Goal: Information Seeking & Learning: Learn about a topic

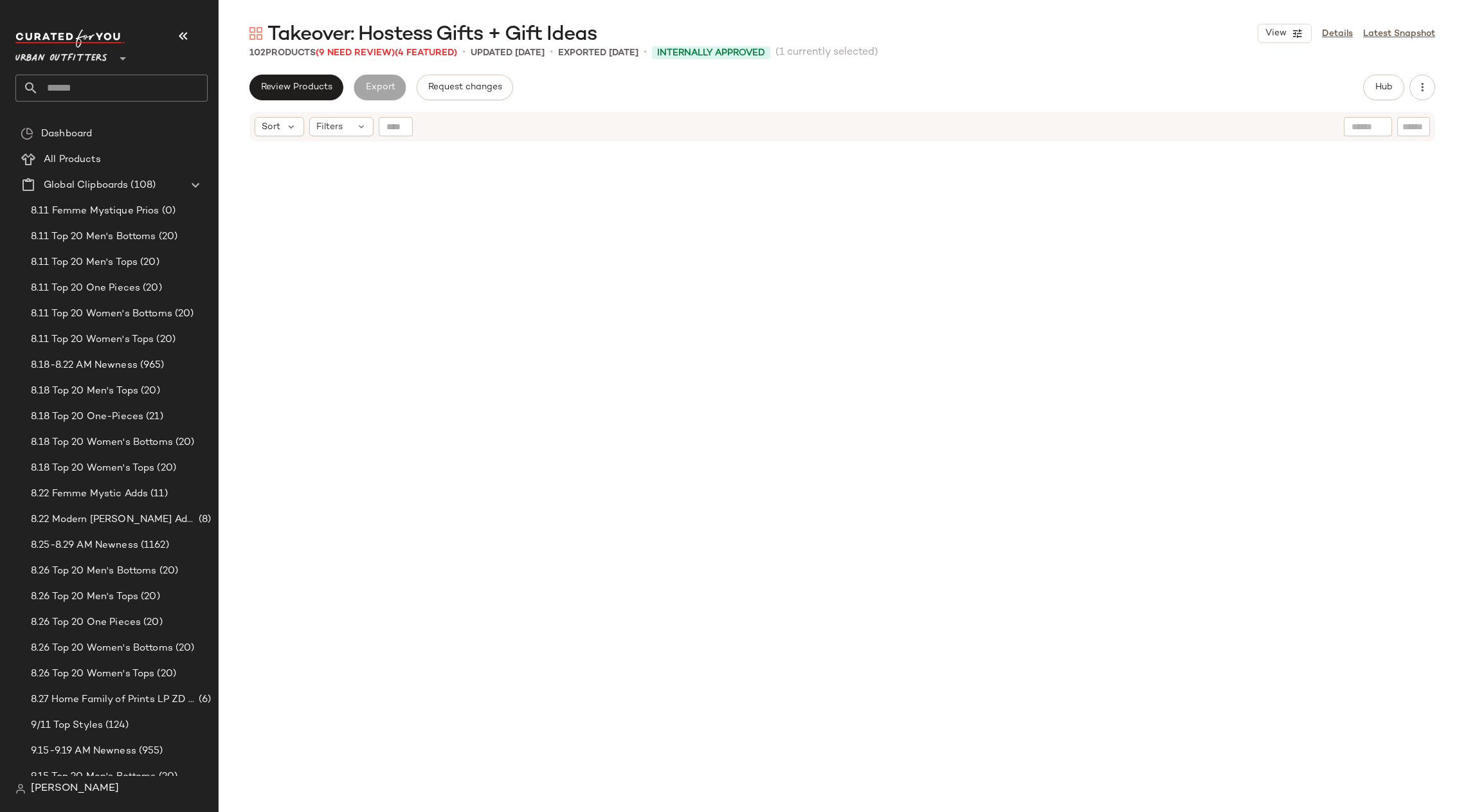
scroll to position [1003, 0]
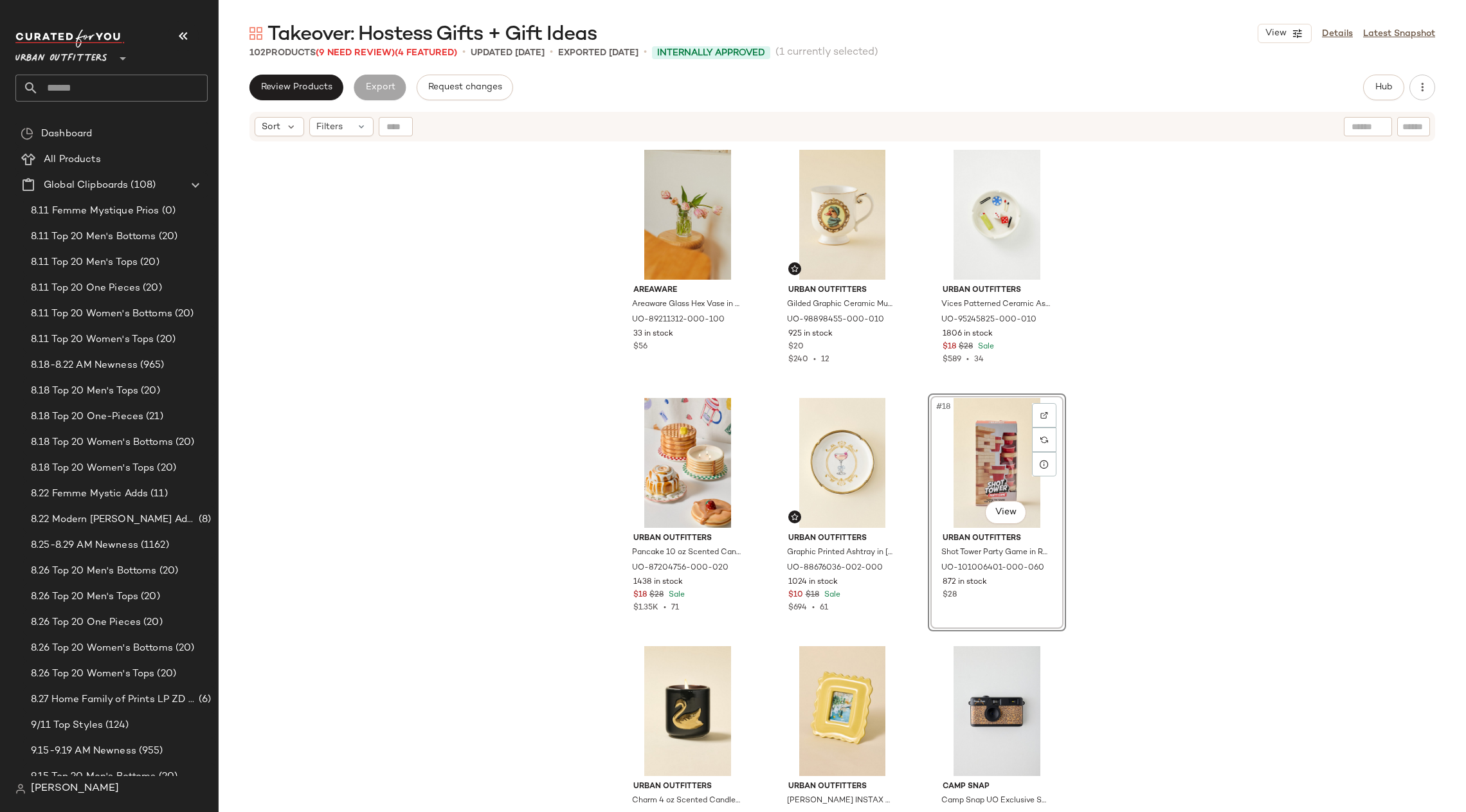
click at [85, 93] on input "text" at bounding box center [123, 88] width 169 height 27
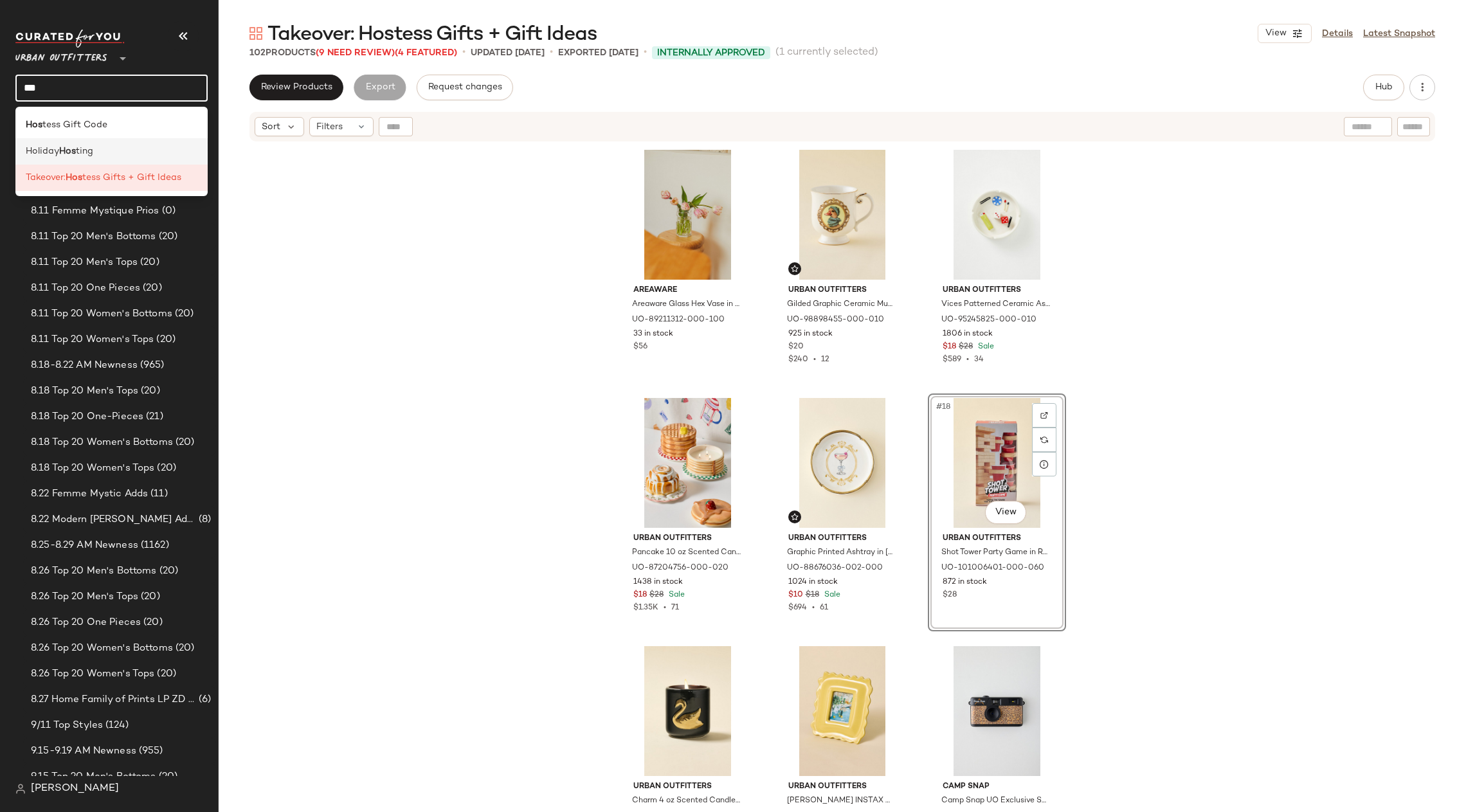
type input "***"
click at [103, 144] on div "Holiday Hos ting" at bounding box center [111, 151] width 192 height 26
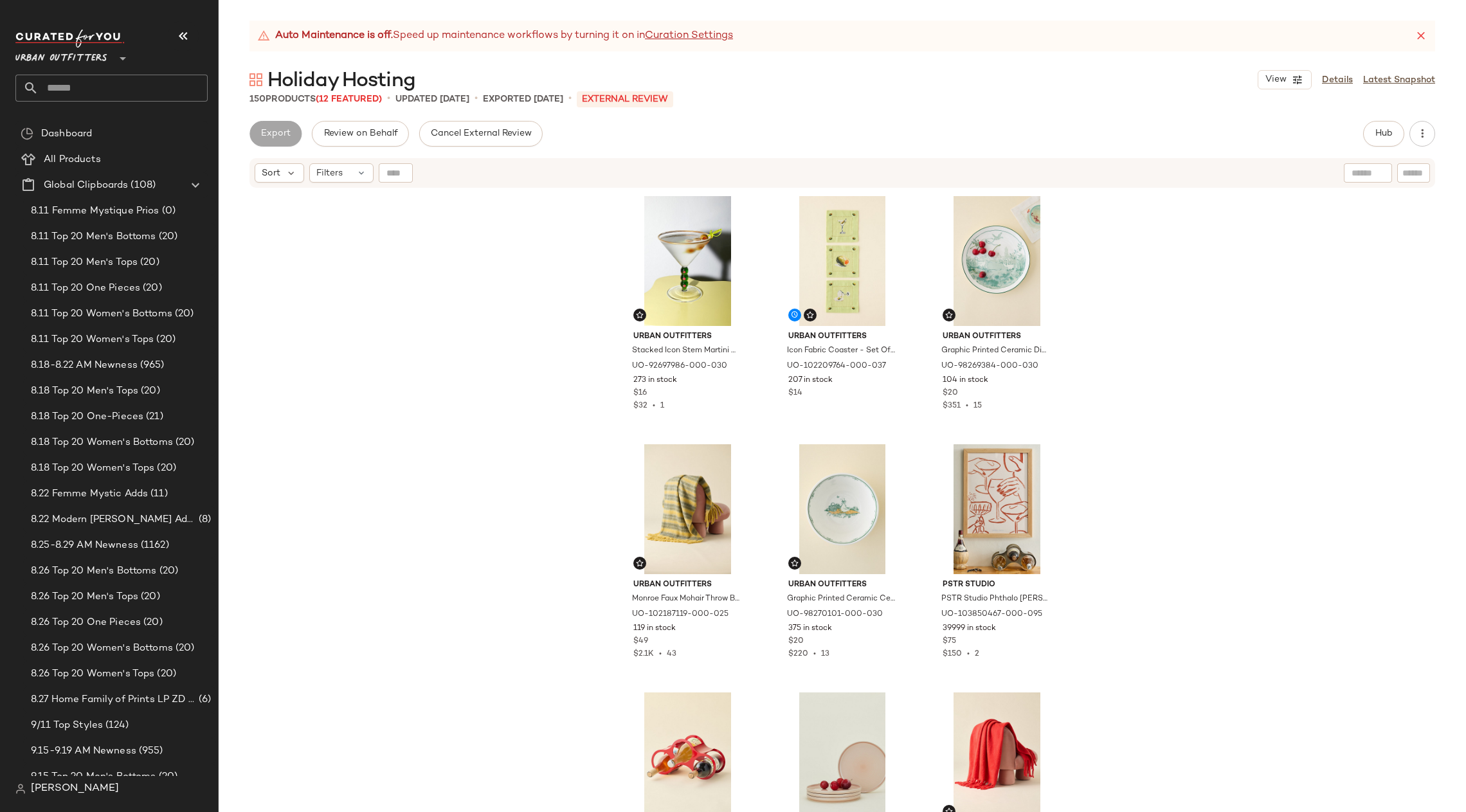
click at [231, 277] on div "Urban Outfitters Stacked Icon Stem Martini Glass in Green at Urban Outfitters U…" at bounding box center [842, 517] width 1247 height 656
click at [98, 79] on input "text" at bounding box center [123, 88] width 169 height 27
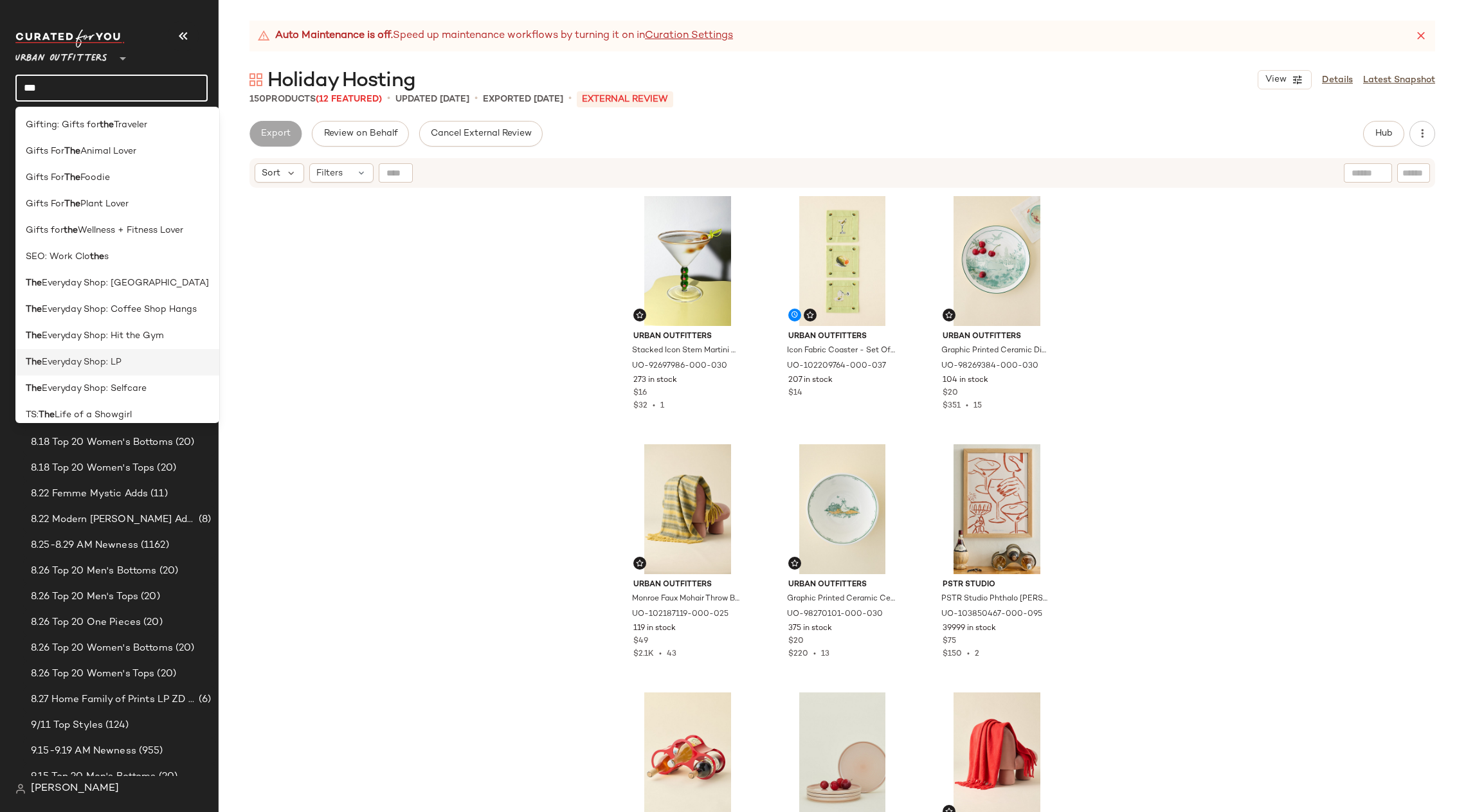
type input "***"
click at [126, 369] on div "The Everyday Shop: LP" at bounding box center [117, 363] width 184 height 14
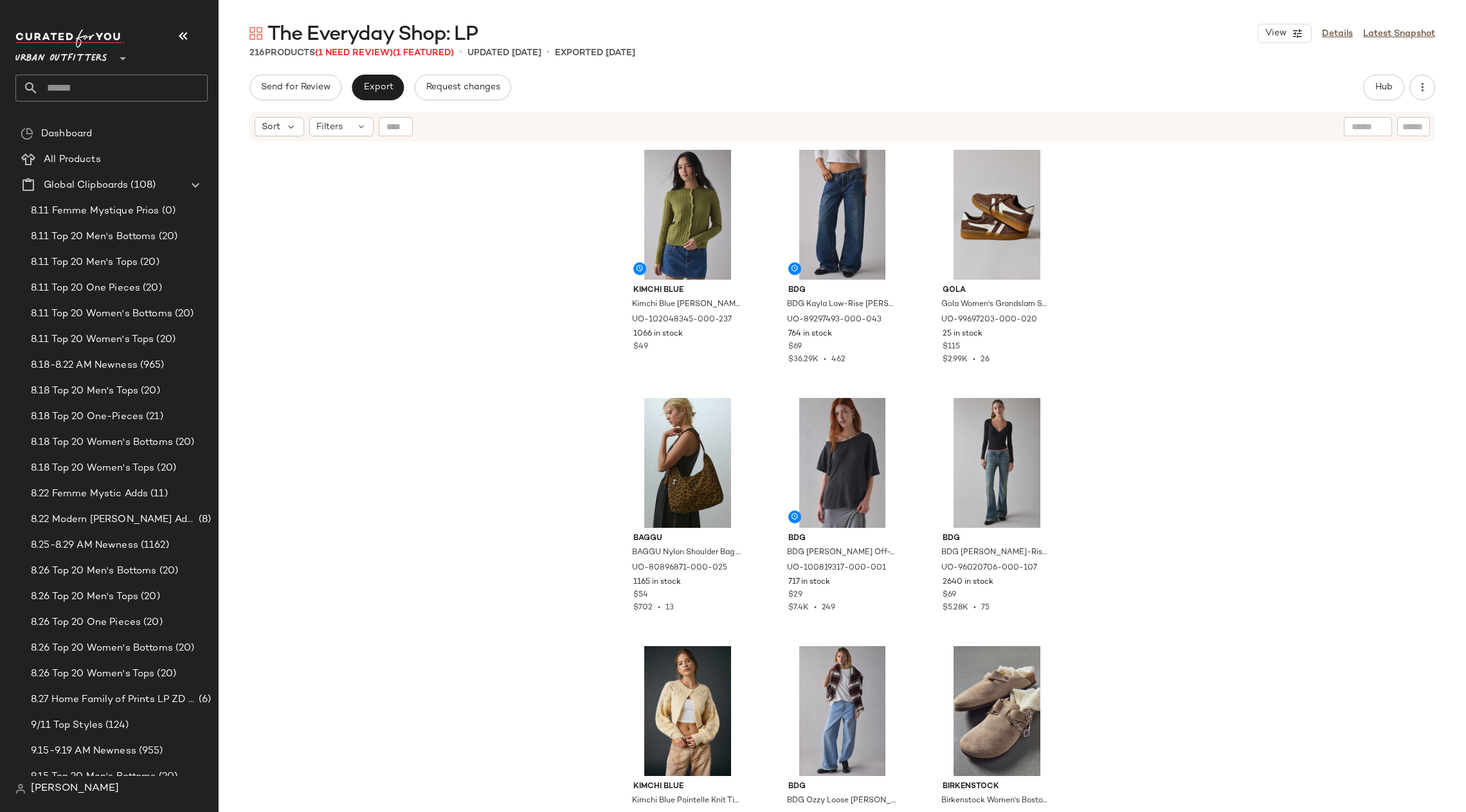
click at [342, 45] on span "The Everyday Shop: LP" at bounding box center [372, 35] width 210 height 26
click at [342, 50] on span "(1 Need Review)" at bounding box center [353, 52] width 78 height 9
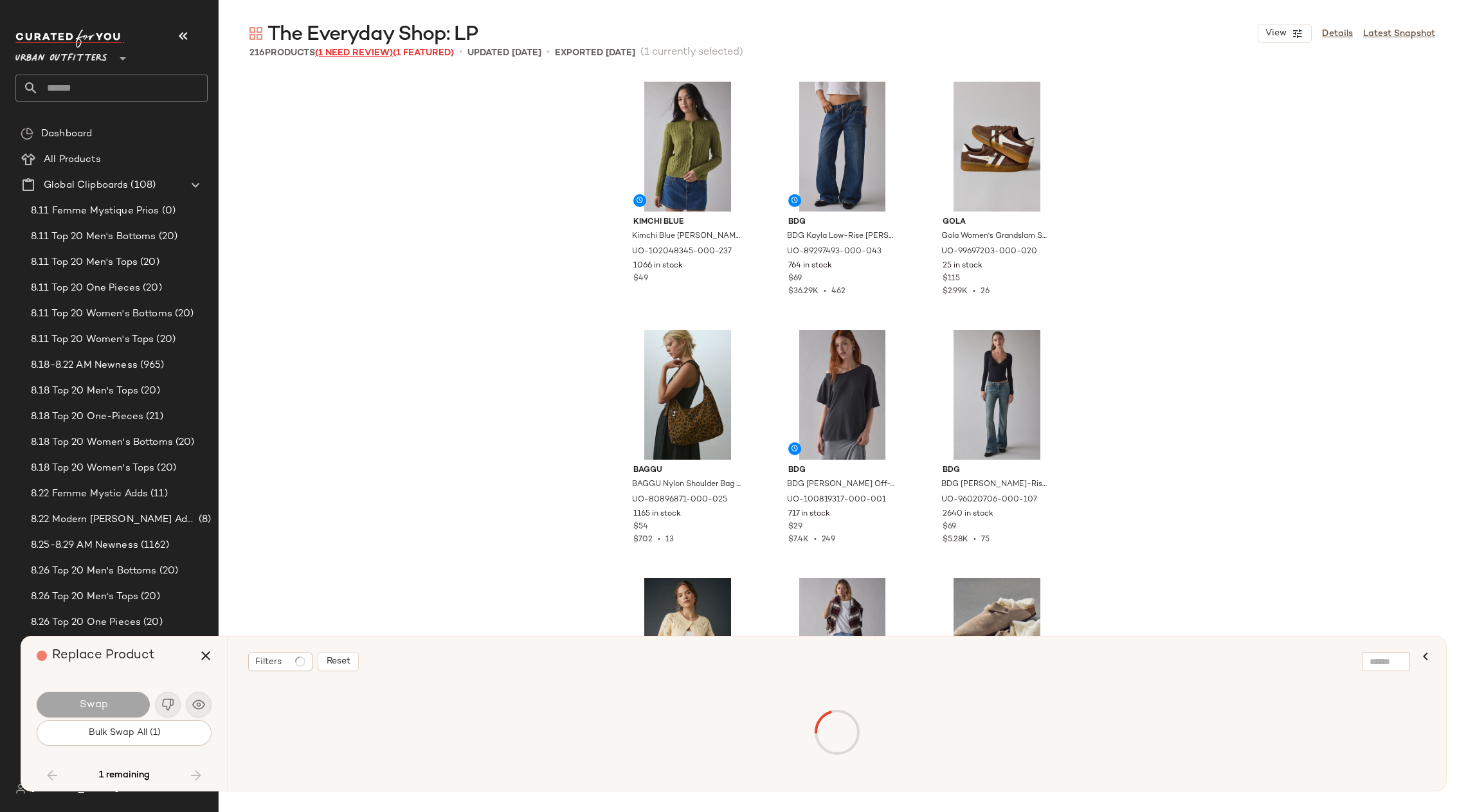
scroll to position [16880, 0]
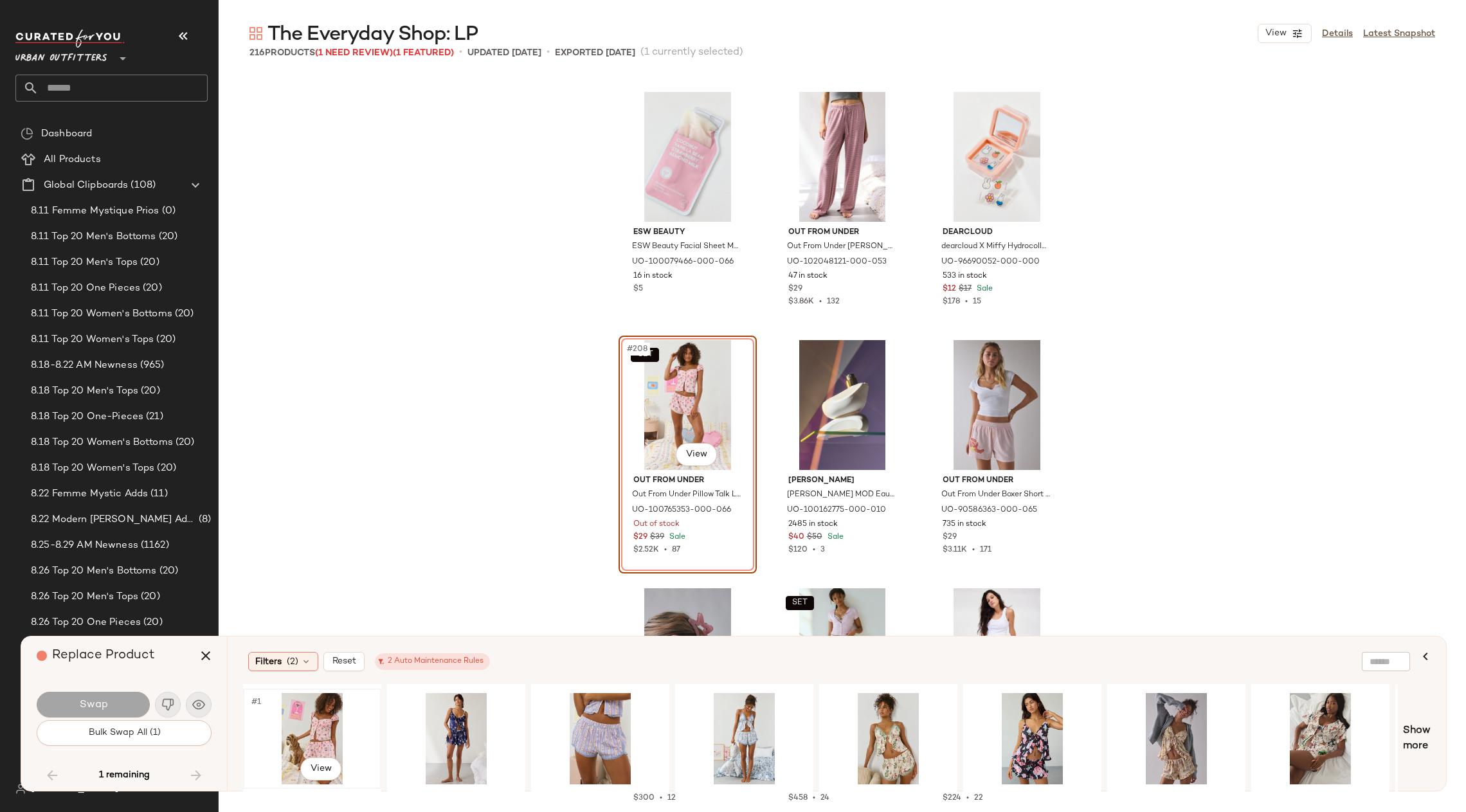
click at [319, 713] on div "#1 View" at bounding box center [312, 739] width 129 height 91
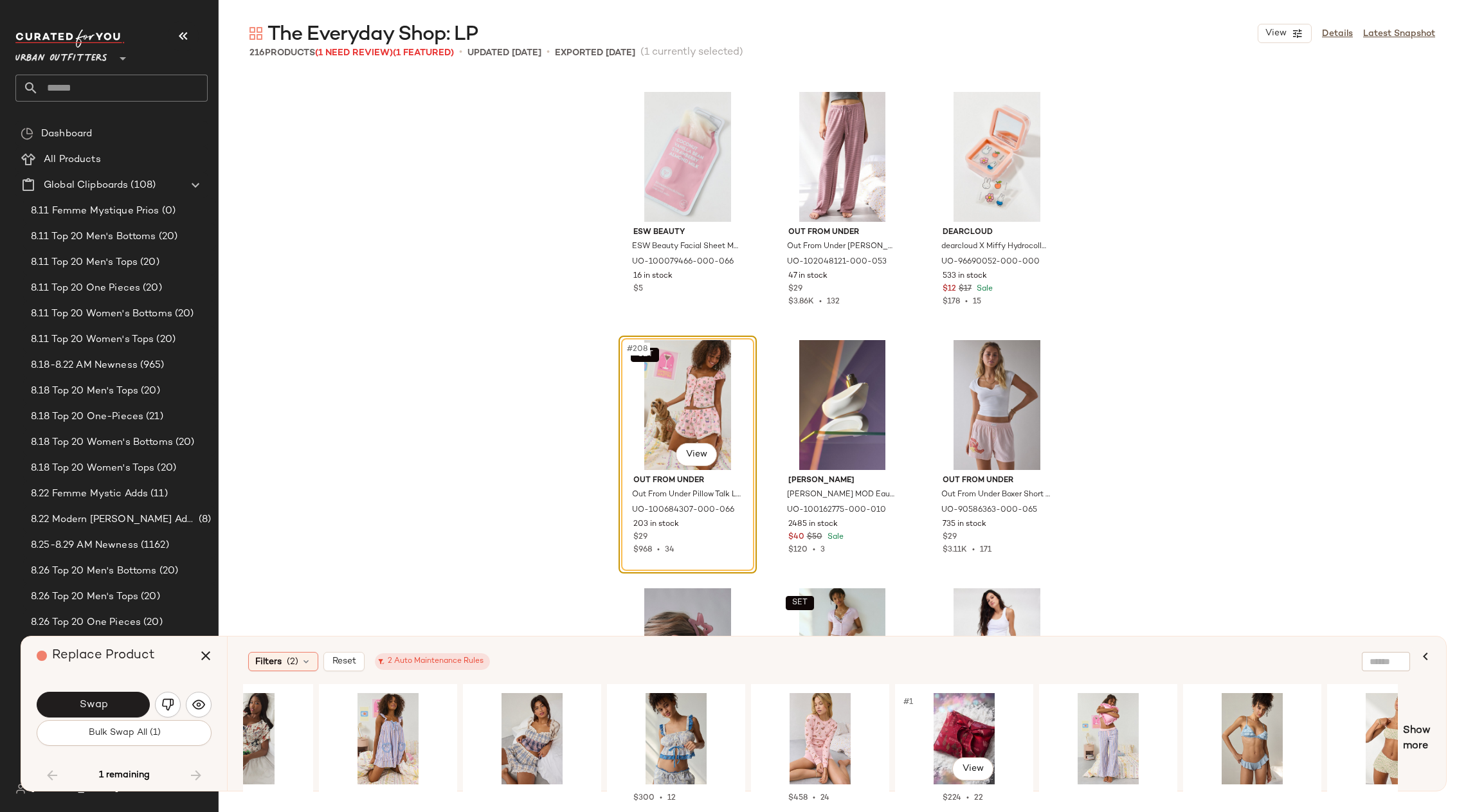
scroll to position [0, 1080]
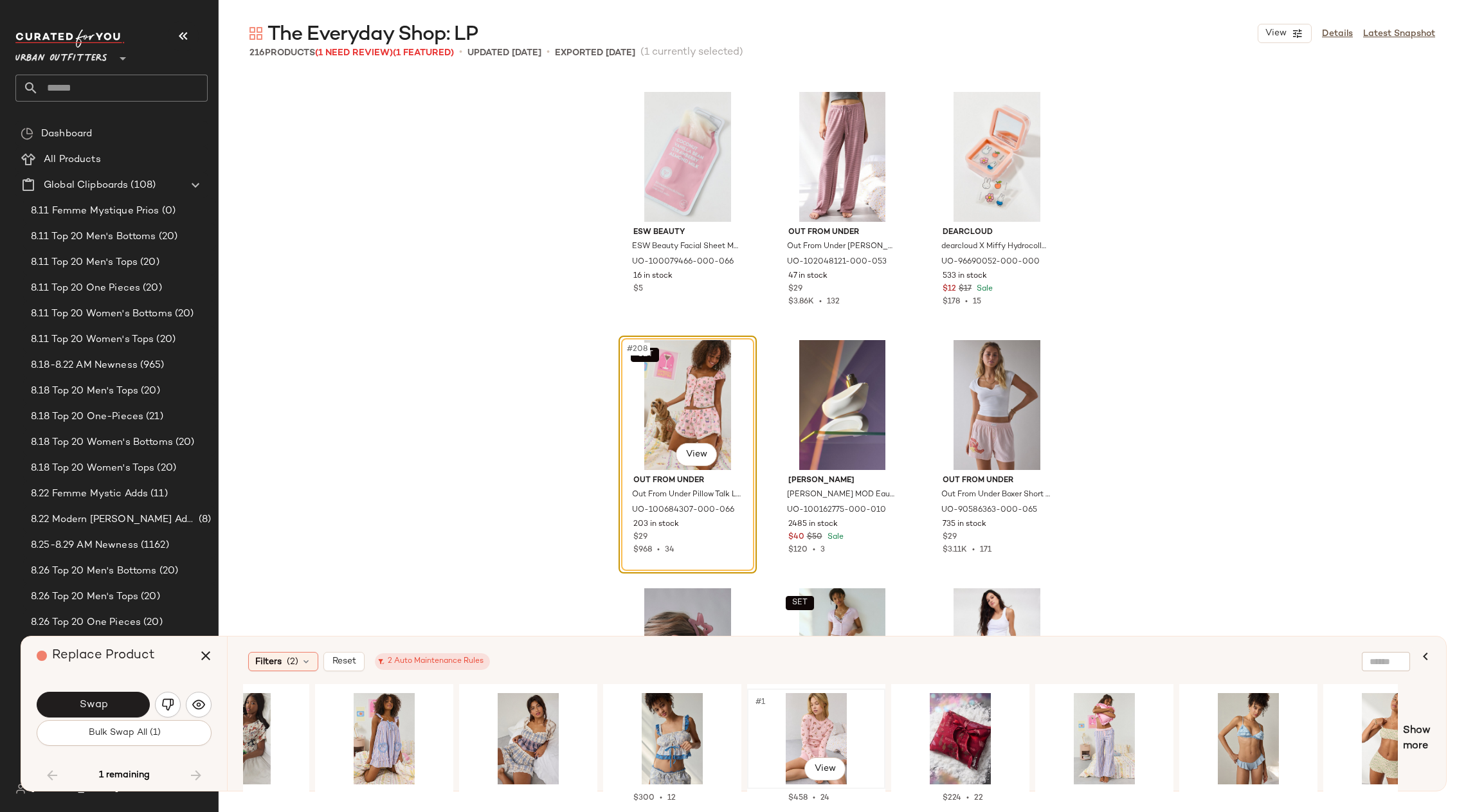
click at [819, 727] on div "#1 View" at bounding box center [816, 739] width 129 height 91
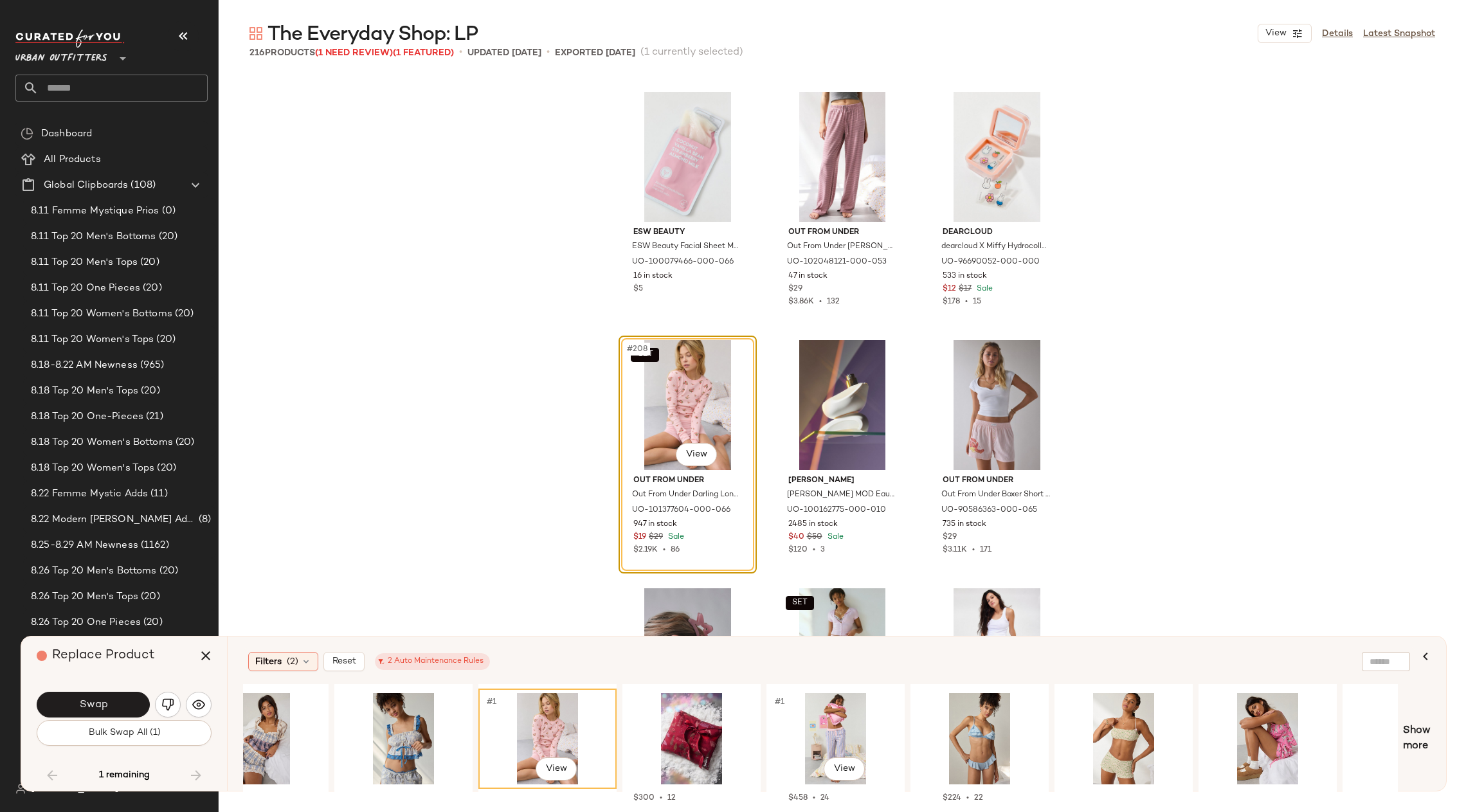
scroll to position [0, 1431]
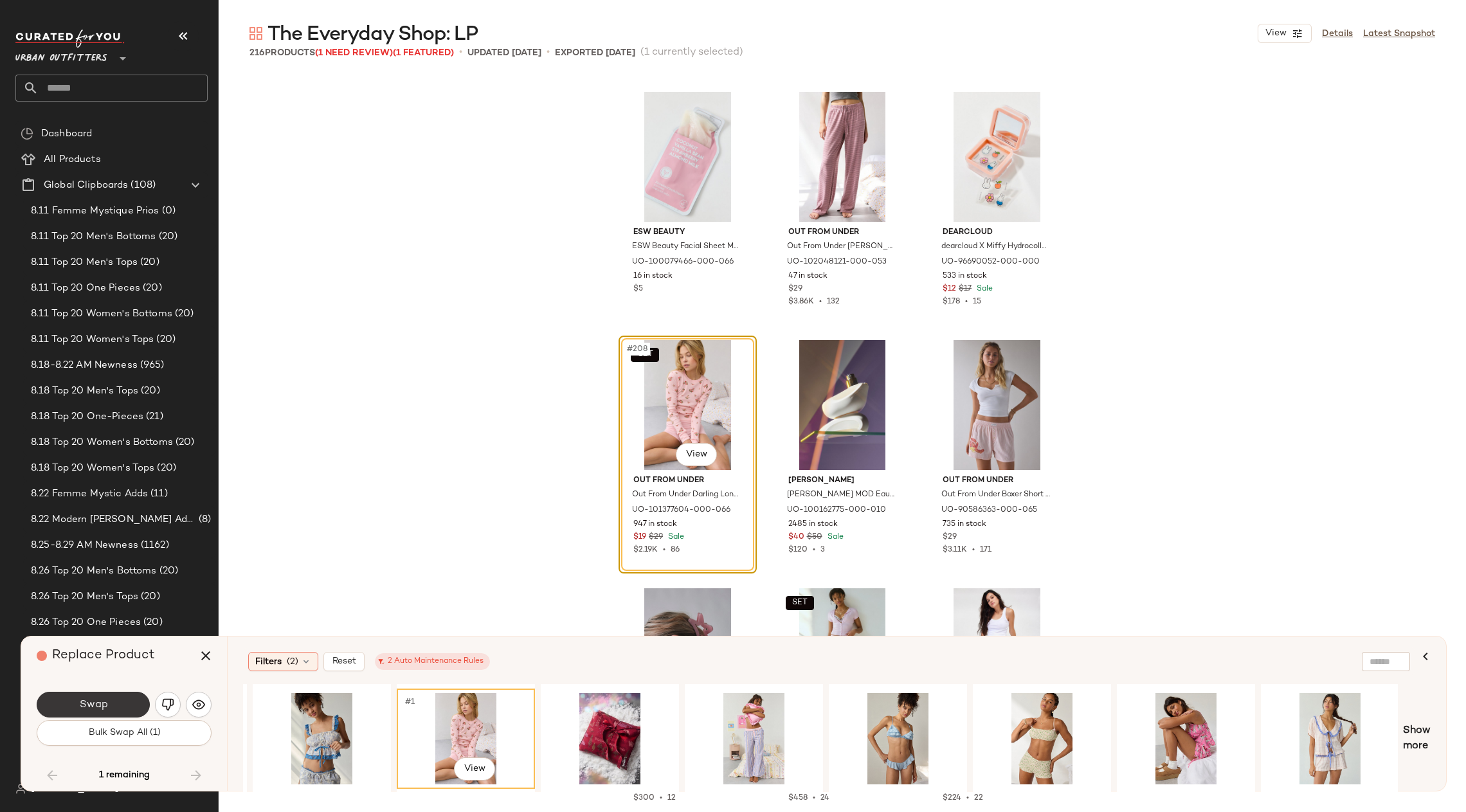
click at [108, 712] on button "Swap" at bounding box center [93, 704] width 114 height 26
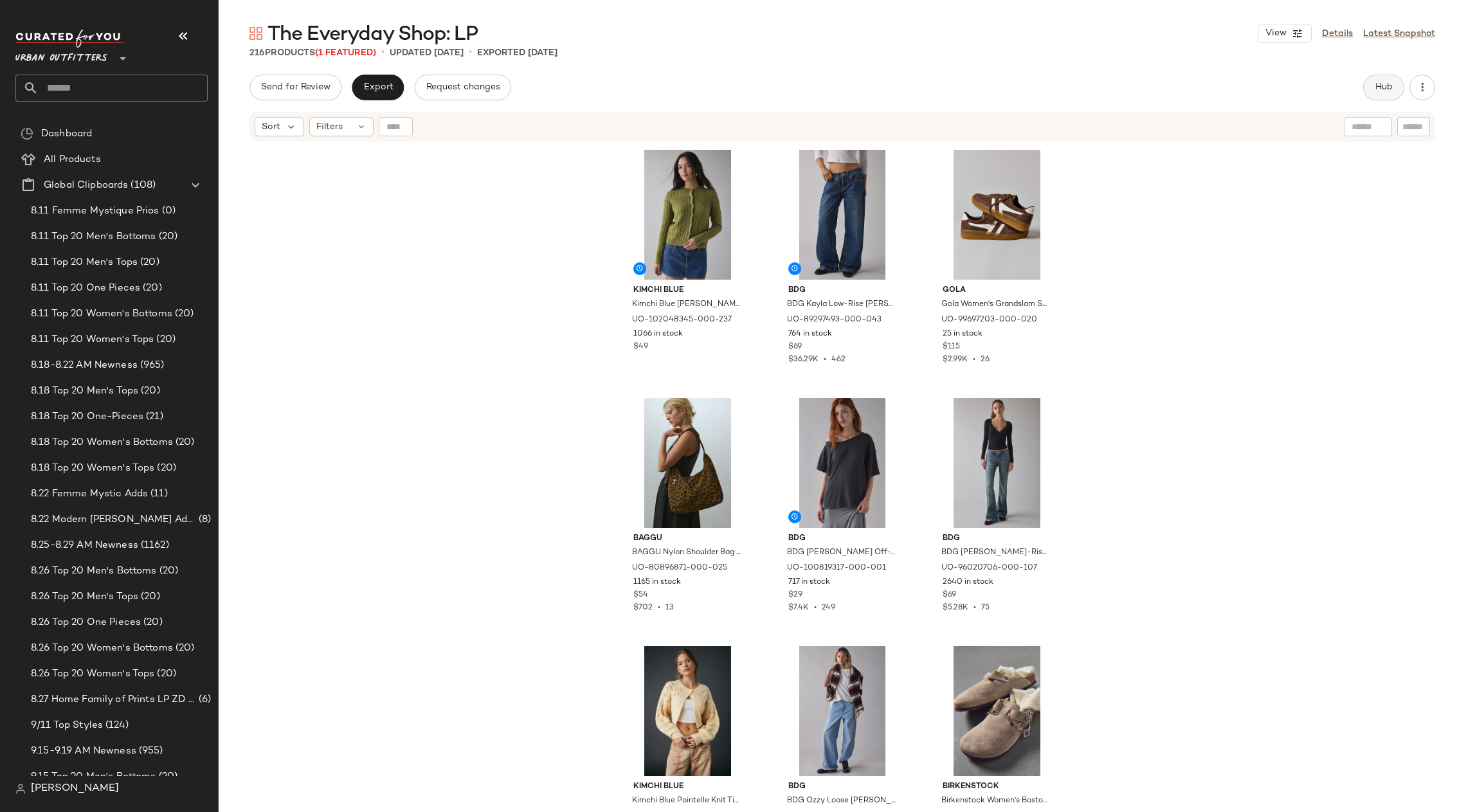
click at [1189, 97] on button "Hub" at bounding box center [1384, 87] width 41 height 26
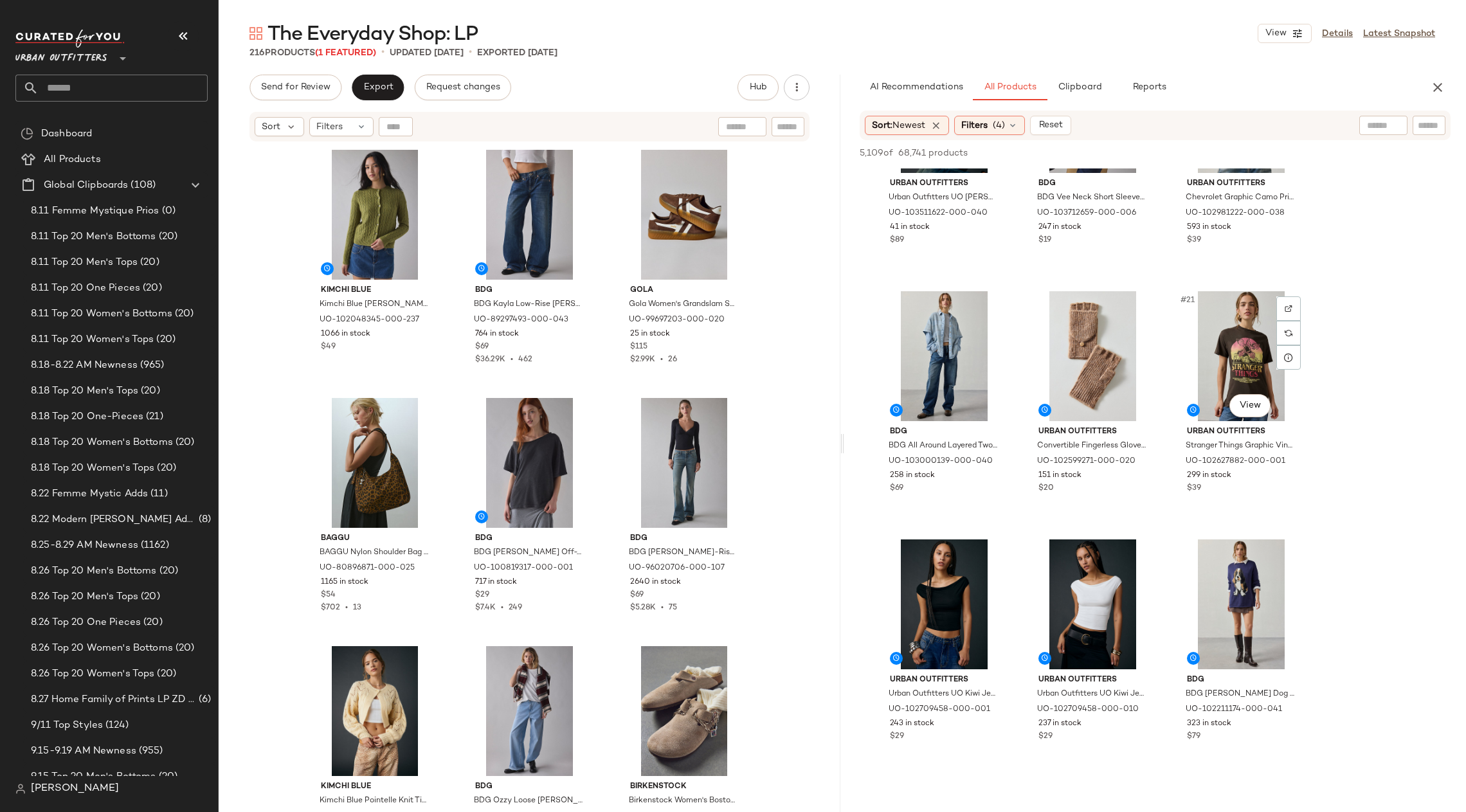
scroll to position [1372, 0]
click at [990, 305] on img at bounding box center [991, 307] width 8 height 8
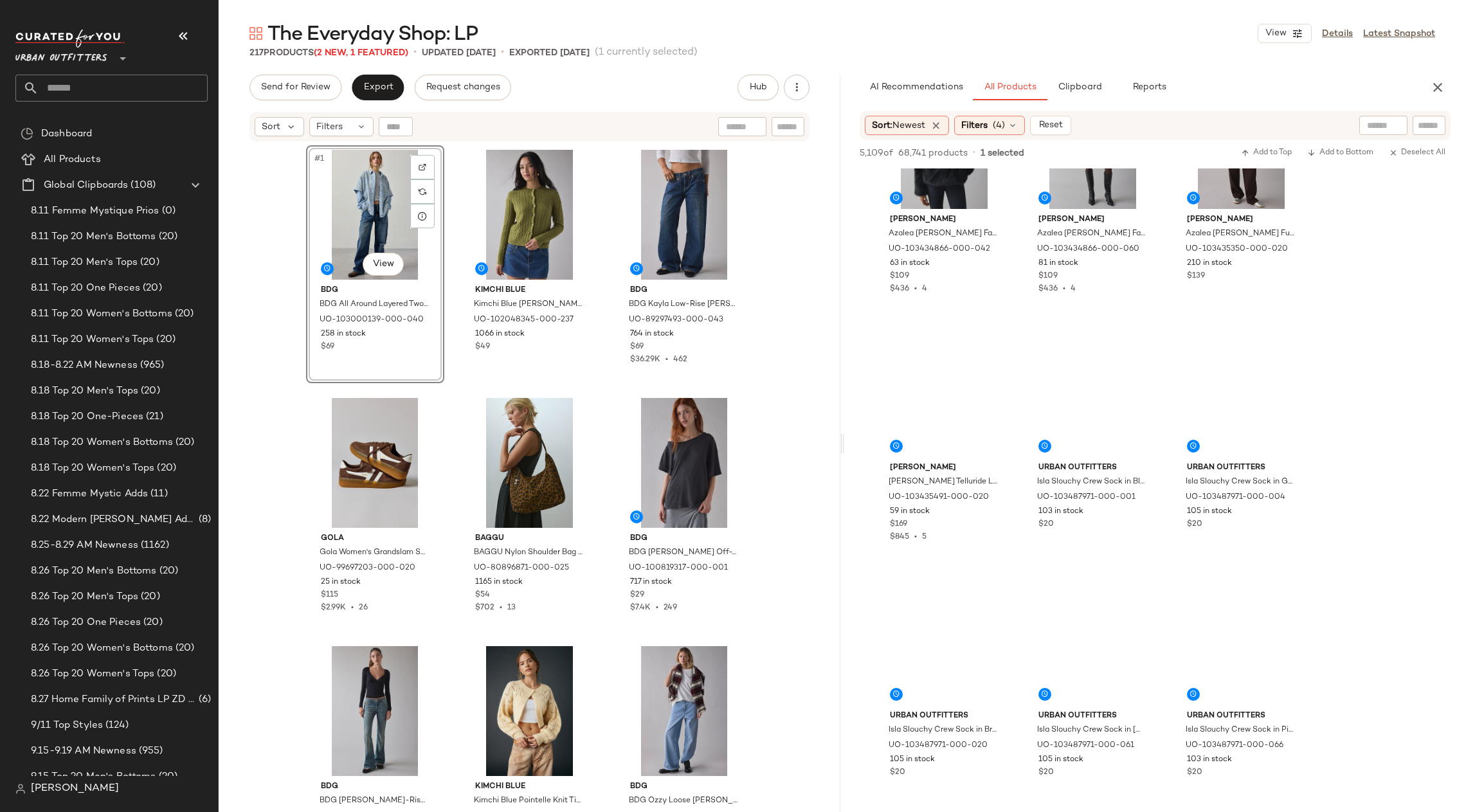
scroll to position [15670, 0]
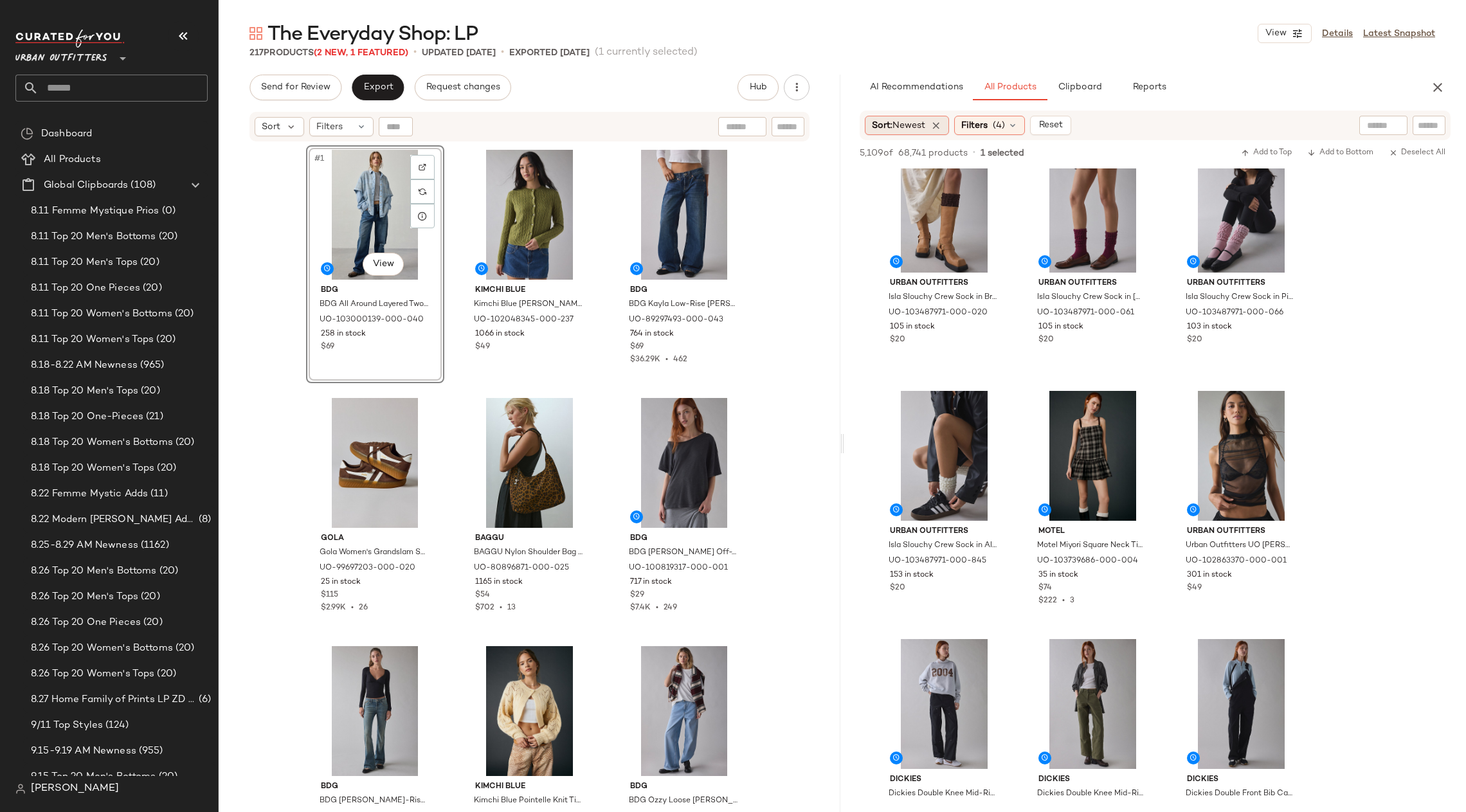
click at [907, 126] on span "Newest" at bounding box center [908, 126] width 32 height 9
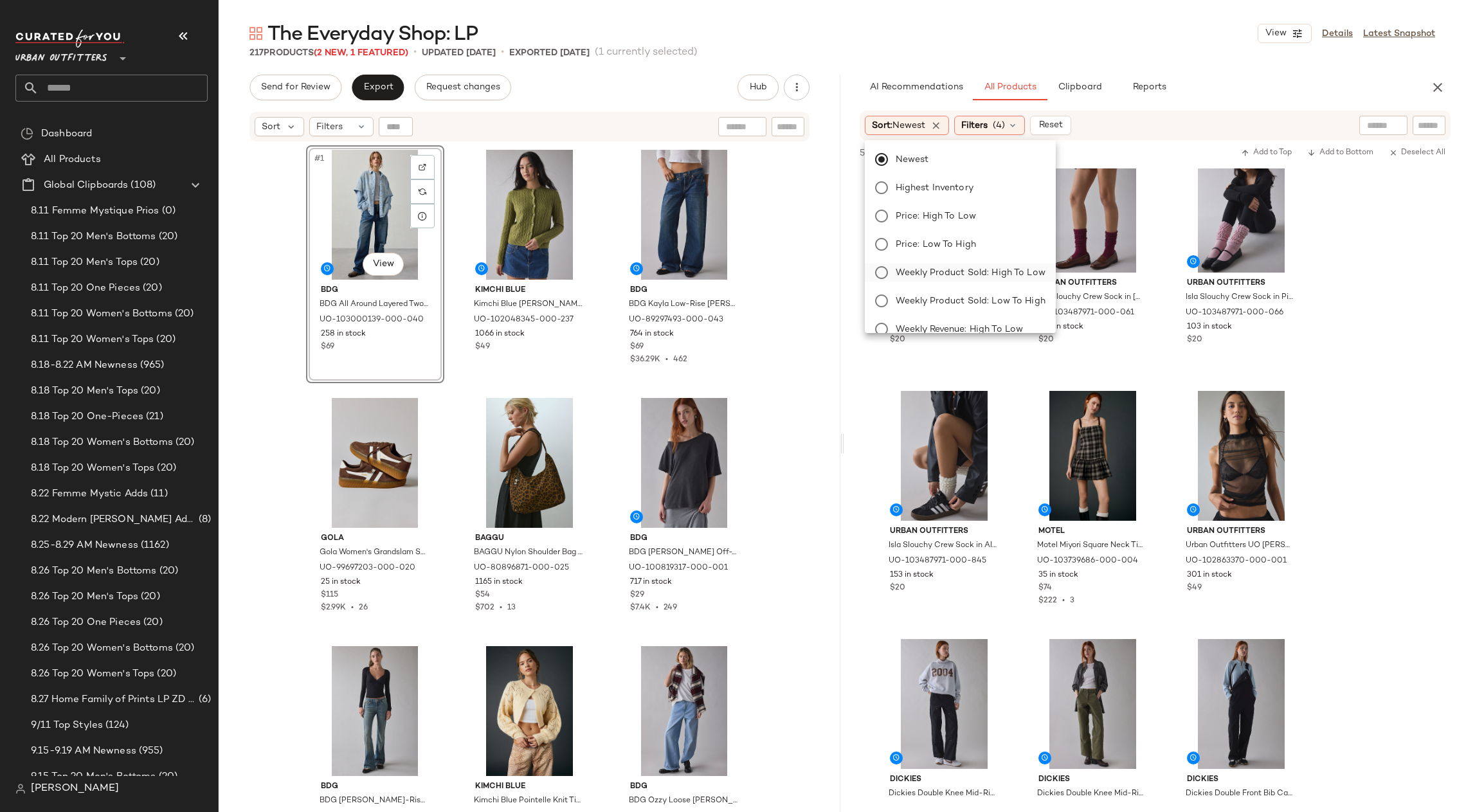
click at [1001, 277] on span "Weekly Product Sold: High to Low" at bounding box center [970, 273] width 149 height 14
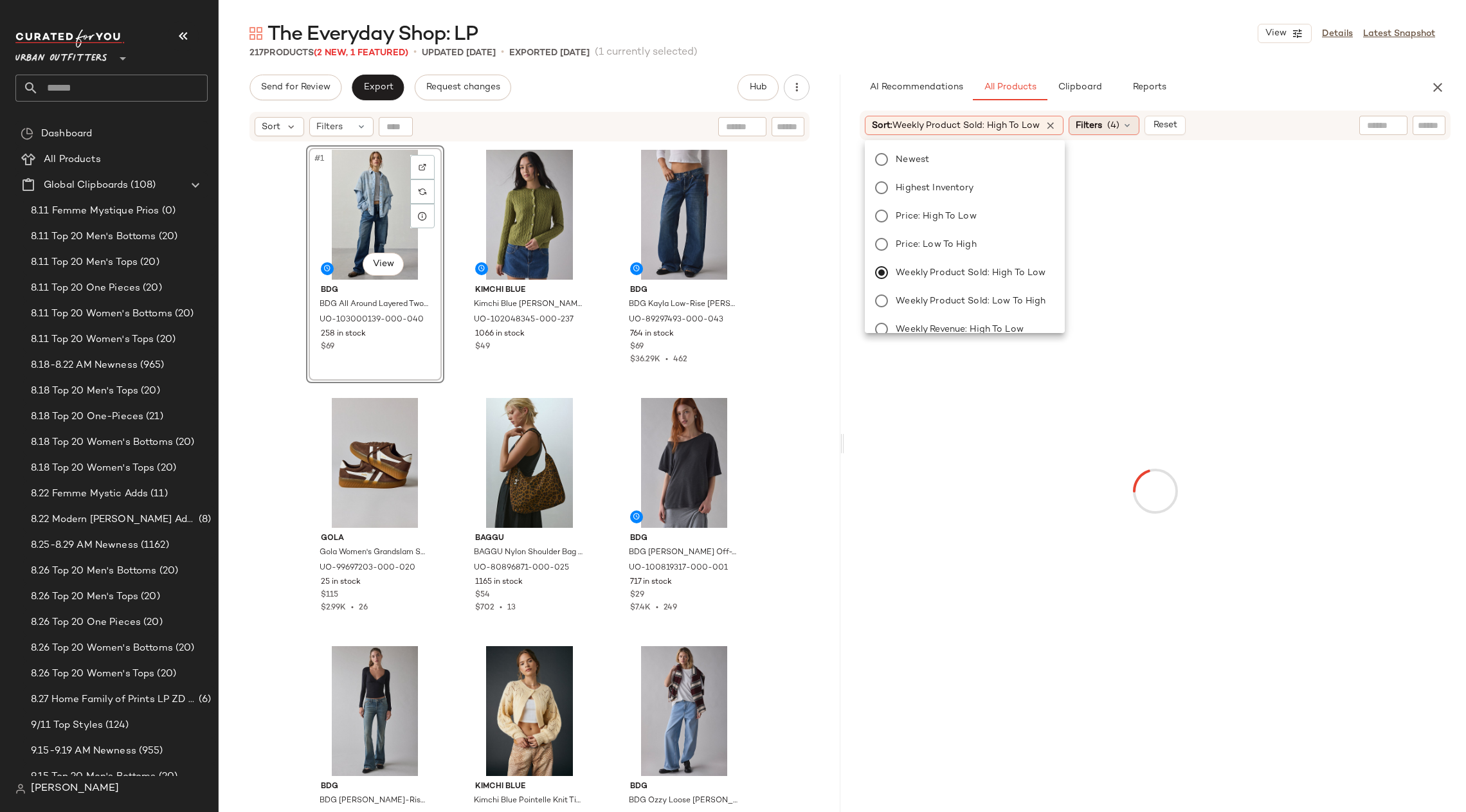
click at [1094, 131] on span "Filters" at bounding box center [1089, 126] width 26 height 14
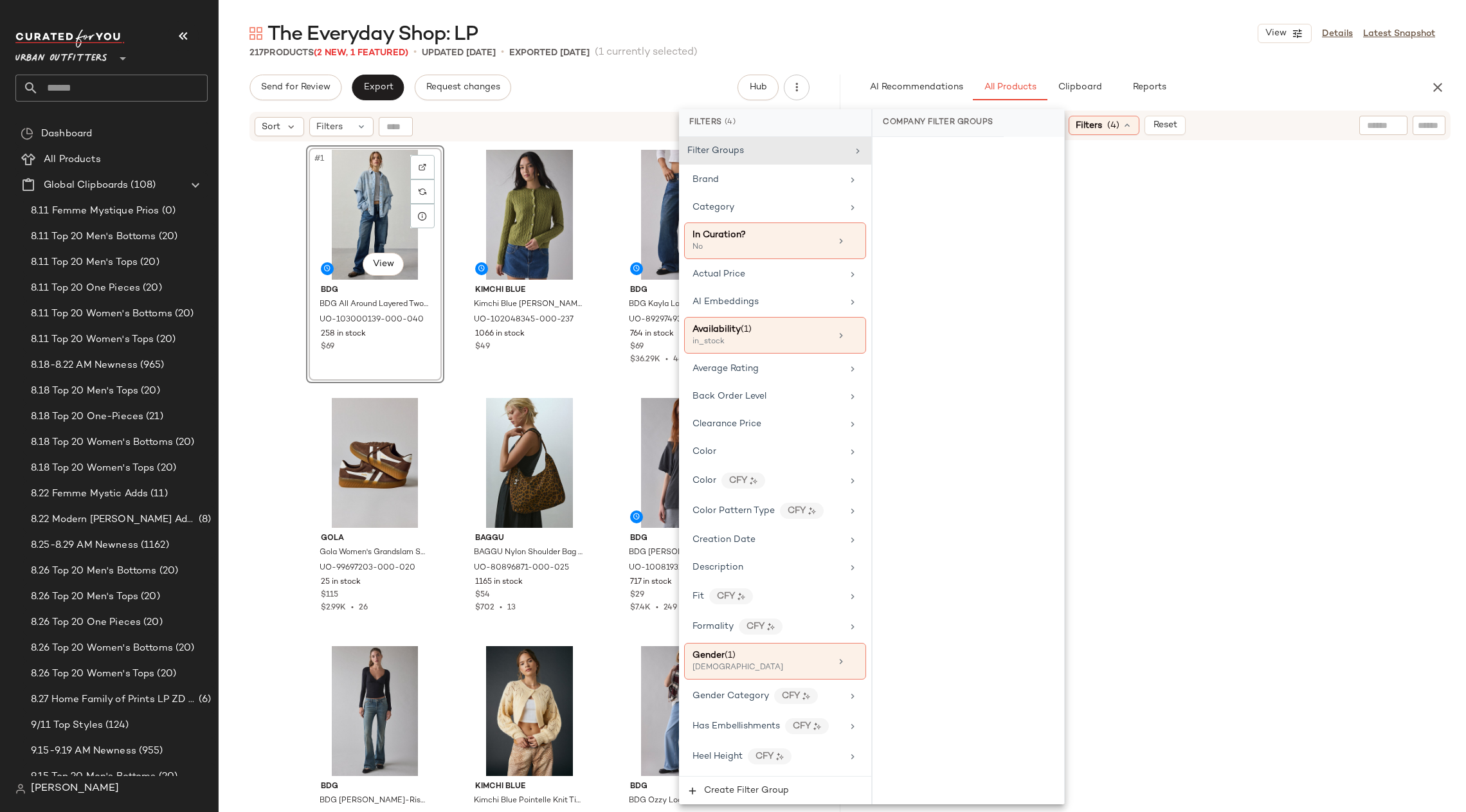
click at [1094, 131] on span "Filters" at bounding box center [1089, 126] width 26 height 14
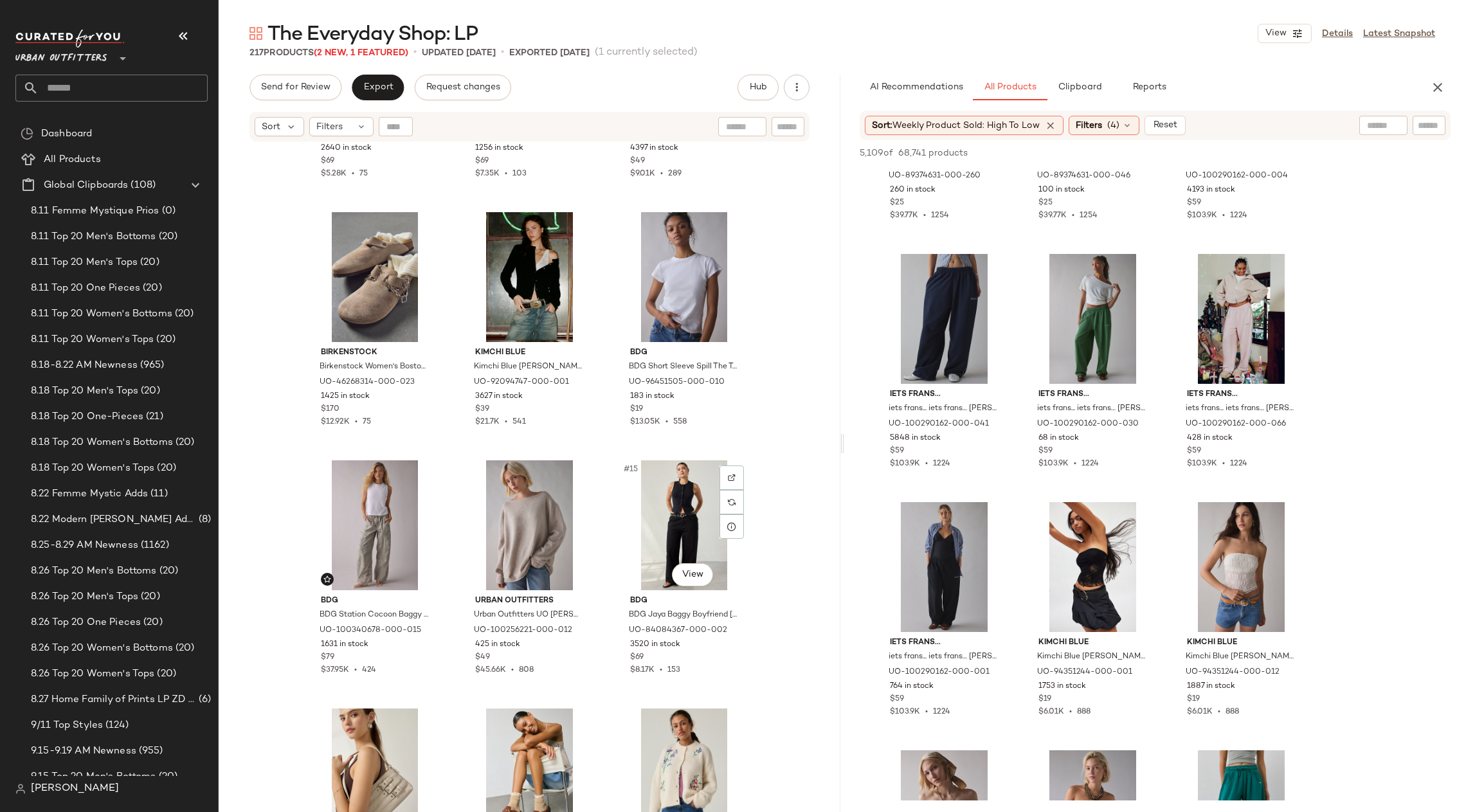
scroll to position [0, 0]
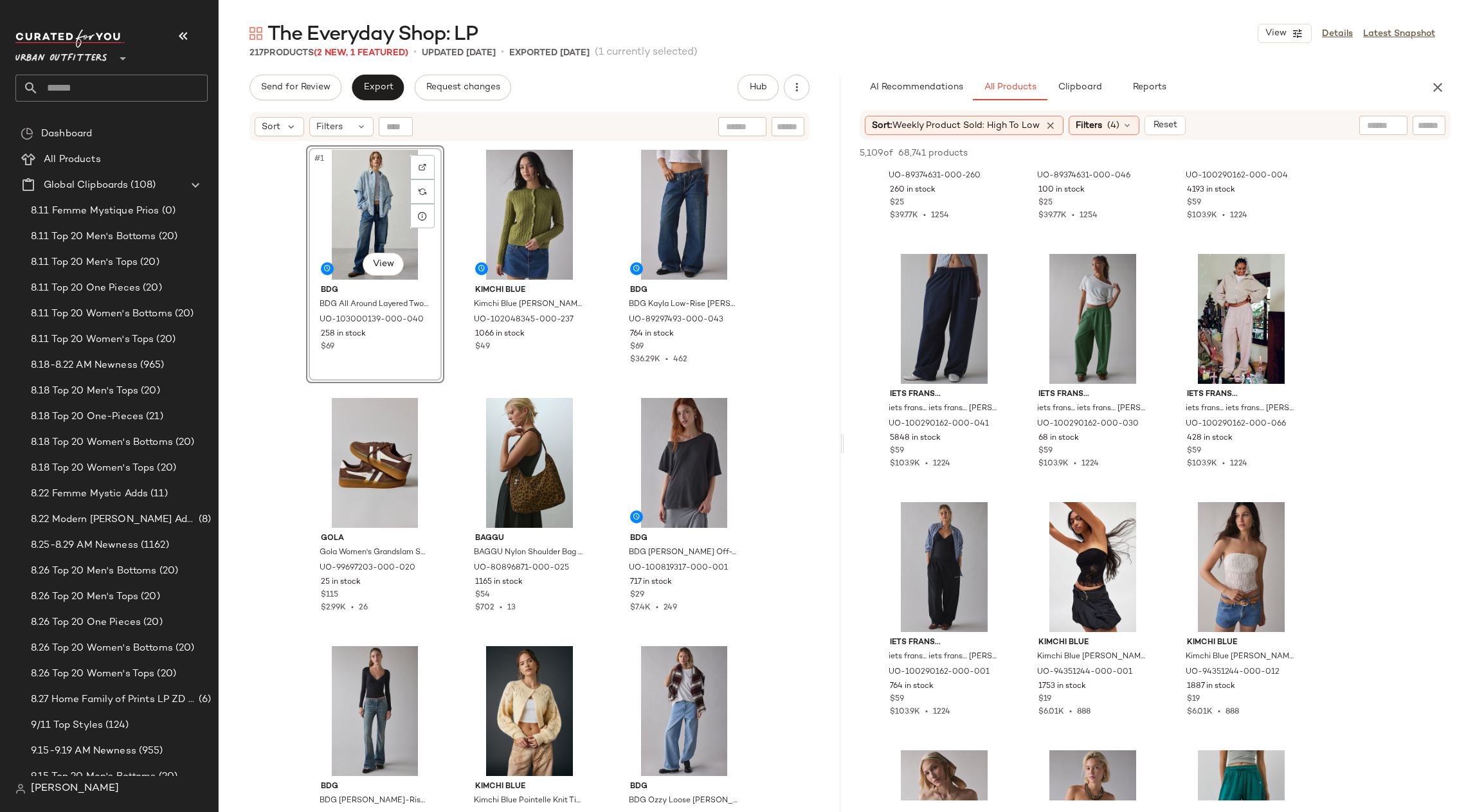
click at [361, 206] on div "#1 View" at bounding box center [375, 214] width 129 height 130
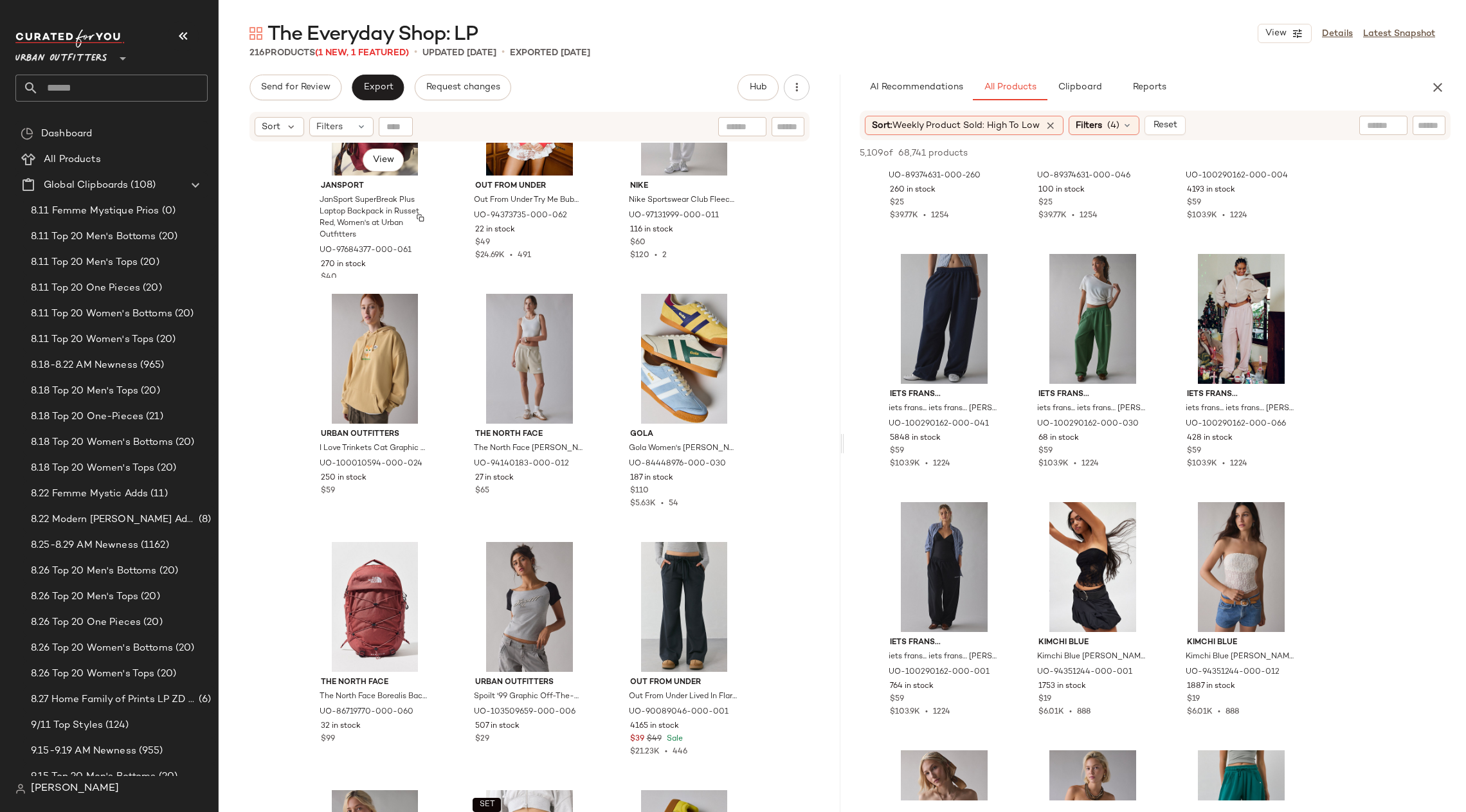
scroll to position [8056, 0]
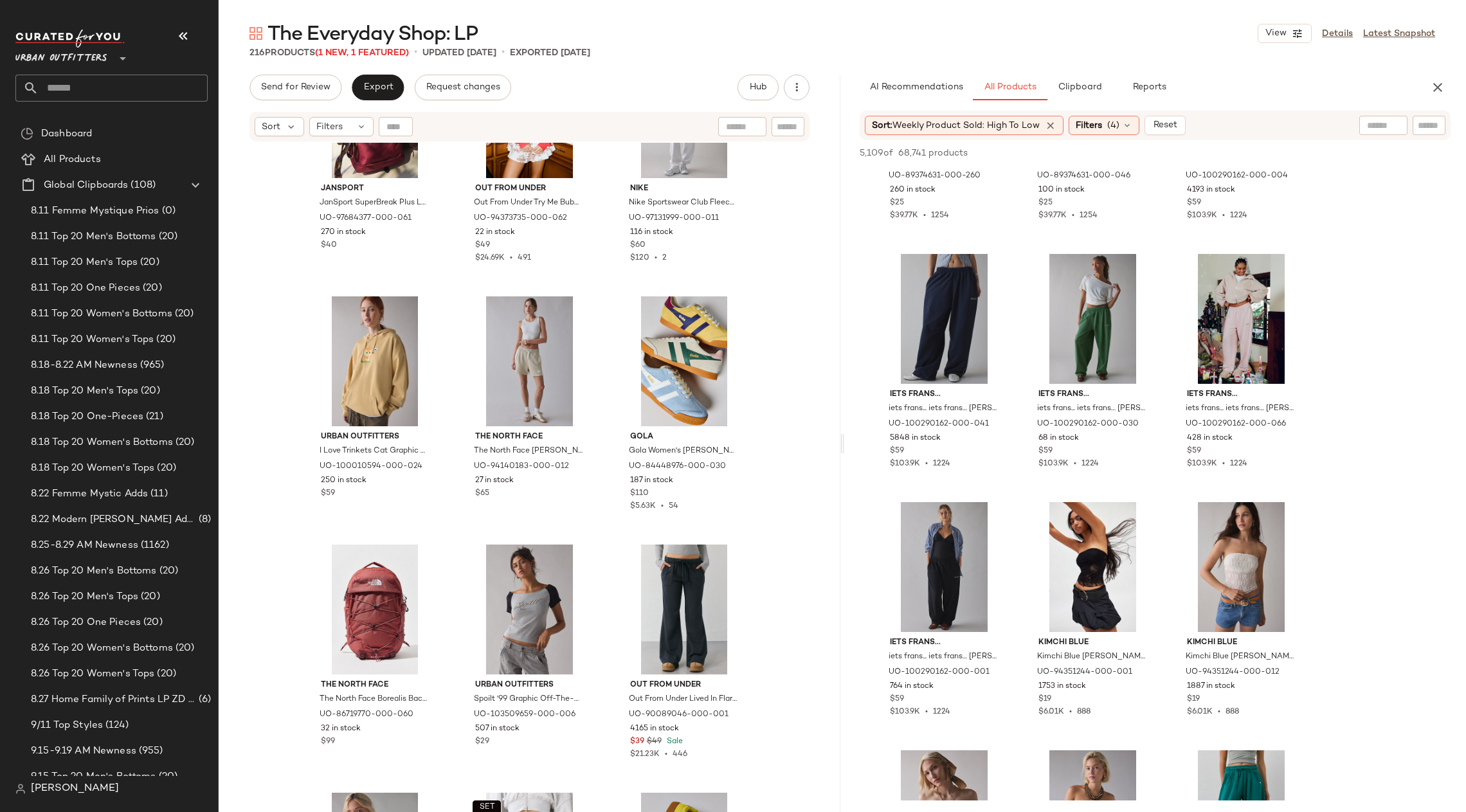
click at [107, 71] on div "Urban Outfitters **" at bounding box center [111, 66] width 192 height 72
click at [111, 77] on input "text" at bounding box center [123, 88] width 169 height 27
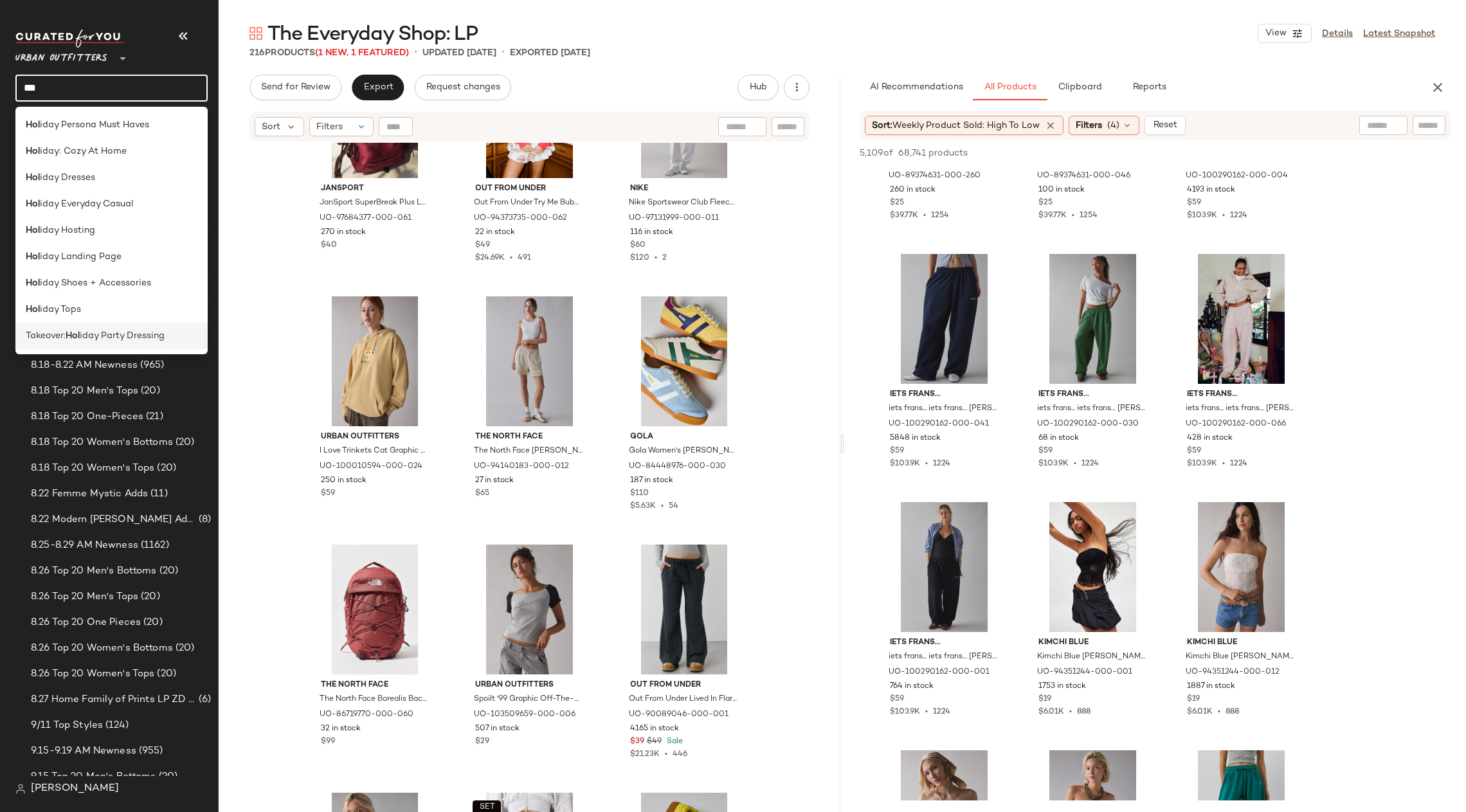
type input "***"
click at [168, 331] on div "Takeover: Hol iday Party Dressing" at bounding box center [111, 336] width 172 height 14
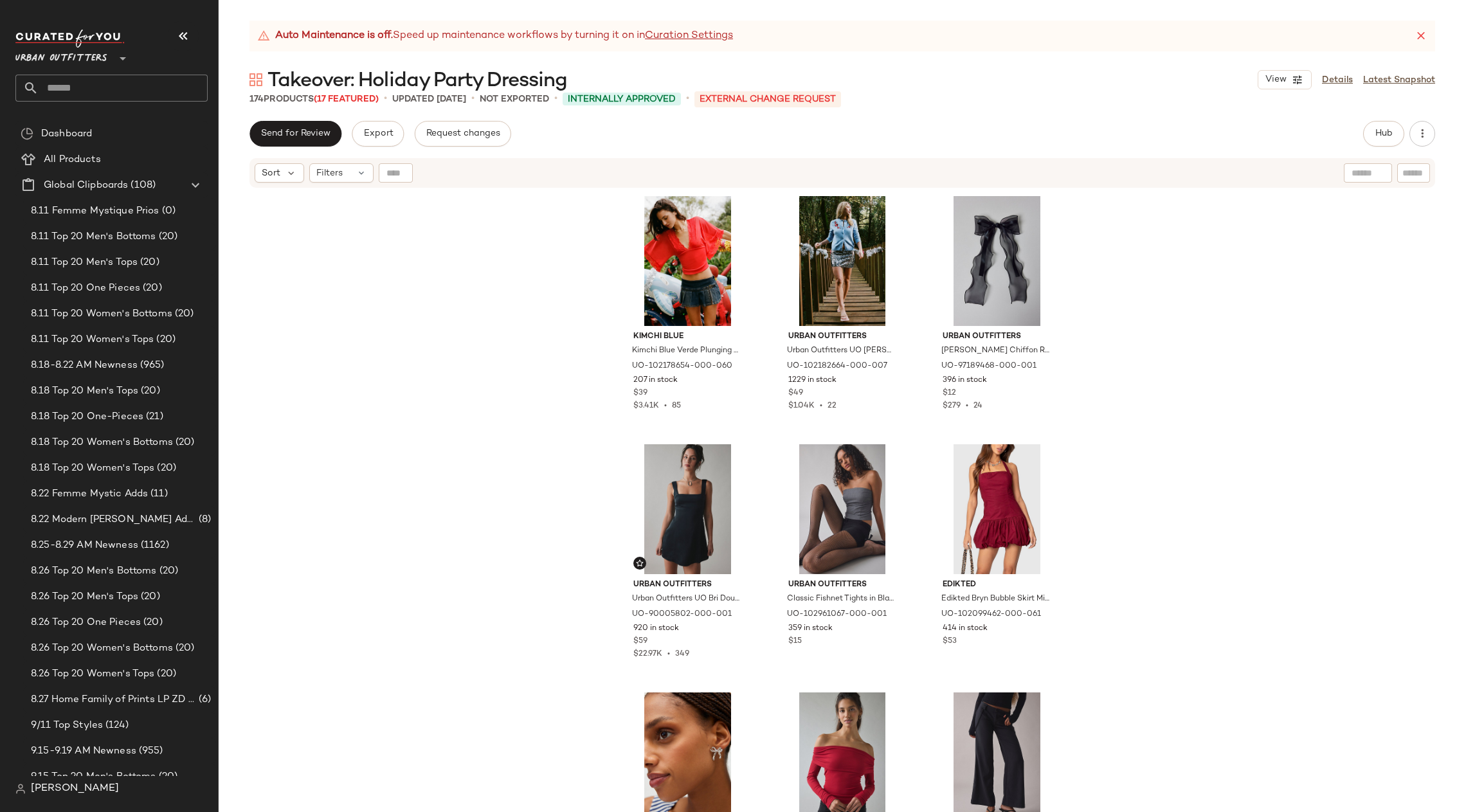
click at [1189, 135] on div "Hub" at bounding box center [1384, 134] width 41 height 26
click at [1189, 135] on button "Hub" at bounding box center [1384, 134] width 41 height 26
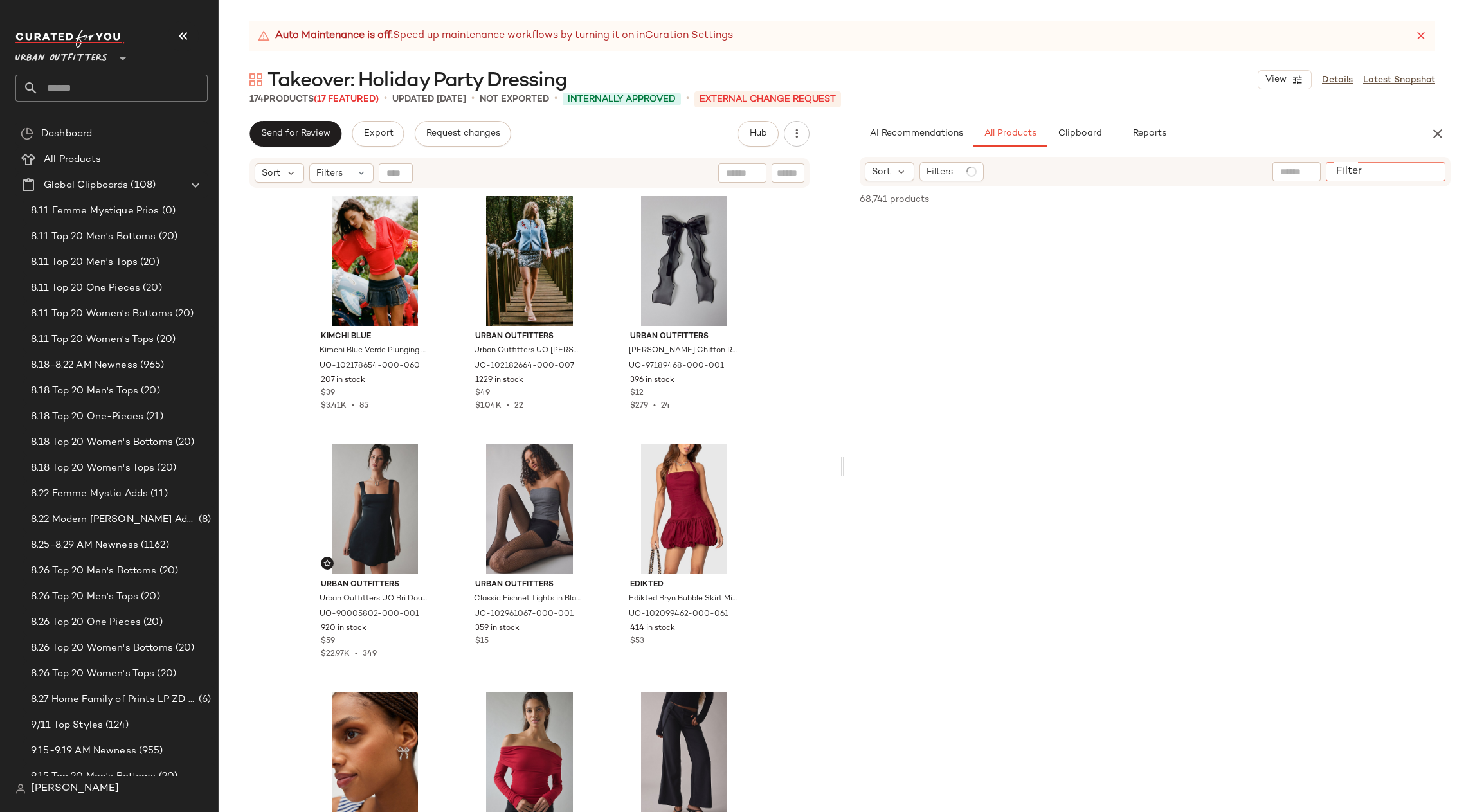
click at [1189, 172] on div at bounding box center [1386, 172] width 120 height 20
paste input "*********"
type input "*********"
click at [952, 172] on div "Filters" at bounding box center [951, 172] width 64 height 20
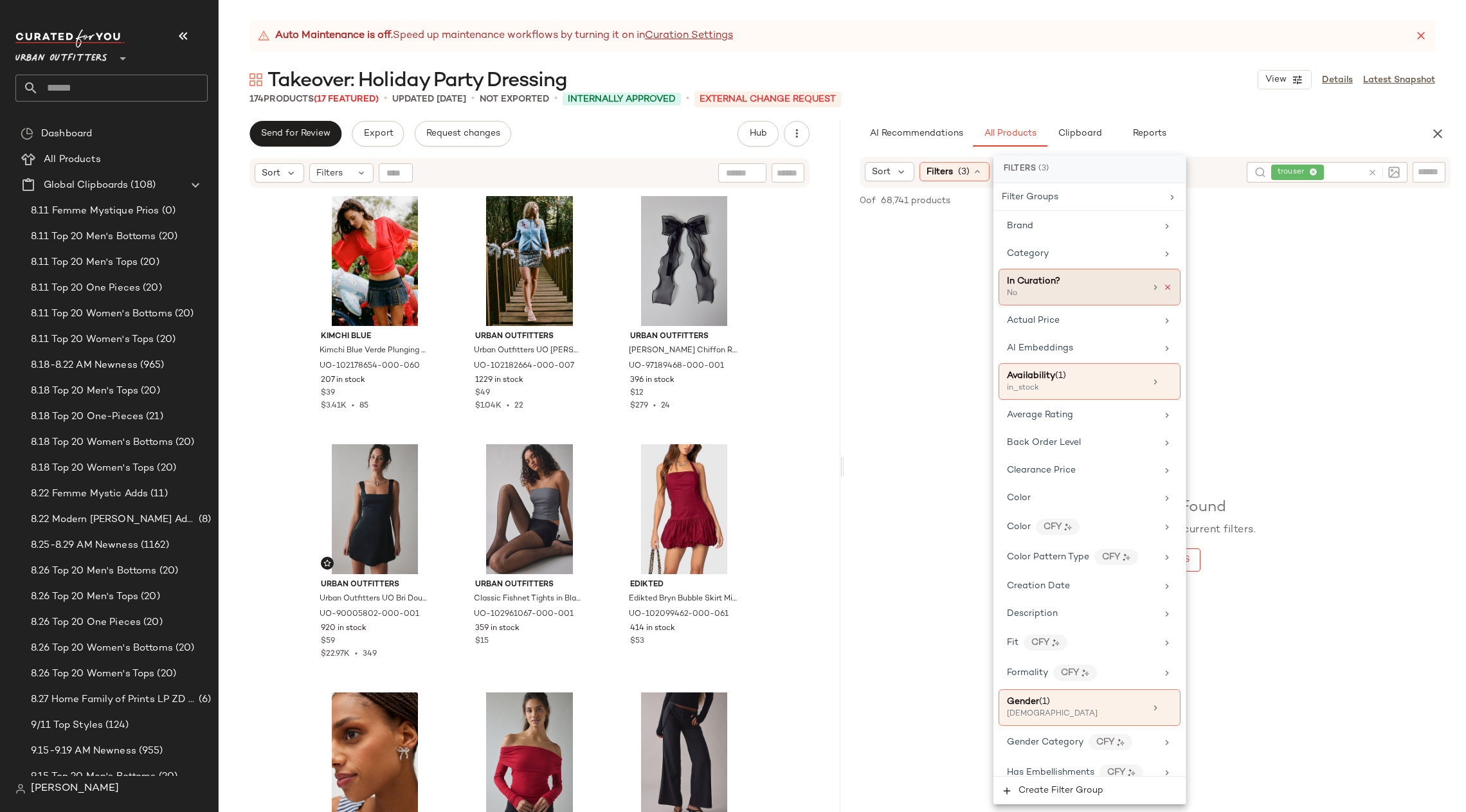
click at [1166, 283] on icon at bounding box center [1168, 287] width 9 height 9
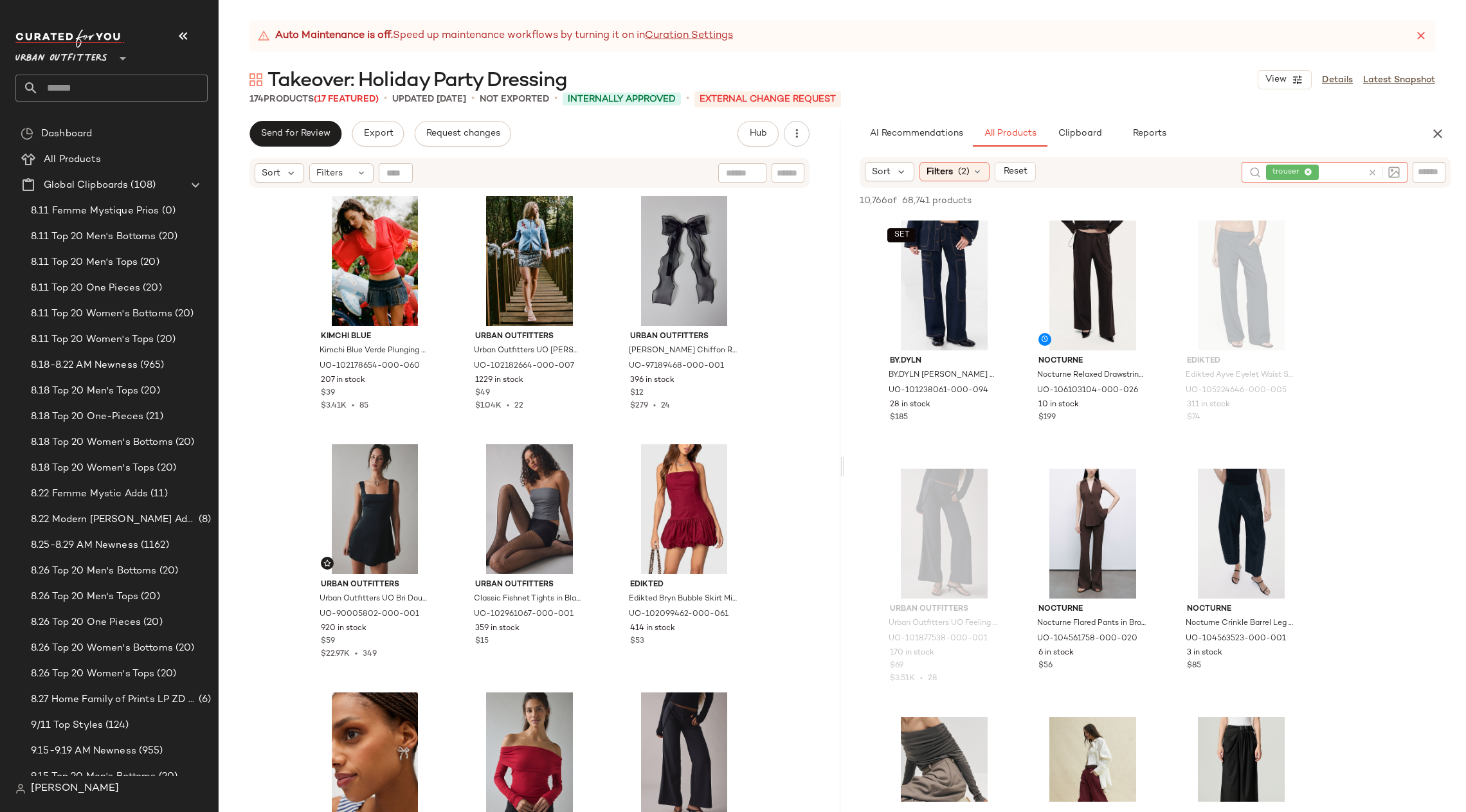
click at [1189, 172] on icon at bounding box center [1372, 172] width 9 height 9
click at [1189, 167] on input "text" at bounding box center [1429, 172] width 22 height 14
paste input "*********"
type input "*********"
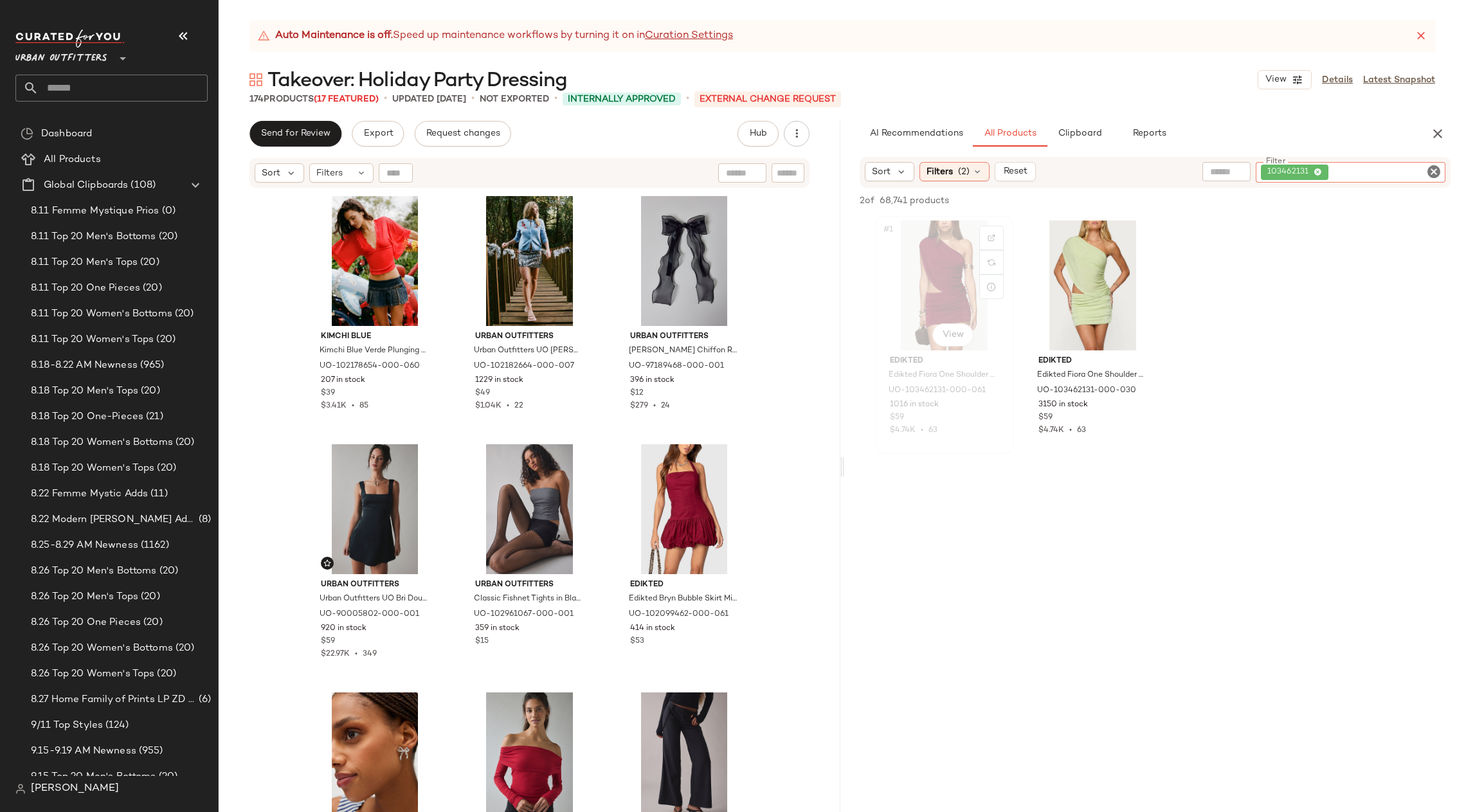
click at [949, 286] on div "#1 View" at bounding box center [943, 285] width 129 height 130
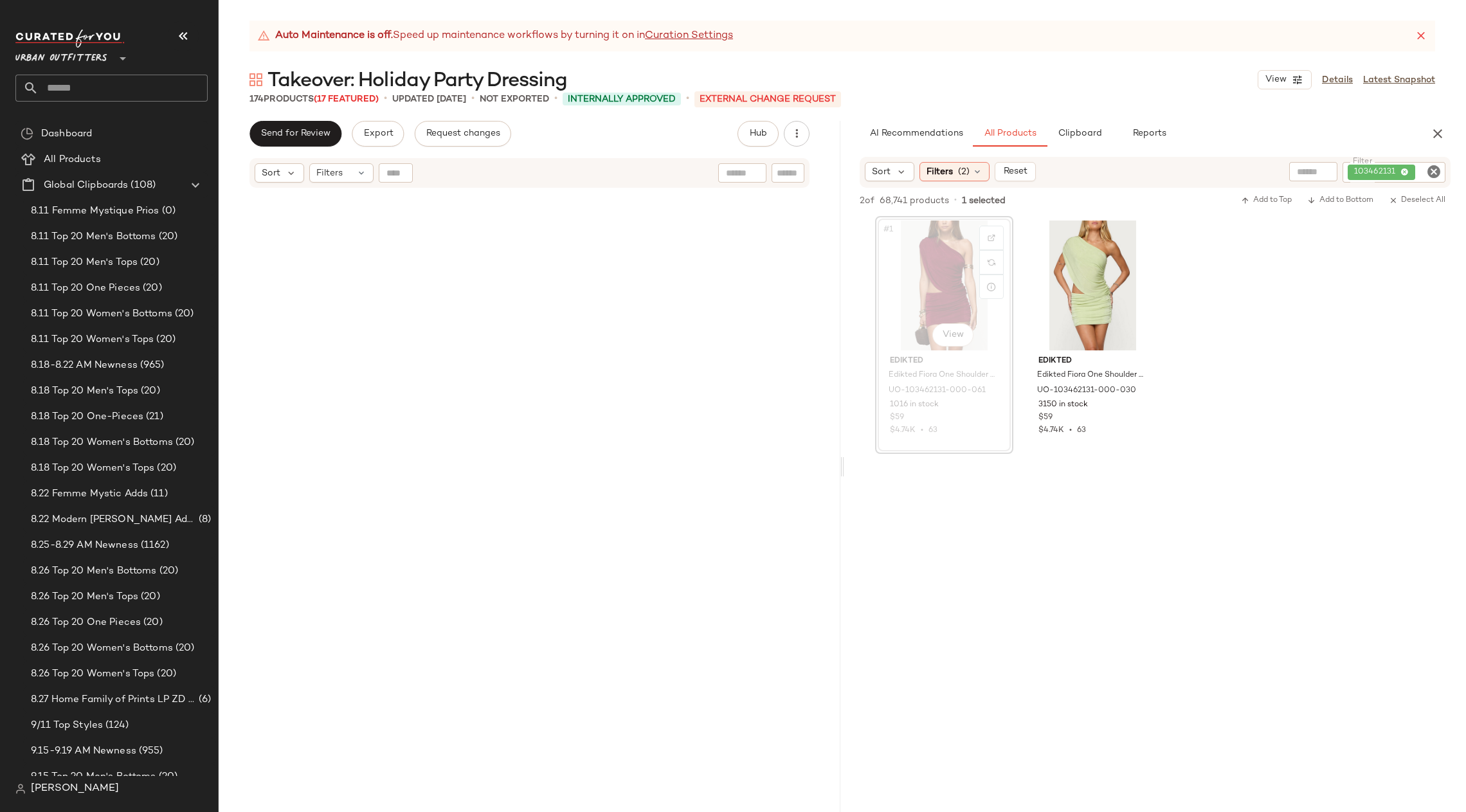
scroll to position [1003, 0]
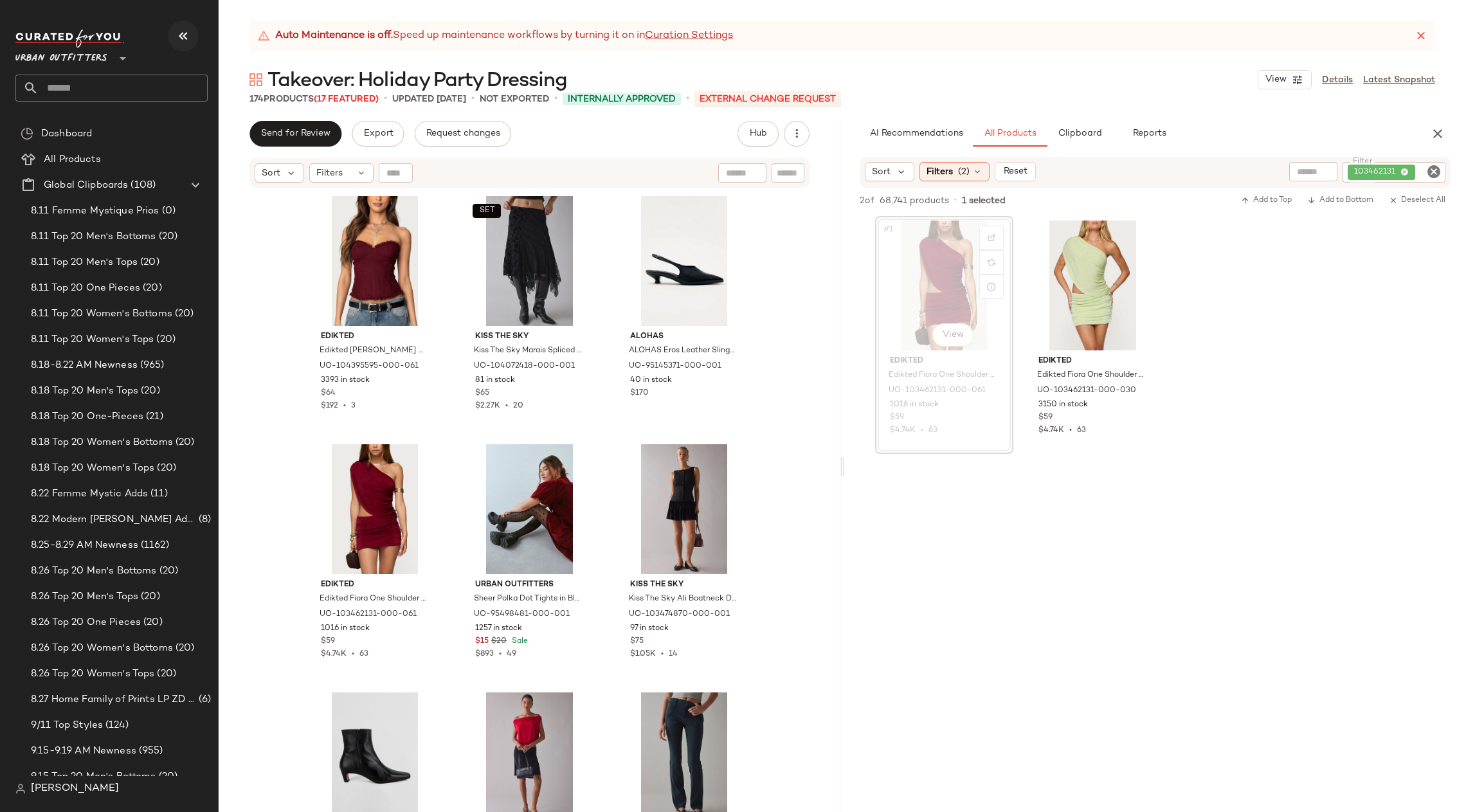
click at [186, 46] on button "button" at bounding box center [184, 36] width 31 height 31
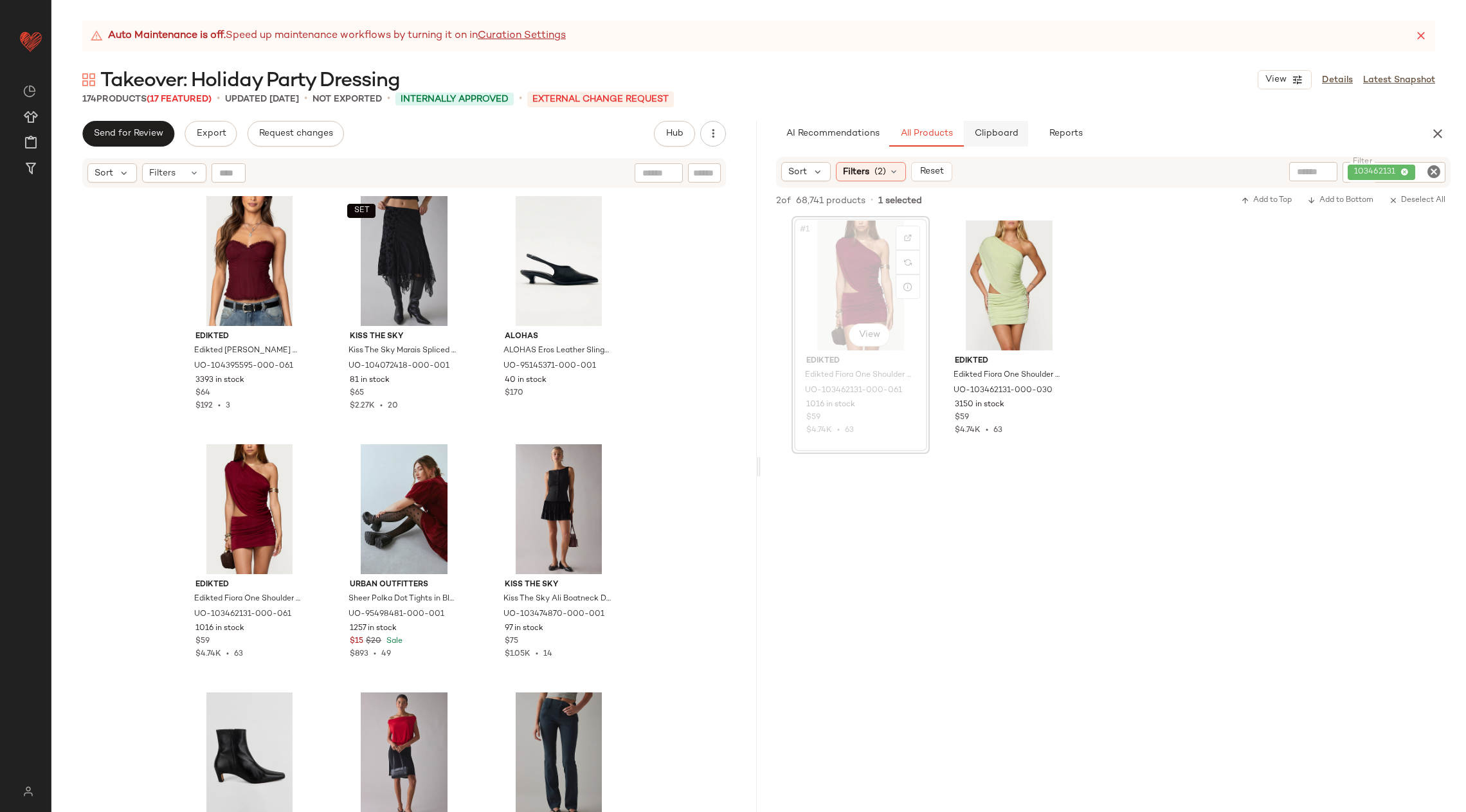
click at [1006, 124] on button "Clipboard" at bounding box center [996, 134] width 64 height 26
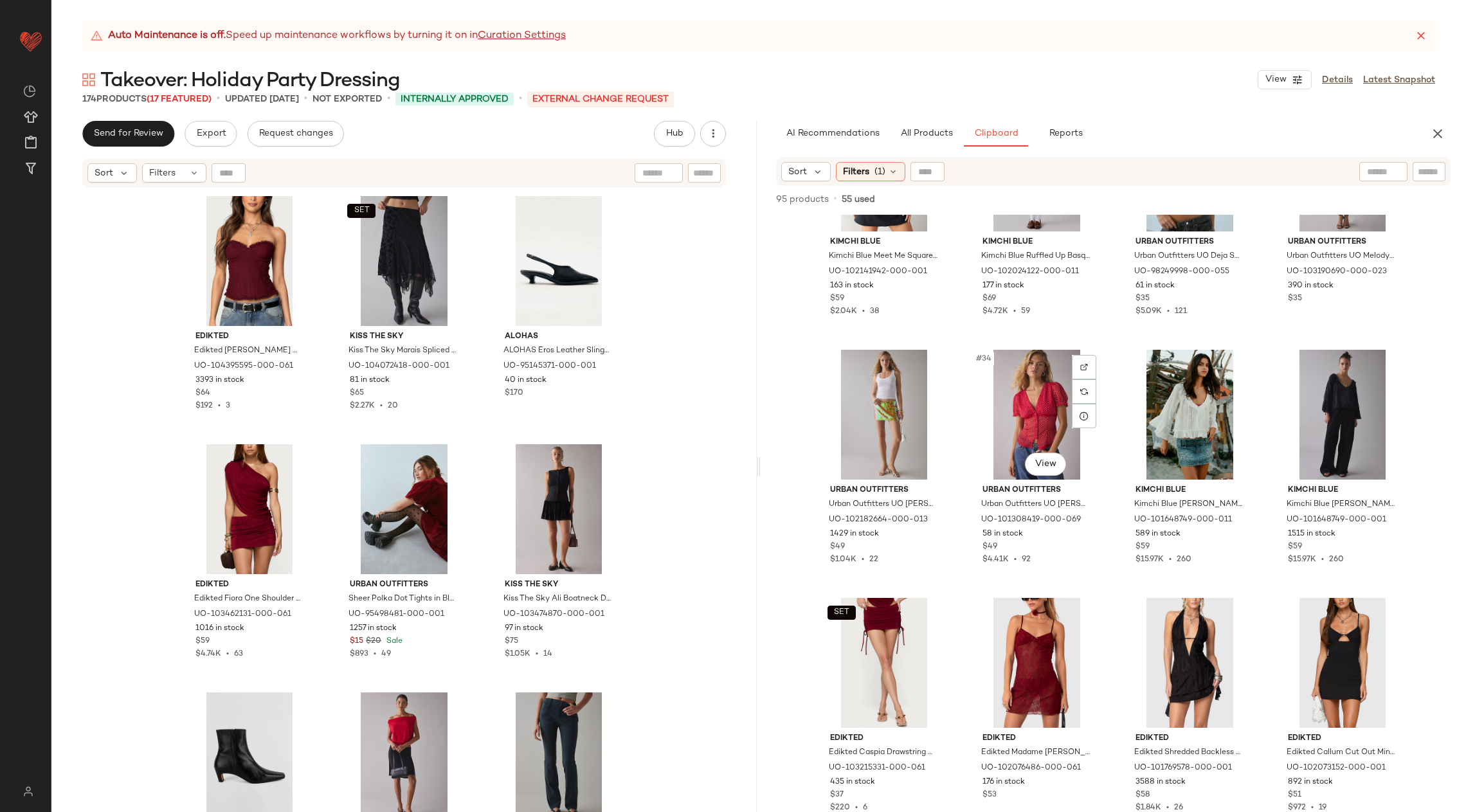
scroll to position [1888, 0]
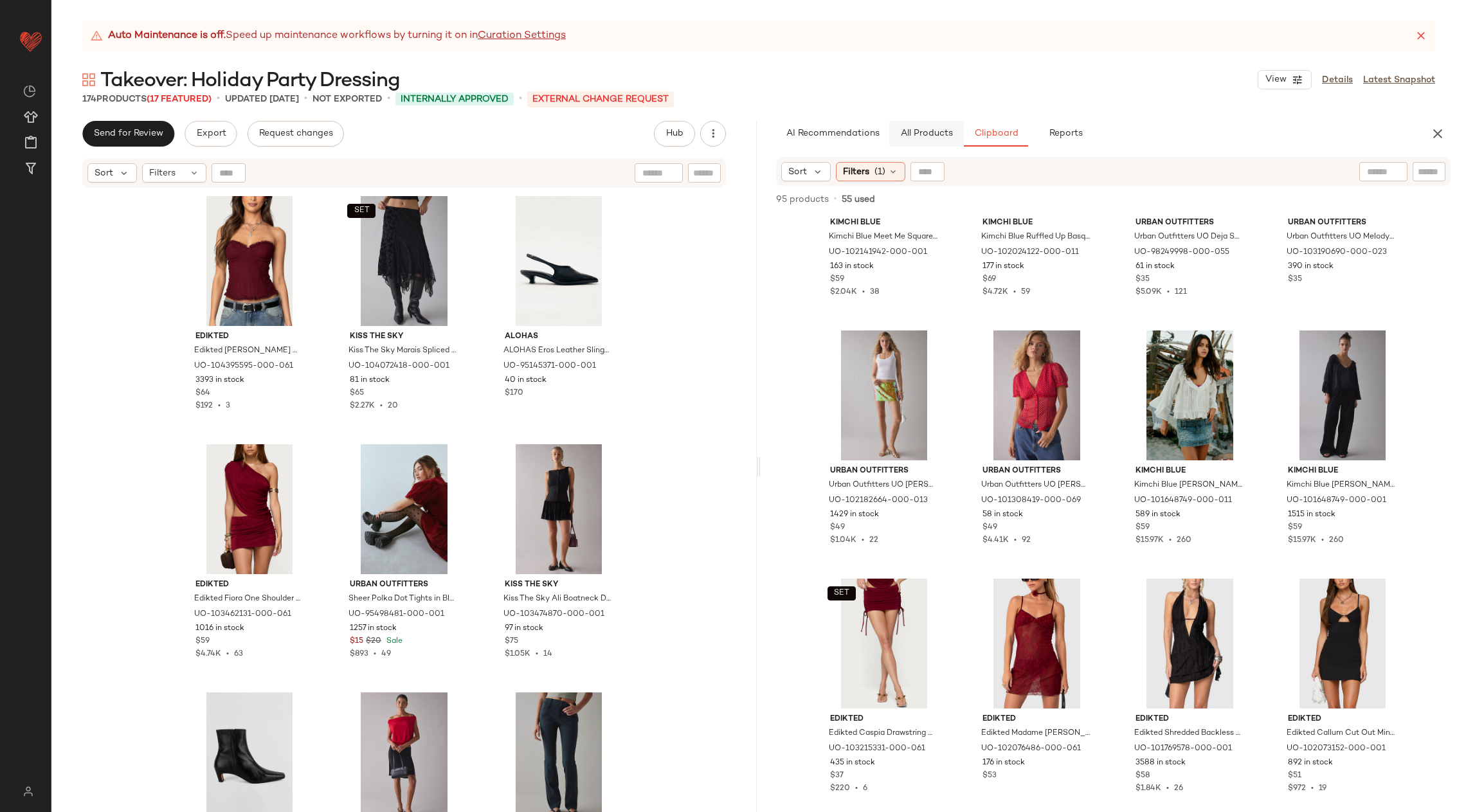
click at [933, 128] on button "All Products" at bounding box center [926, 134] width 74 height 26
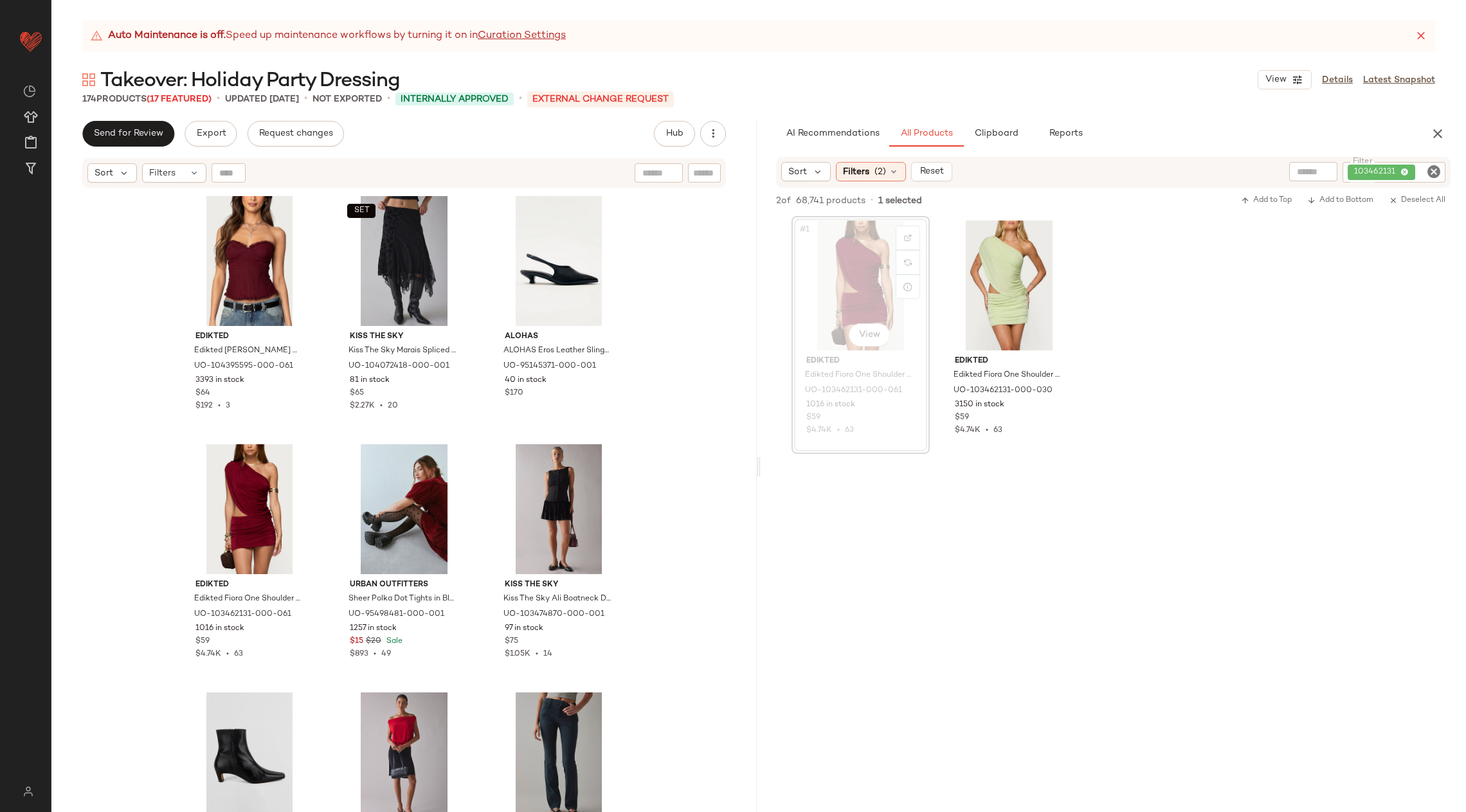
scroll to position [0, 0]
click at [1189, 169] on icon "Clear Filter" at bounding box center [1434, 172] width 15 height 15
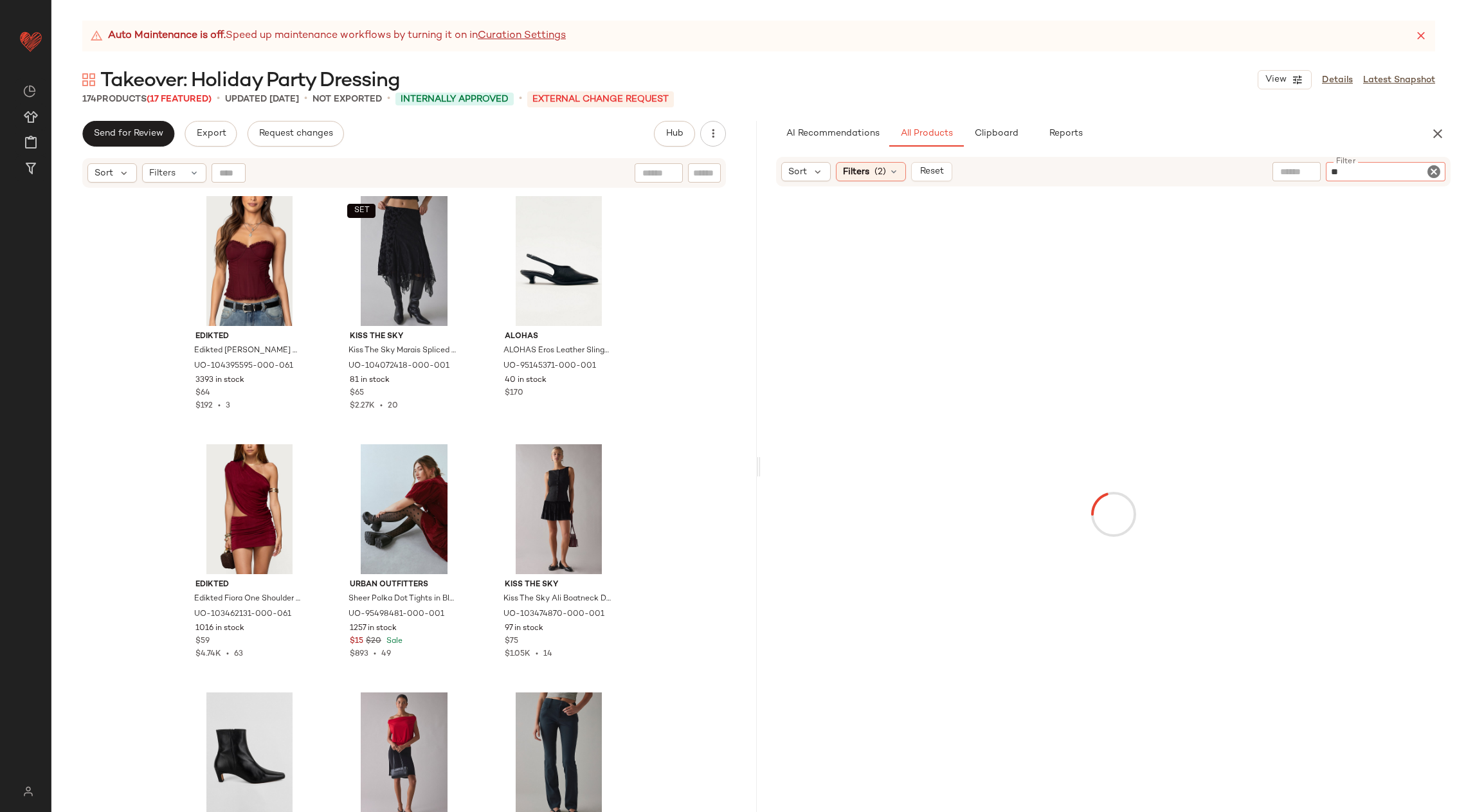
type input "*"
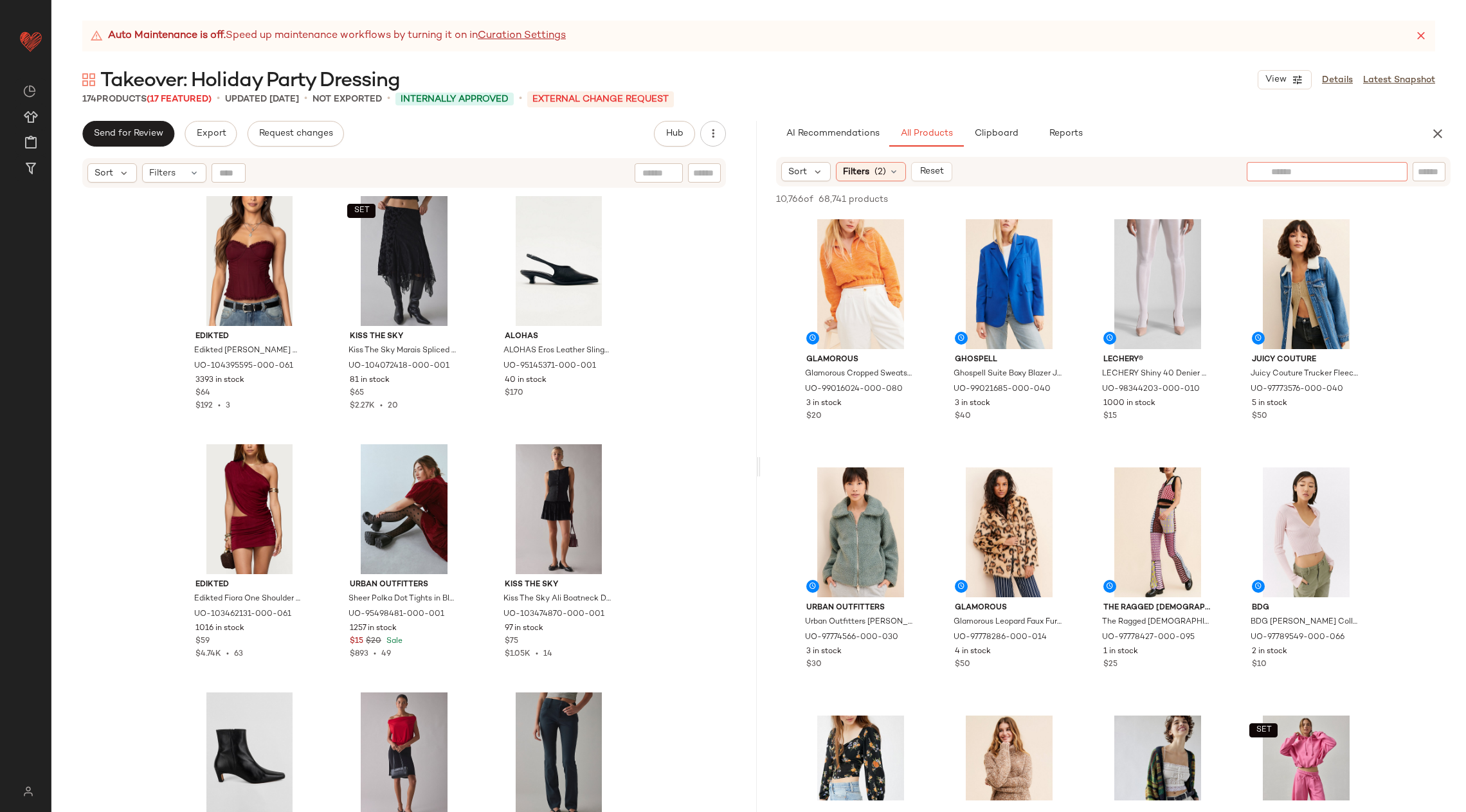
click at [1189, 172] on input "text" at bounding box center [1327, 172] width 112 height 14
type input "*********"
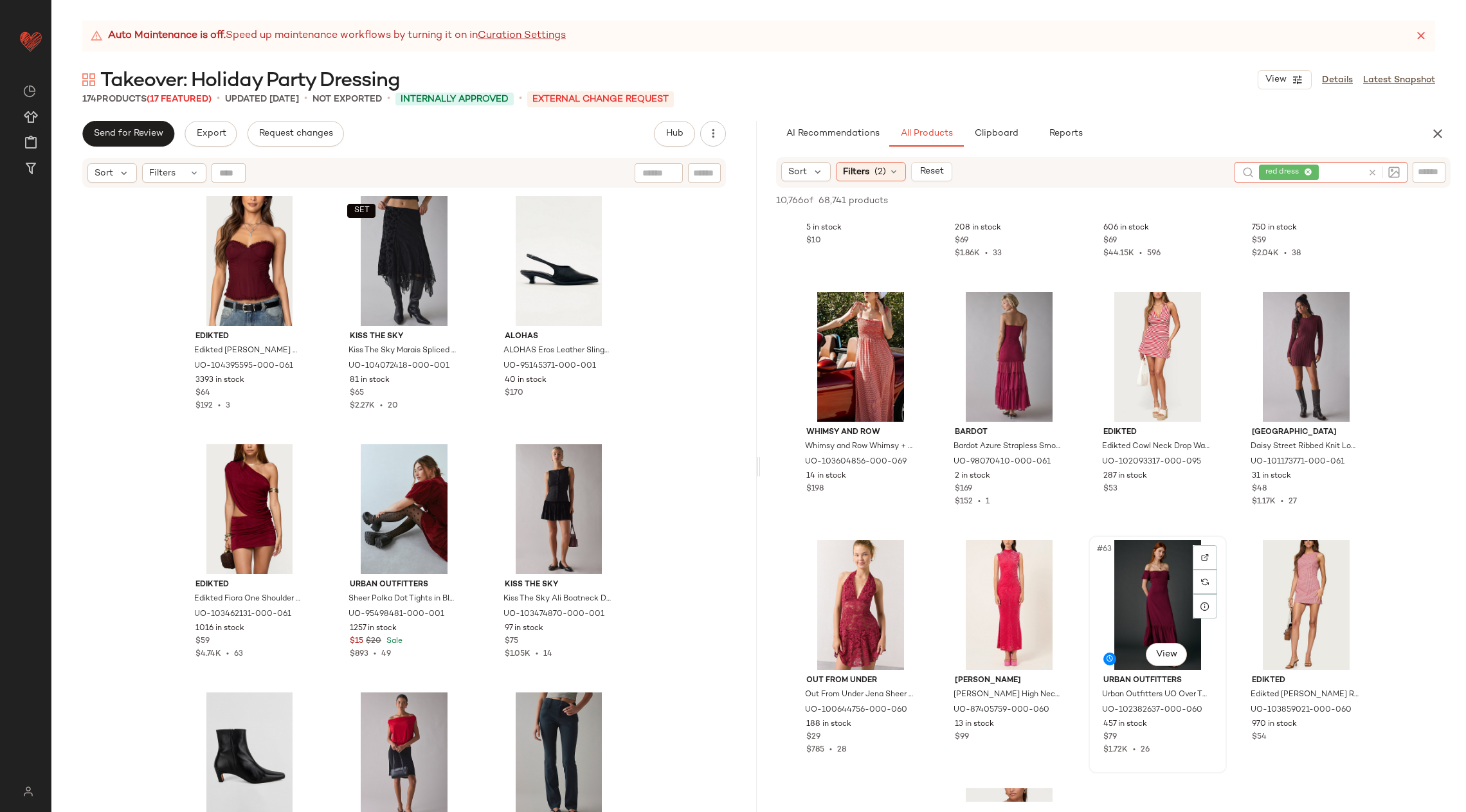
scroll to position [3409, 0]
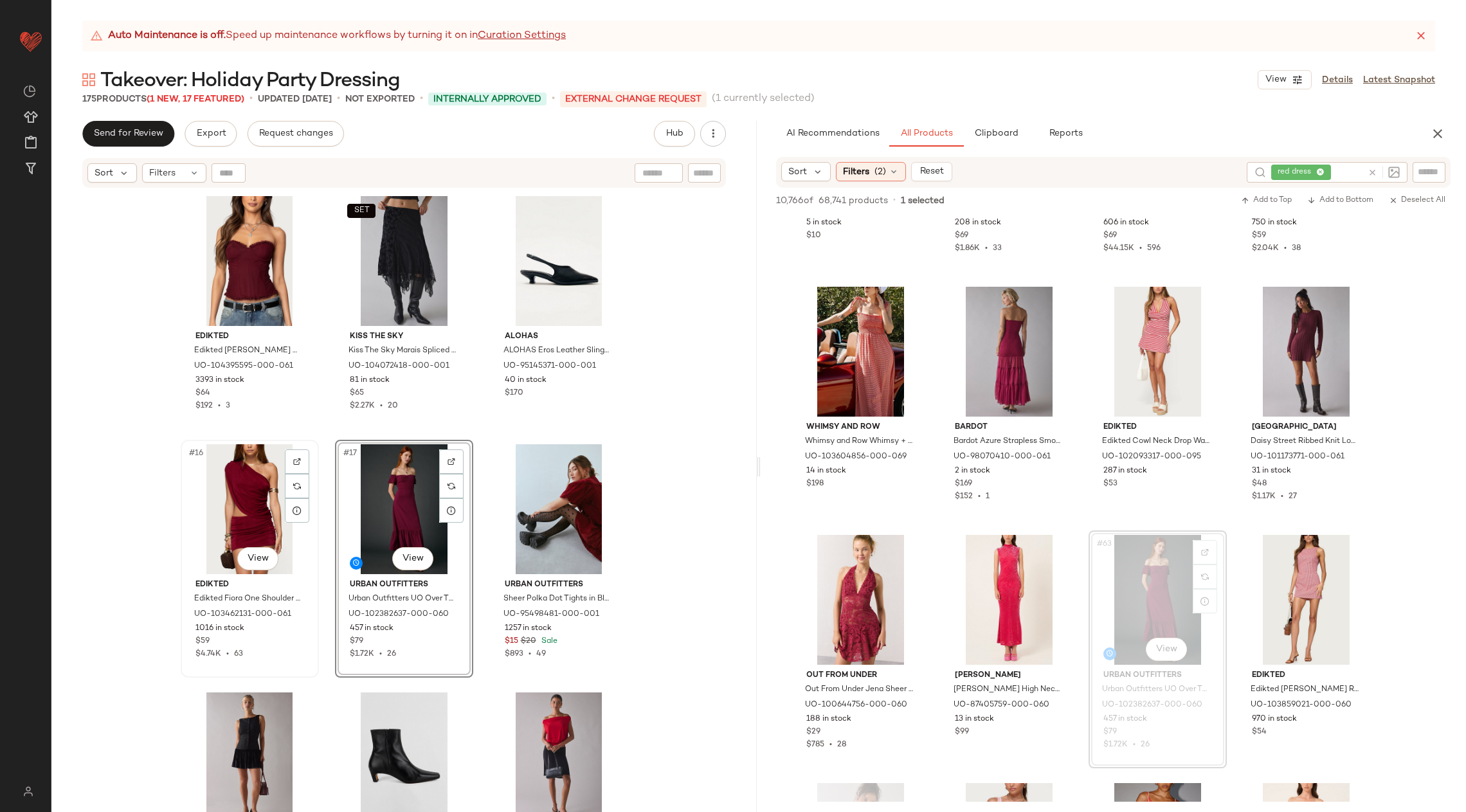
click at [248, 482] on div "#16 View" at bounding box center [249, 509] width 129 height 130
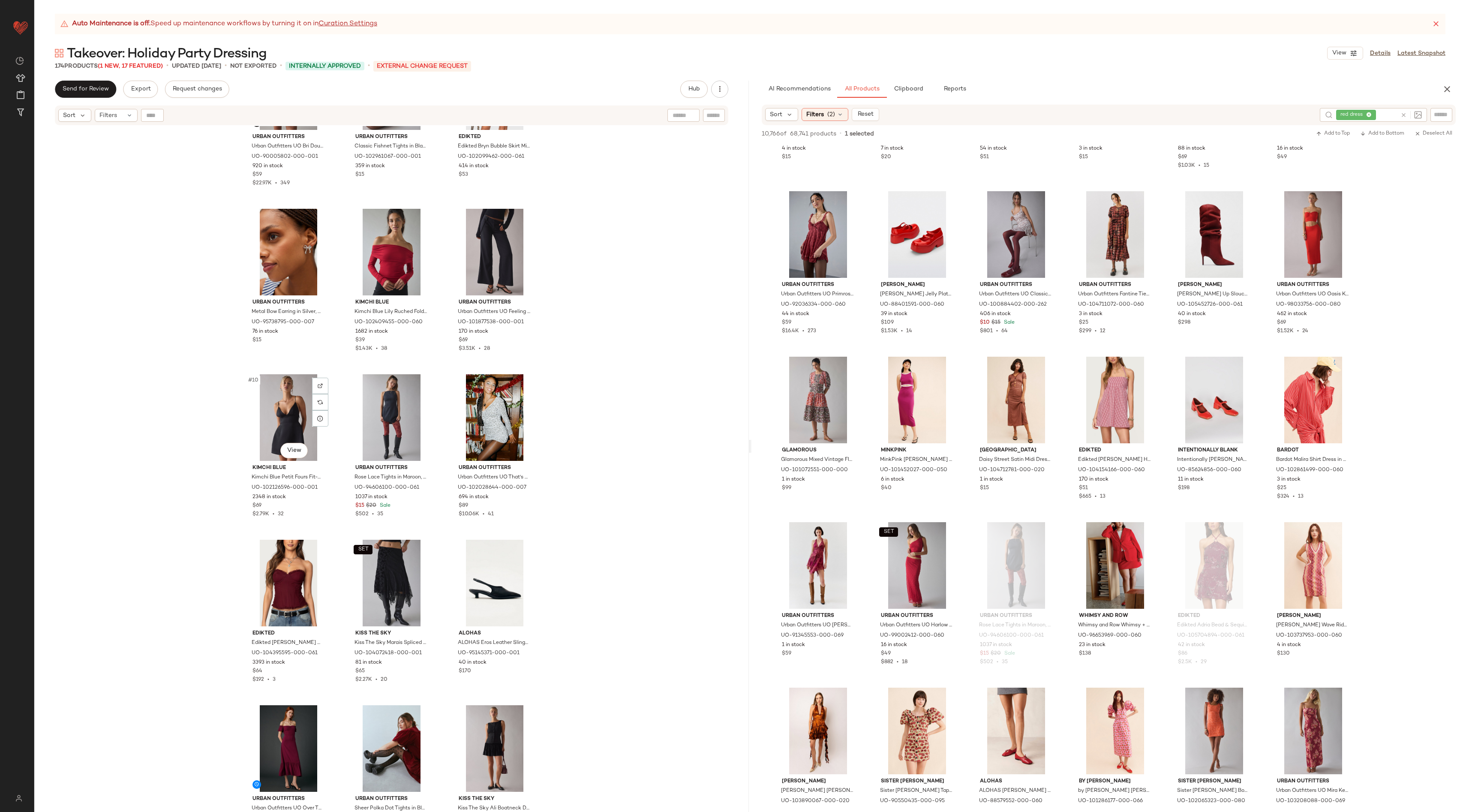
scroll to position [263, 0]
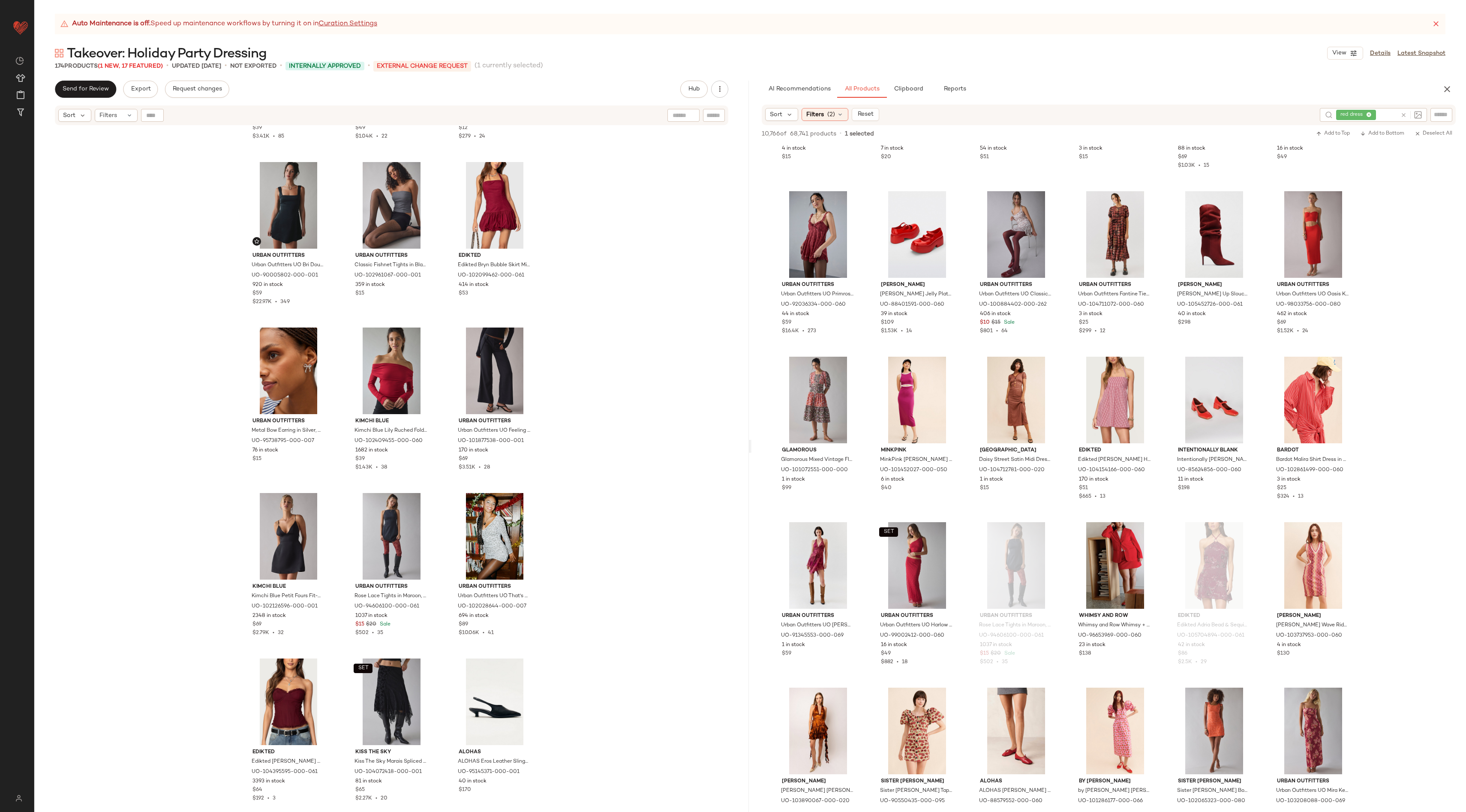
scroll to position [131, 0]
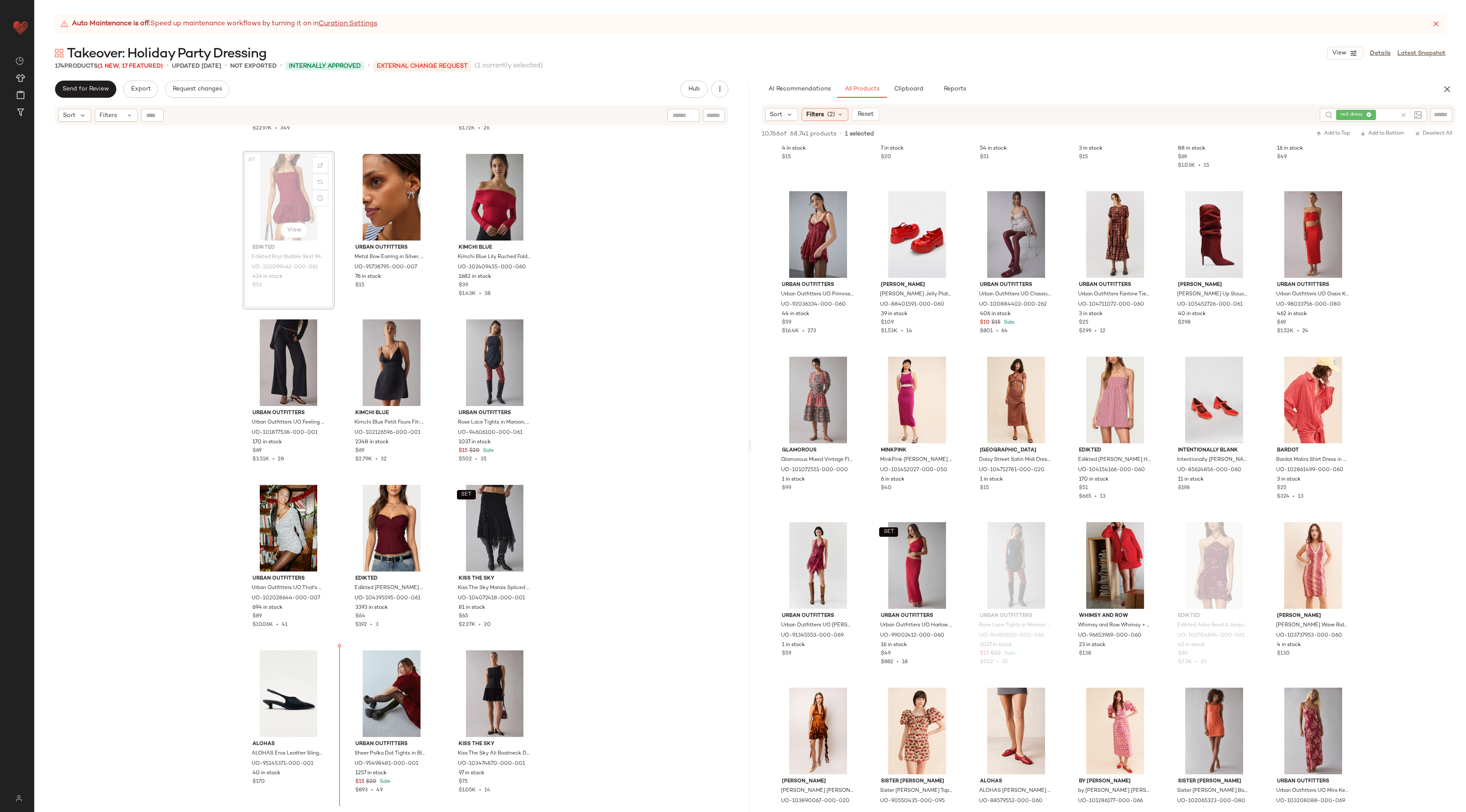
scroll to position [315, 0]
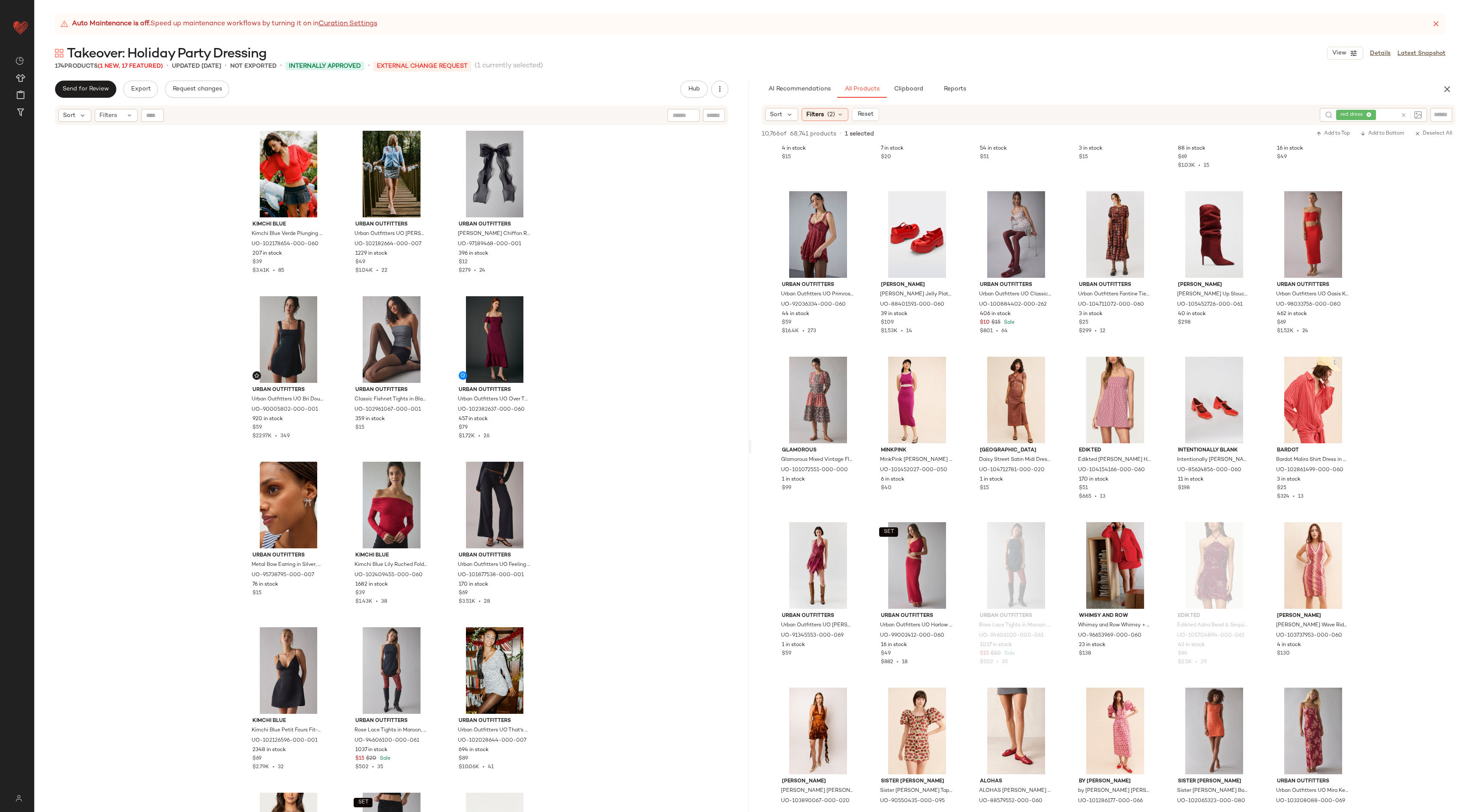
drag, startPoint x: 287, startPoint y: 365, endPoint x: 320, endPoint y: 3, distance: 363.5
click at [793, 114] on icon at bounding box center [1403, 115] width 6 height 6
click at [793, 116] on input "Filter" at bounding box center [1413, 115] width 73 height 9
paste input "*********"
type input "*********"
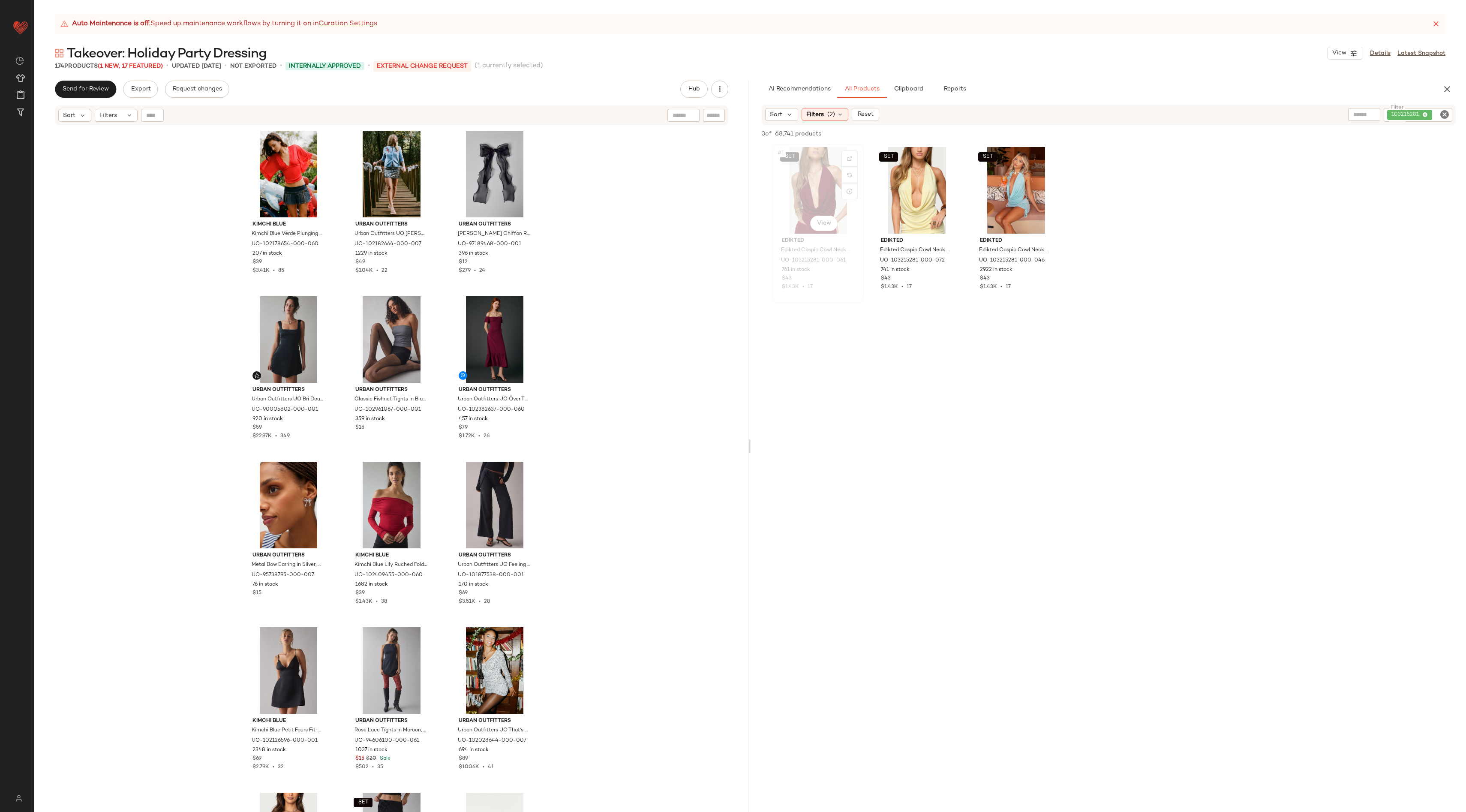
click at [793, 180] on div "SET #1 View" at bounding box center [818, 190] width 86 height 86
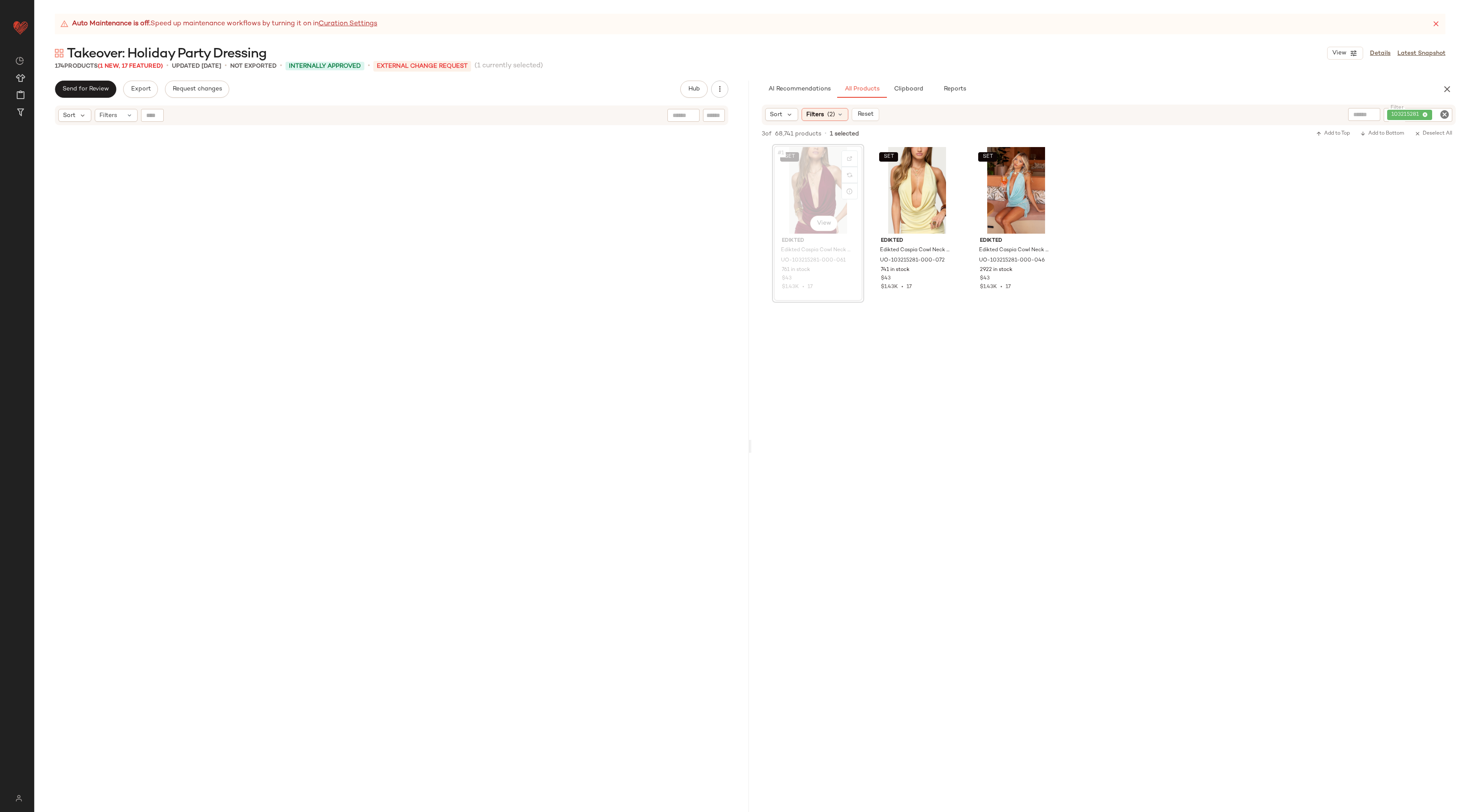
scroll to position [2316, 0]
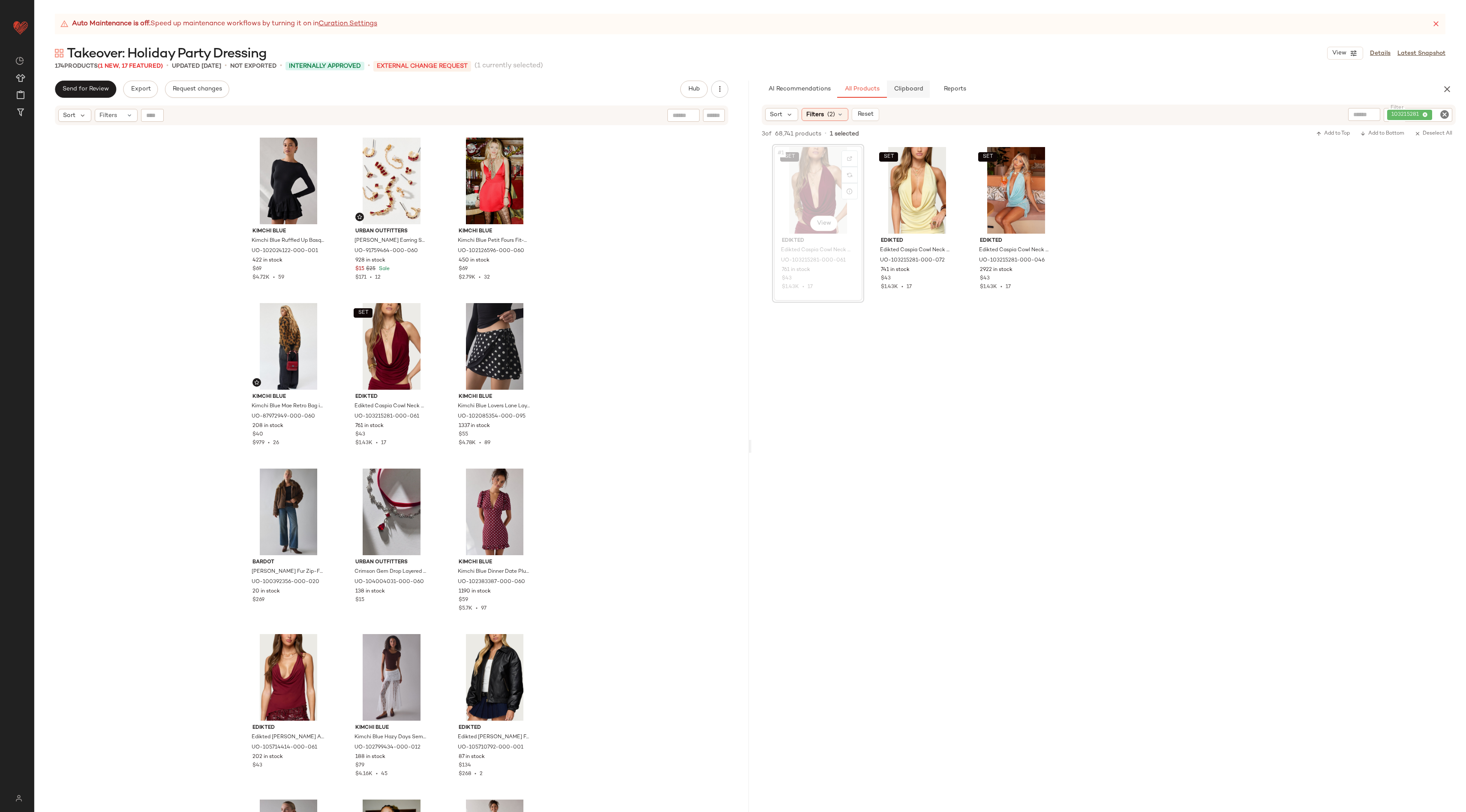
click at [793, 88] on span "Clipboard" at bounding box center [908, 89] width 30 height 7
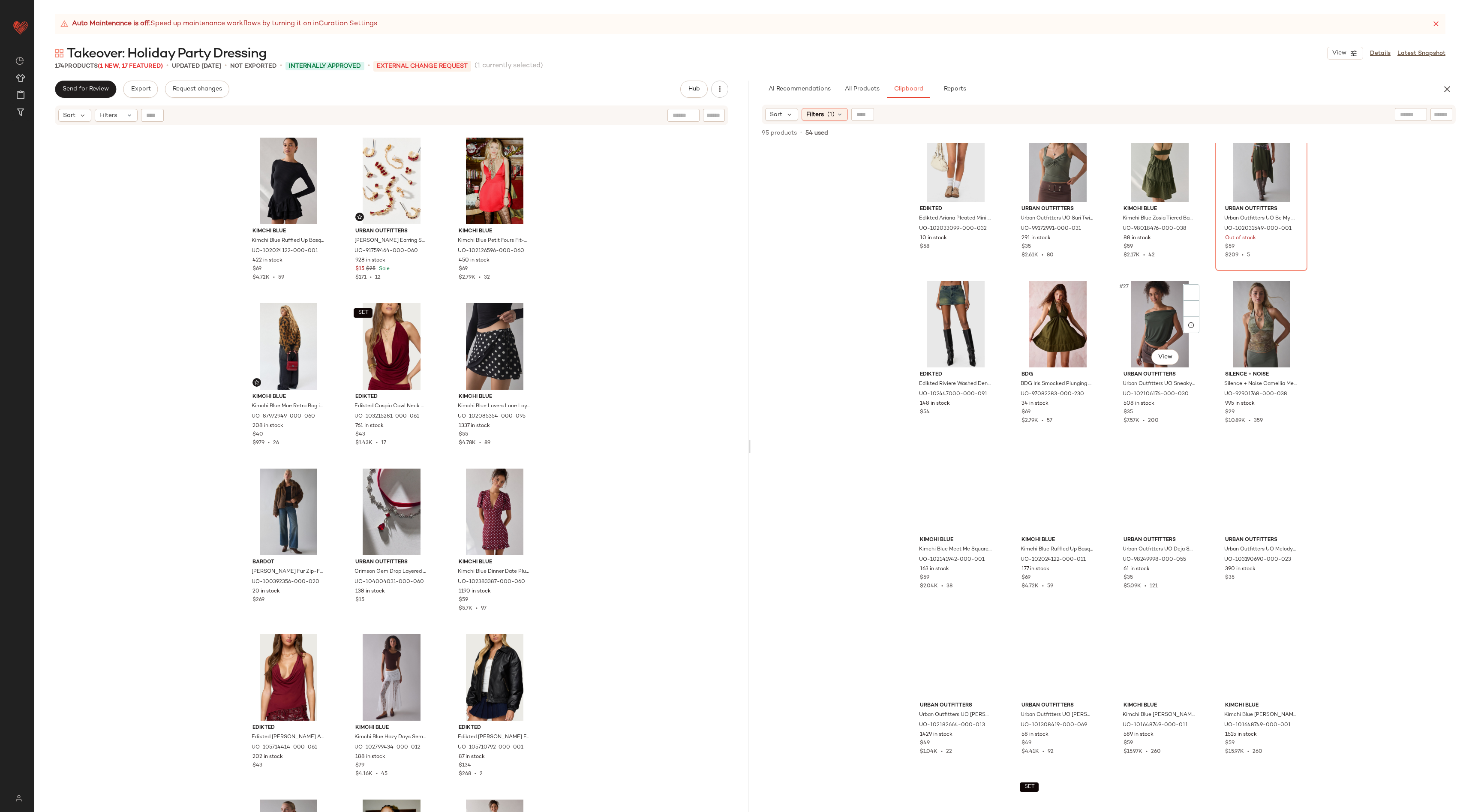
scroll to position [1069, 0]
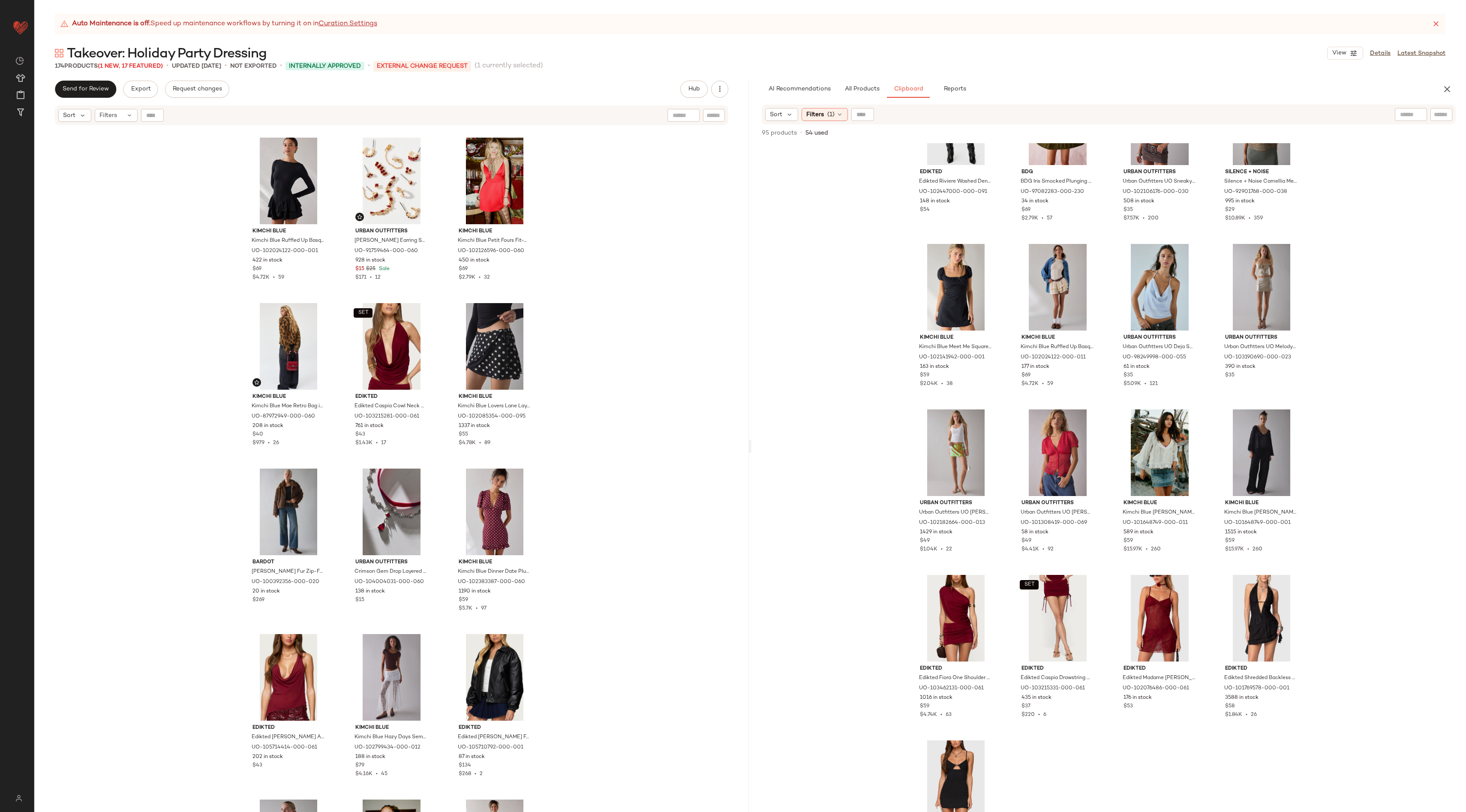
click at [793, 426] on div "Edikted Edikted Riviere Washed Denim Mini Skirt in Green/Washed, Women's at Urb…" at bounding box center [1109, 477] width 715 height 669
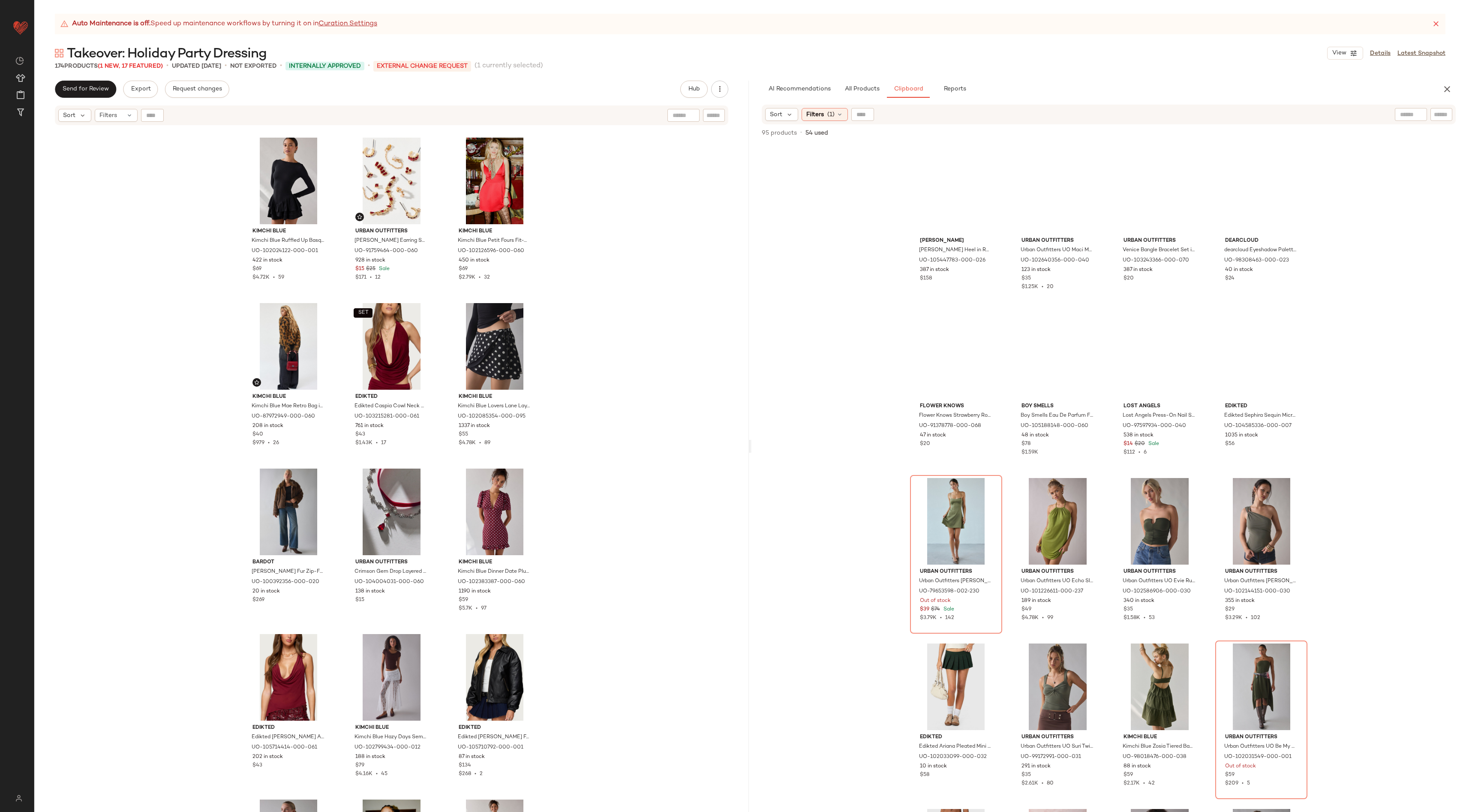
scroll to position [0, 0]
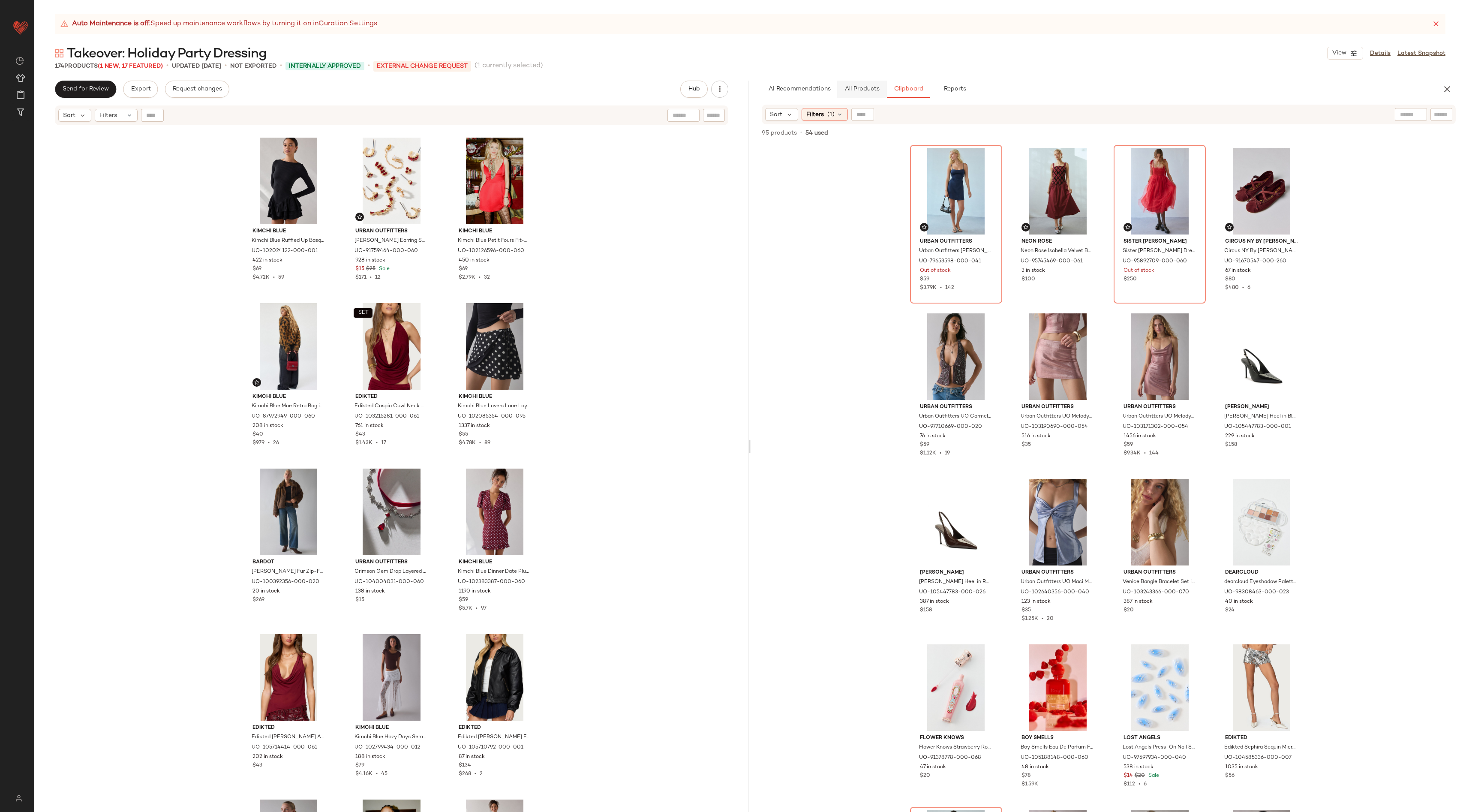
click at [793, 91] on span "All Products" at bounding box center [862, 89] width 35 height 7
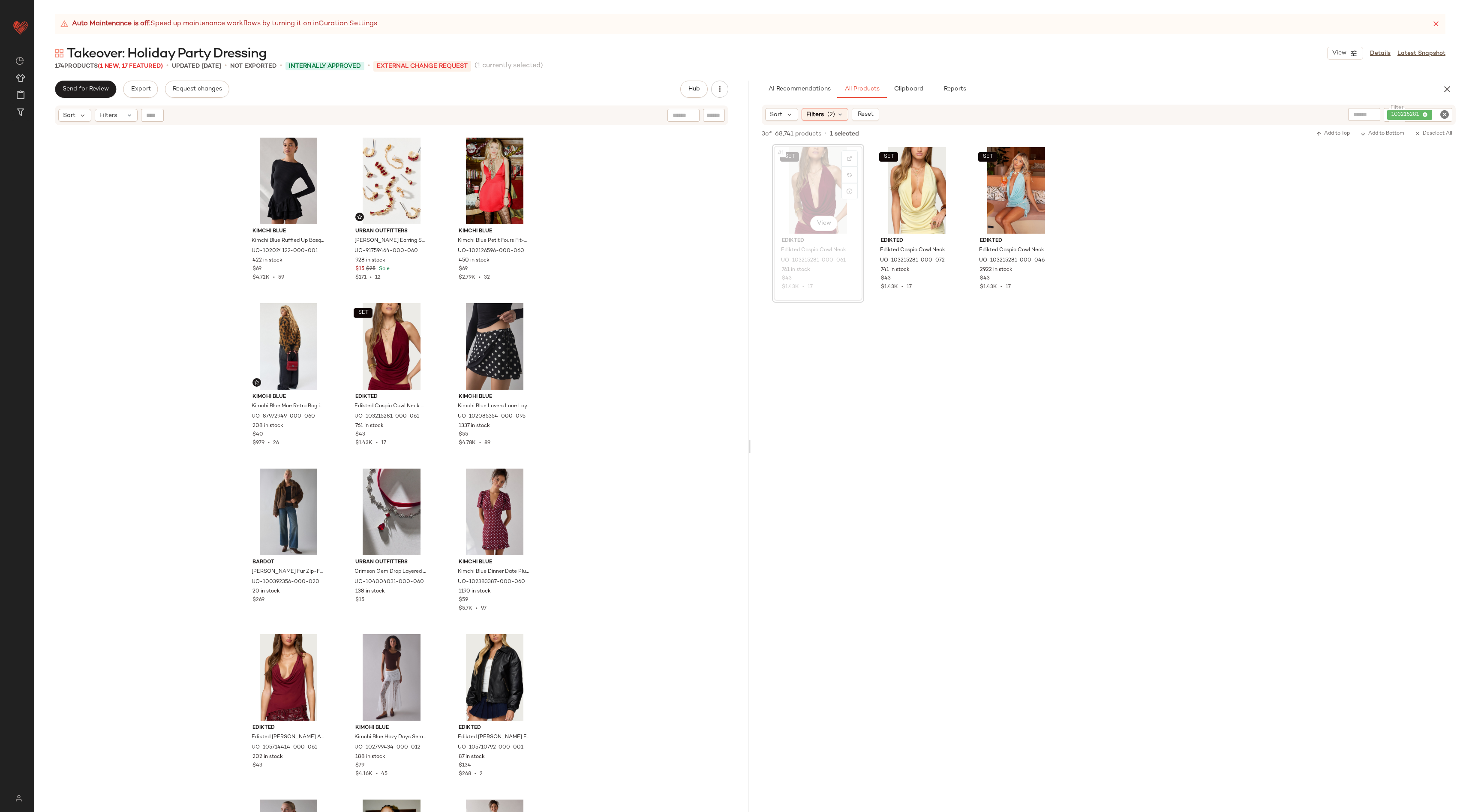
click at [793, 113] on icon "Clear Filter" at bounding box center [1444, 114] width 10 height 10
click at [793, 117] on input "text" at bounding box center [1373, 115] width 75 height 9
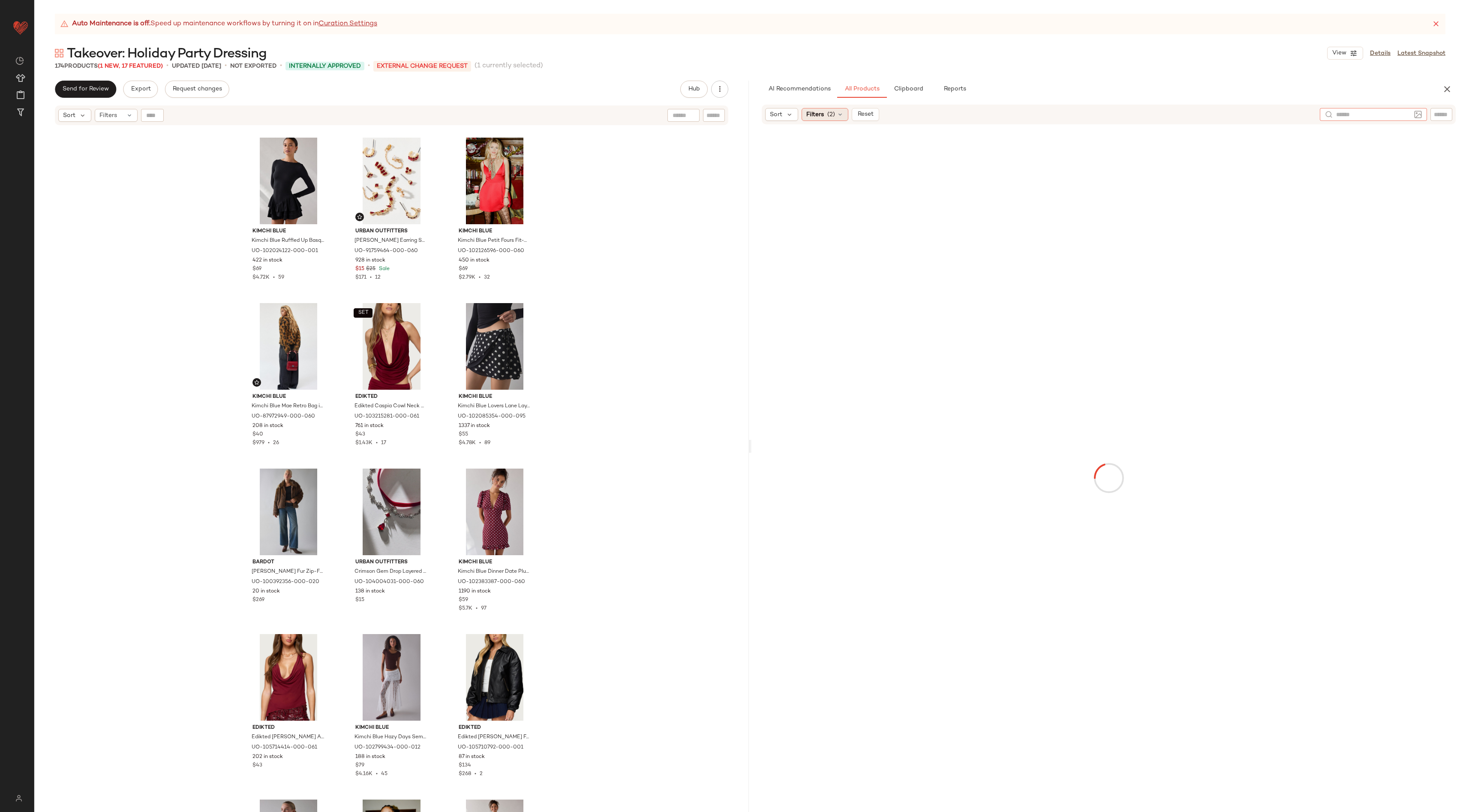
click at [793, 109] on div "Filters (2)" at bounding box center [825, 114] width 47 height 13
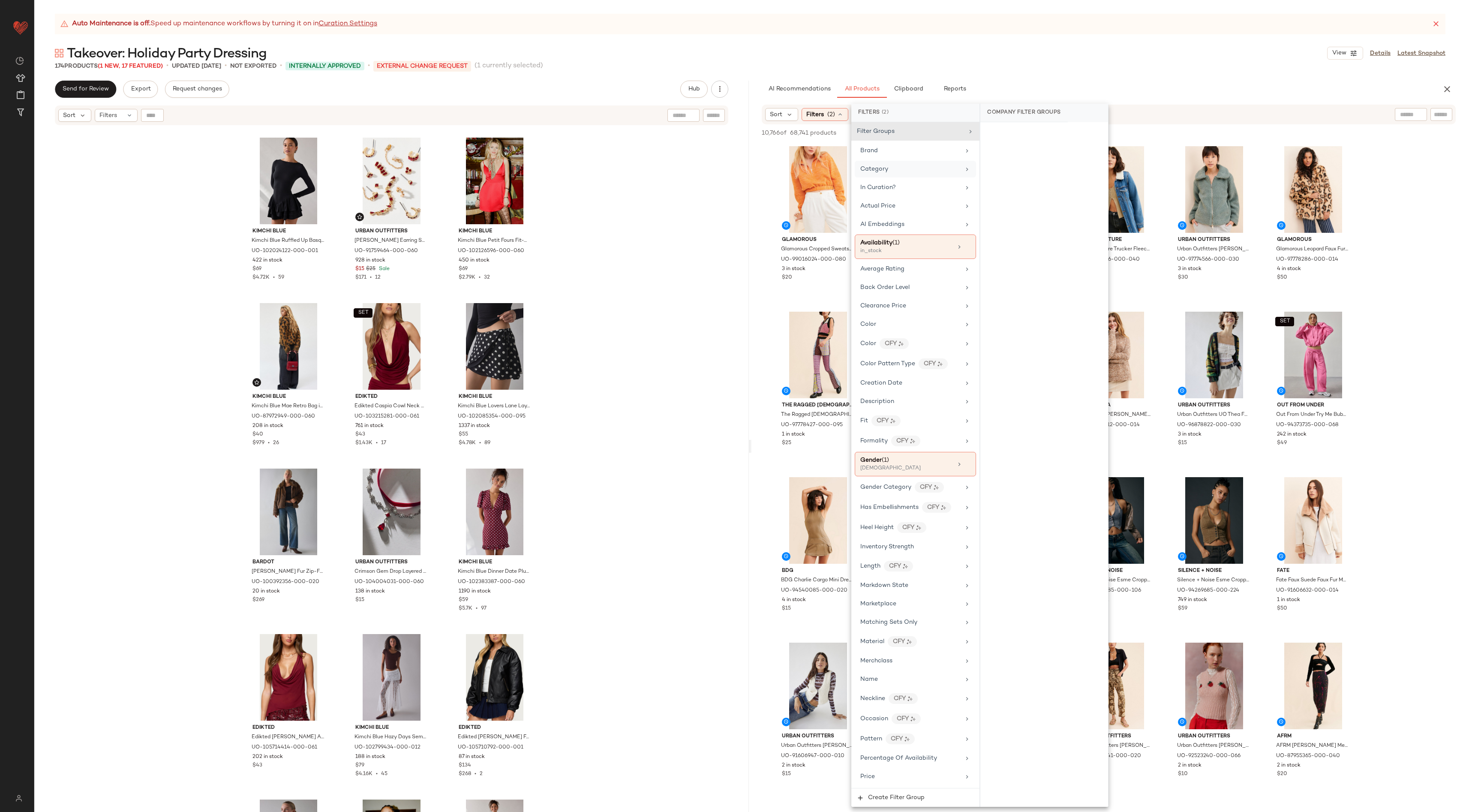
click at [793, 171] on div "Category" at bounding box center [910, 169] width 100 height 9
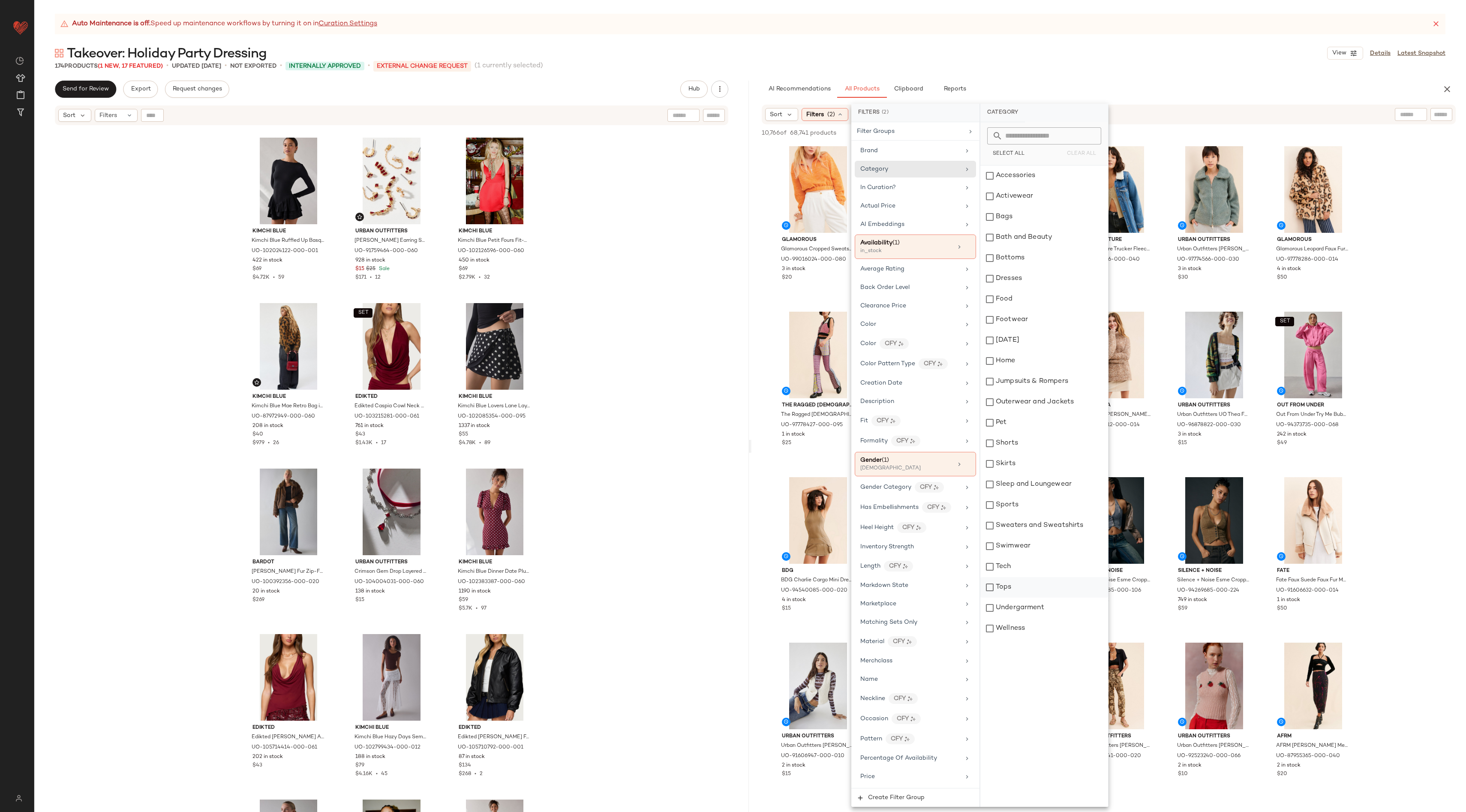
click at [793, 498] on div "Tops" at bounding box center [1044, 587] width 127 height 20
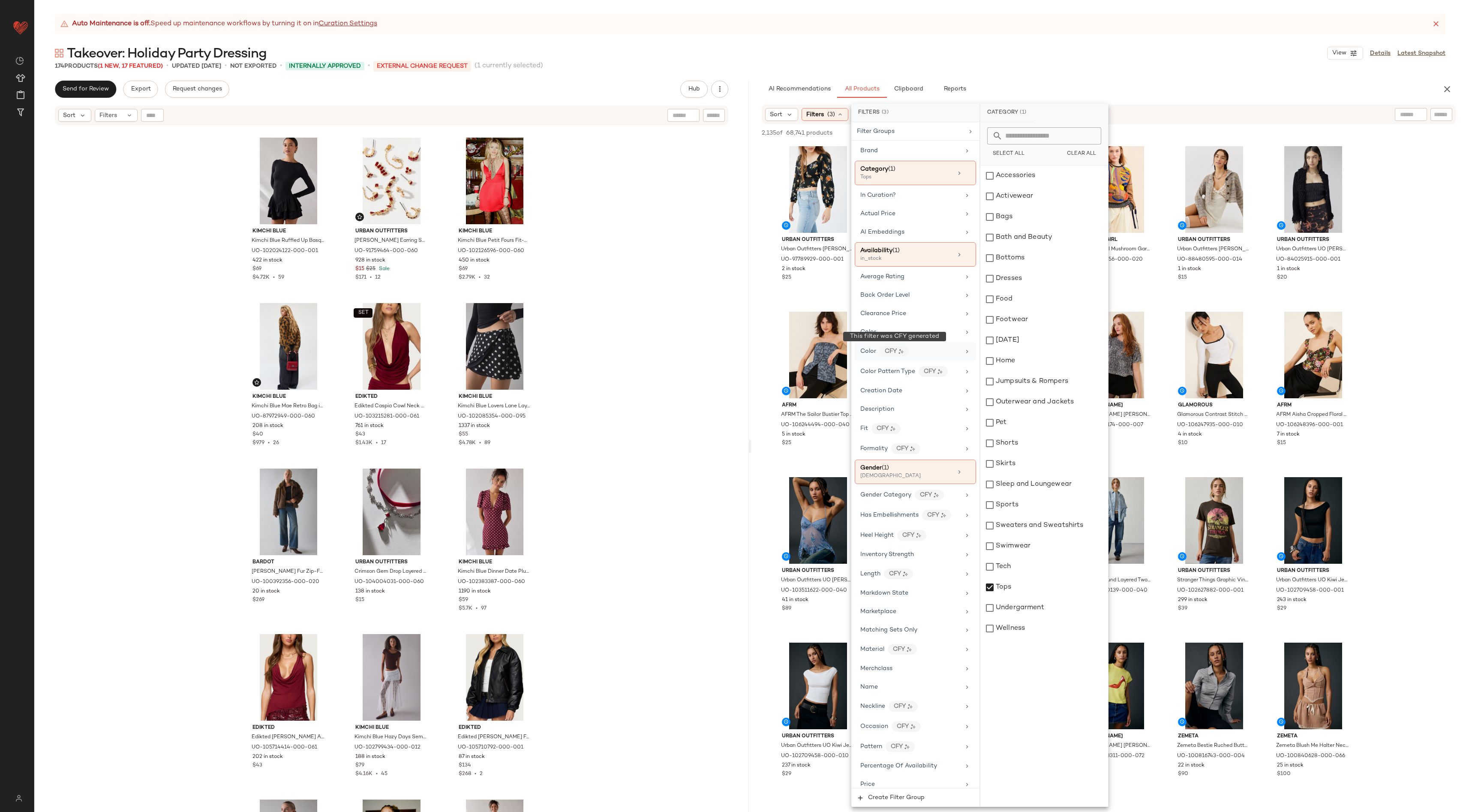
click at [793, 349] on div "CFY" at bounding box center [894, 351] width 29 height 11
click at [793, 498] on div "red" at bounding box center [1044, 587] width 127 height 20
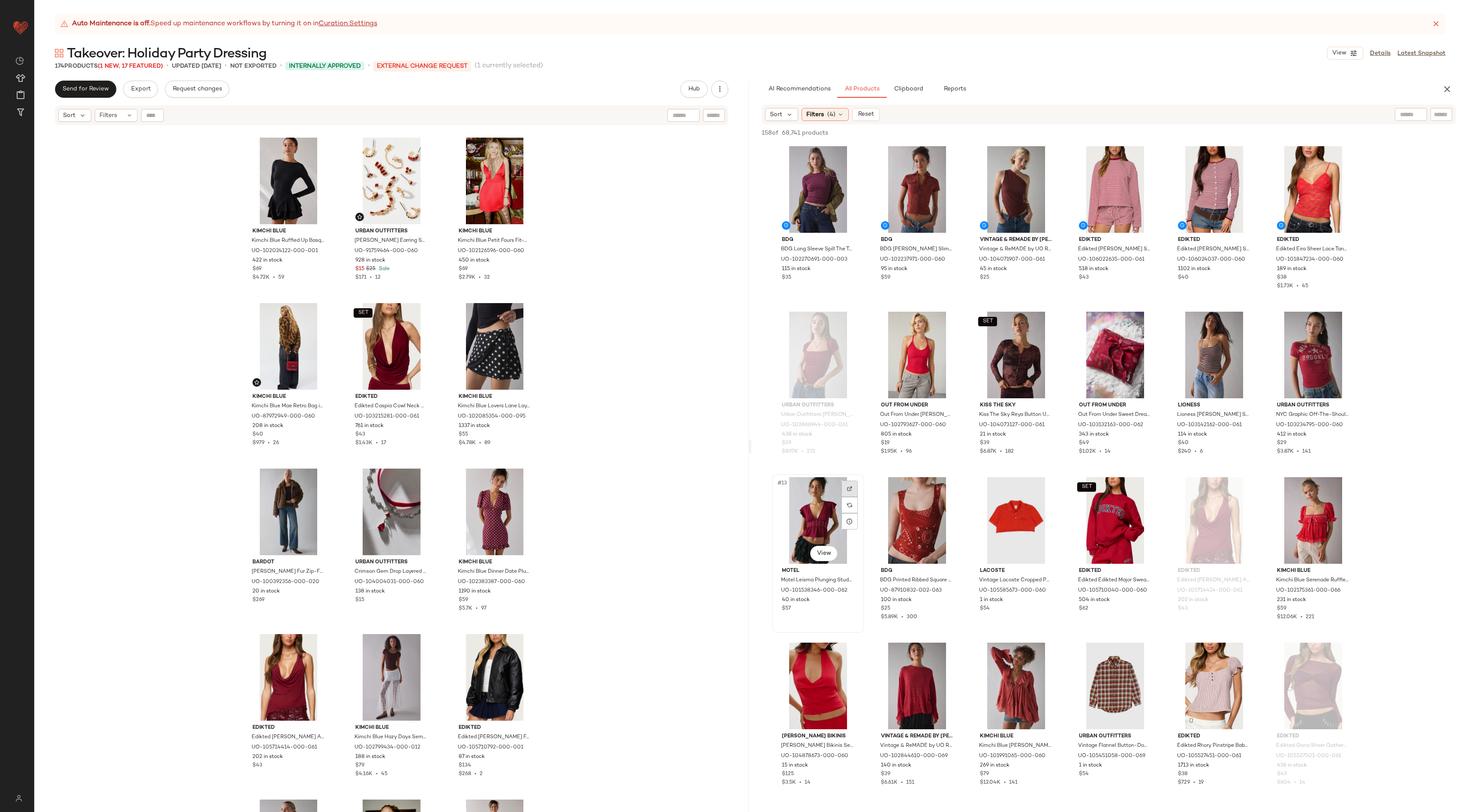
click at [793, 487] on img at bounding box center [849, 488] width 5 height 5
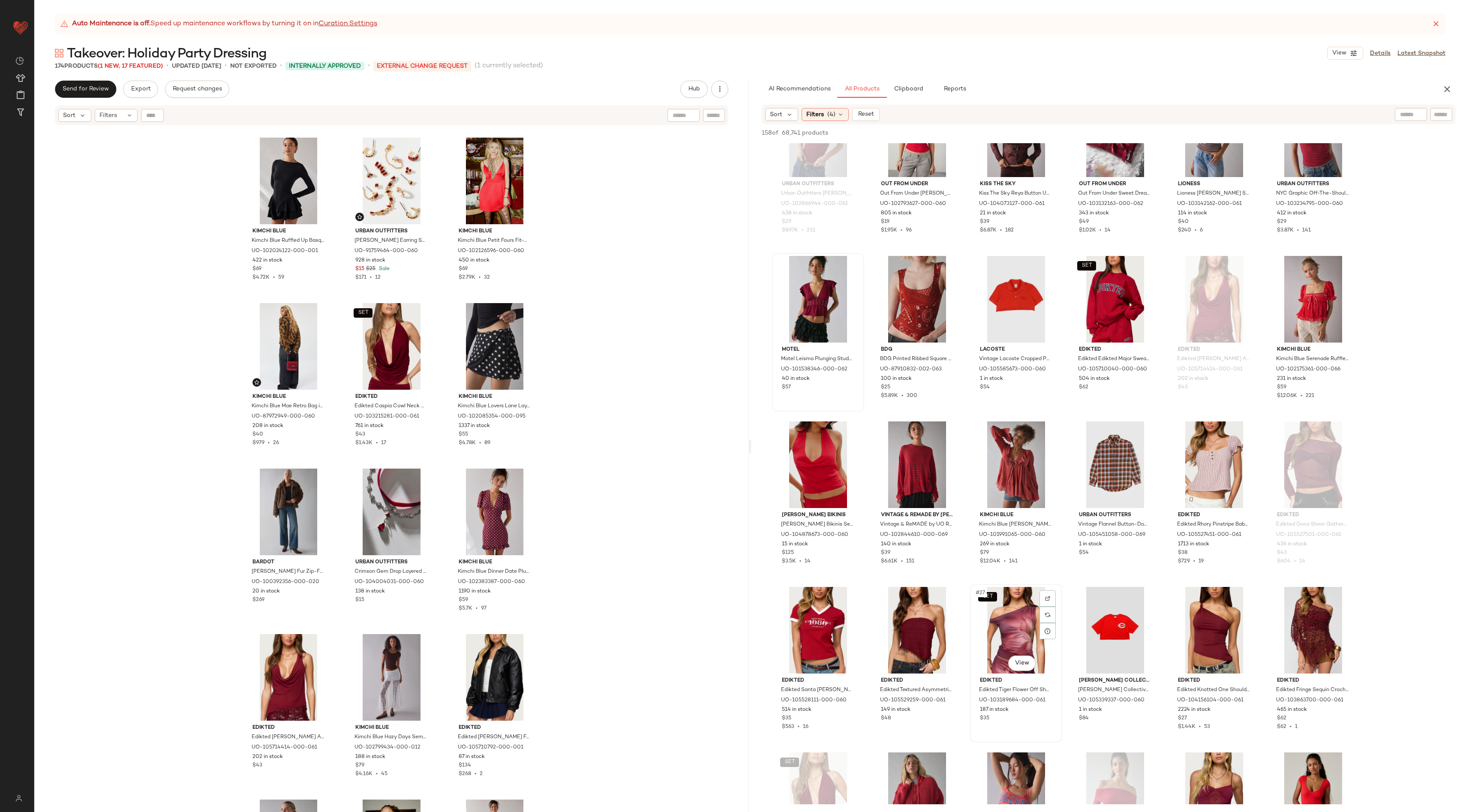
scroll to position [216, 0]
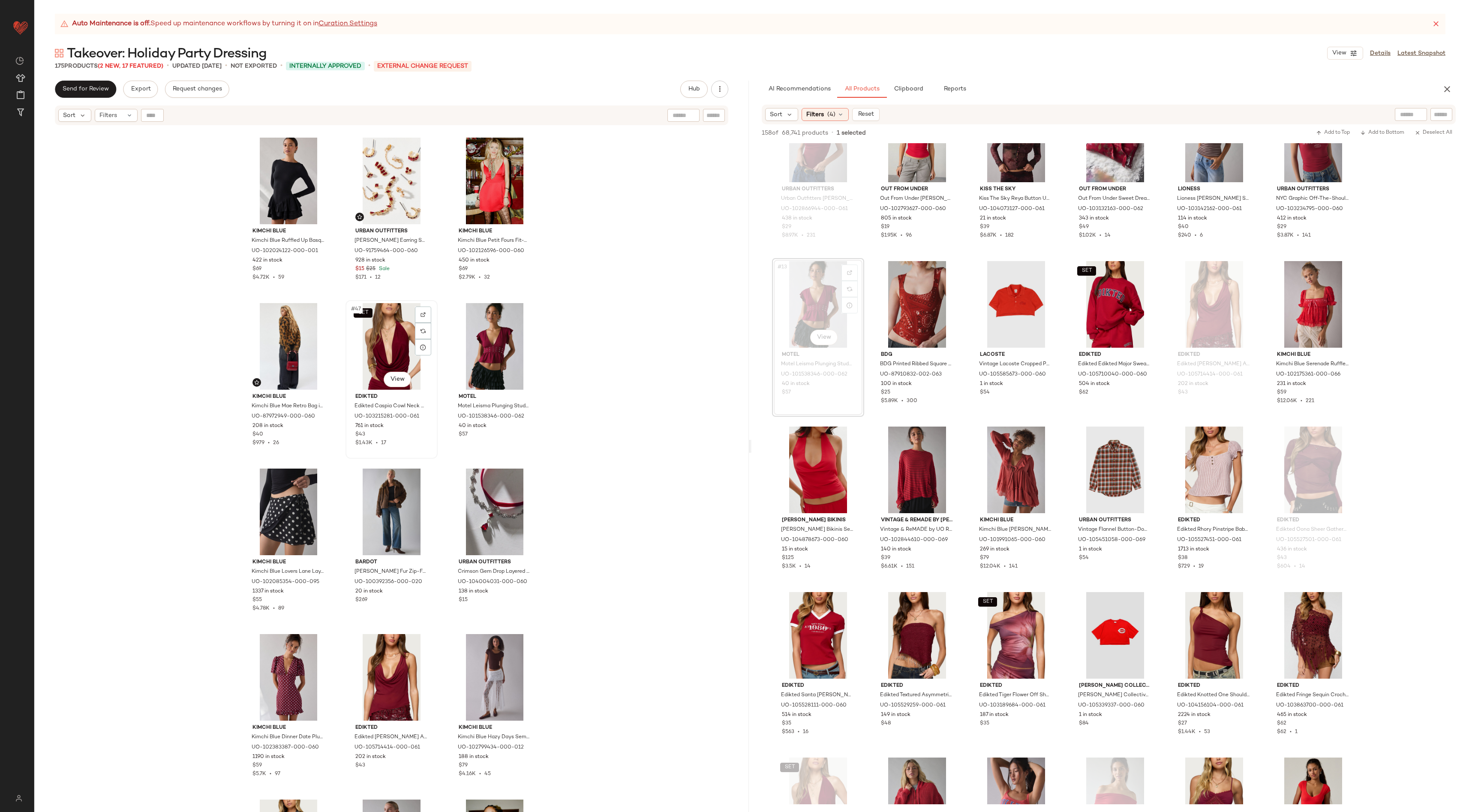
click at [394, 340] on div "SET #47 View" at bounding box center [391, 347] width 86 height 86
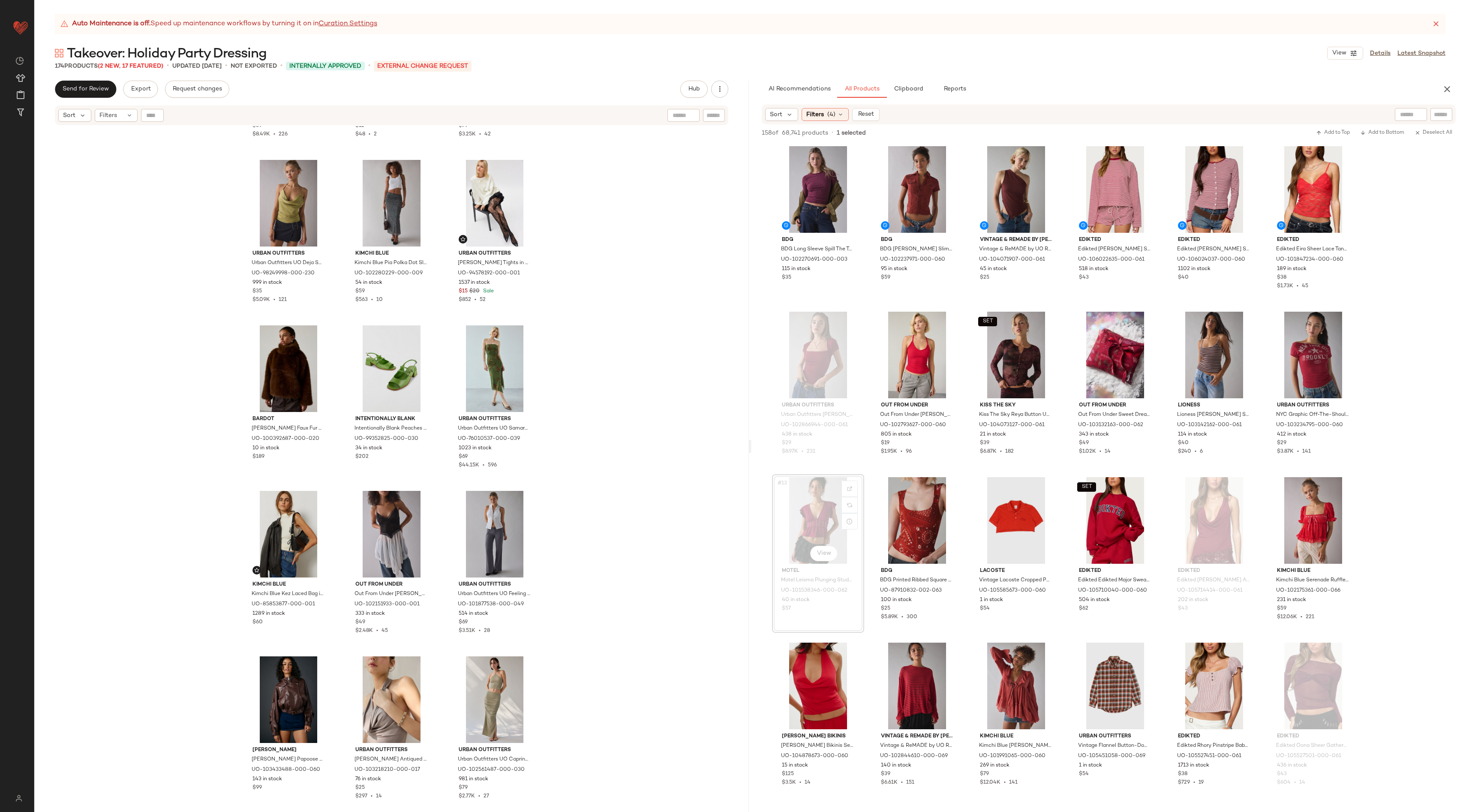
scroll to position [6256, 0]
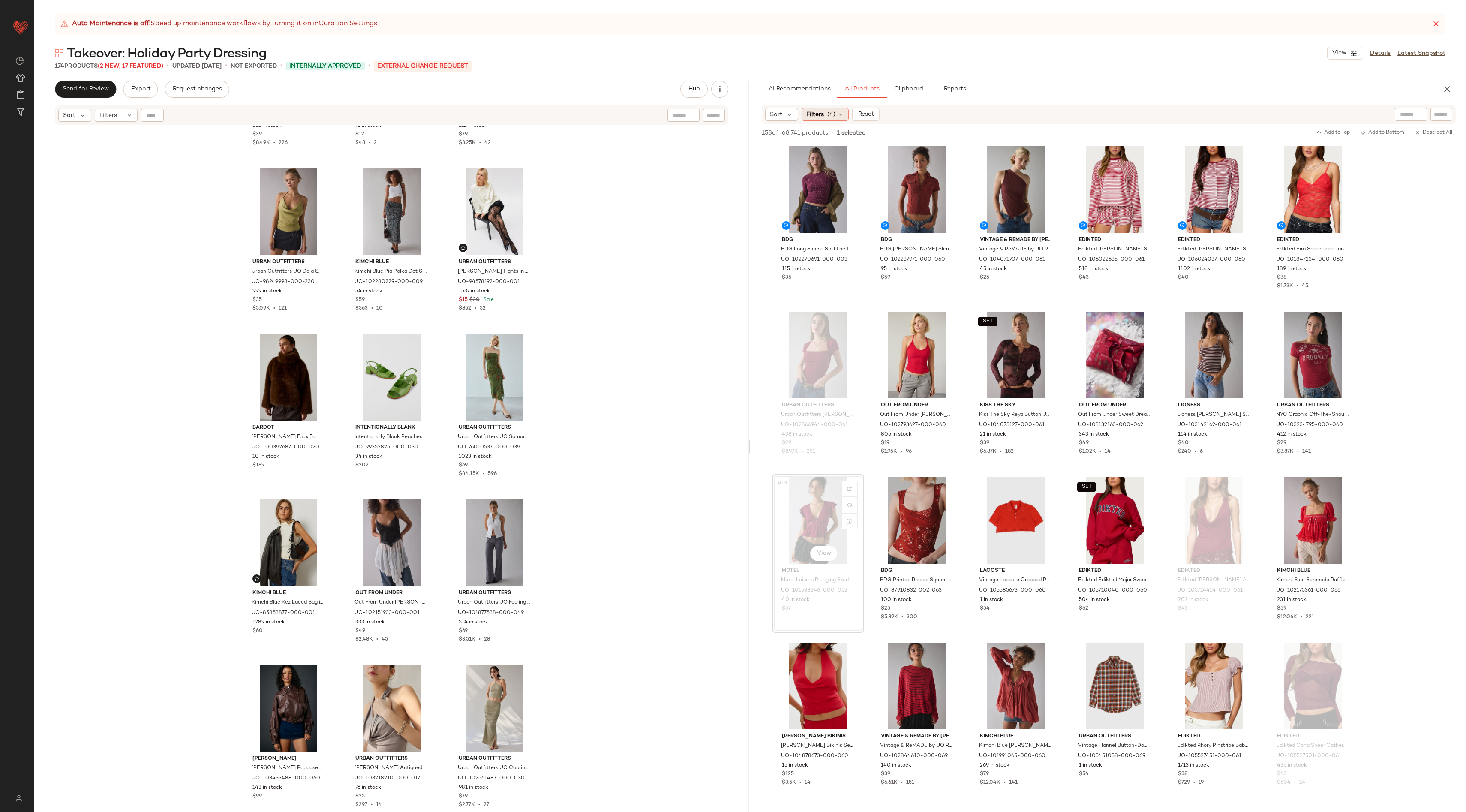
click at [793, 111] on span "Filters" at bounding box center [815, 115] width 18 height 9
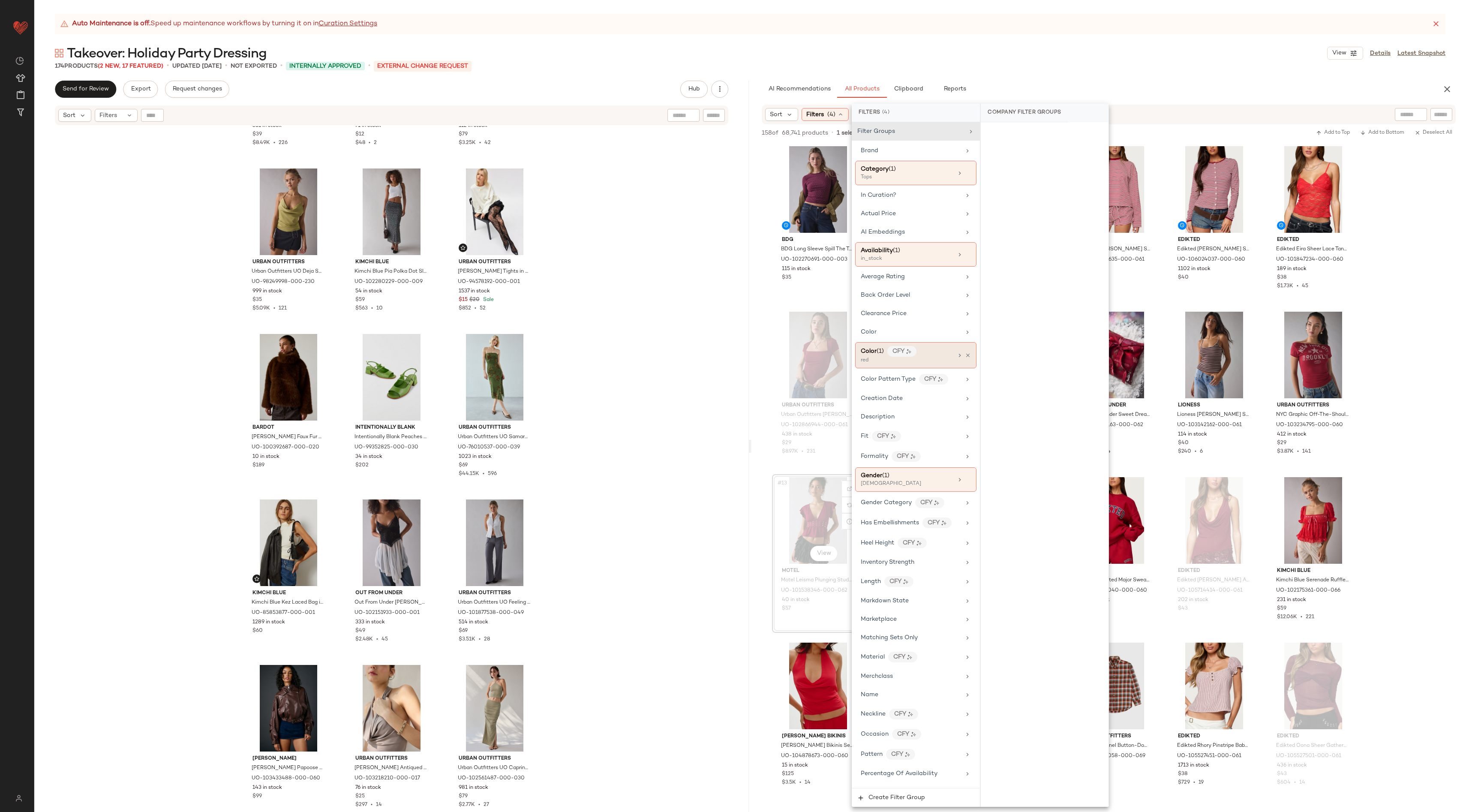
click at [793, 362] on div "red" at bounding box center [903, 361] width 86 height 8
click at [793, 135] on input "text" at bounding box center [1050, 136] width 93 height 17
type input "****"
click at [793, 176] on div "green" at bounding box center [1044, 176] width 127 height 20
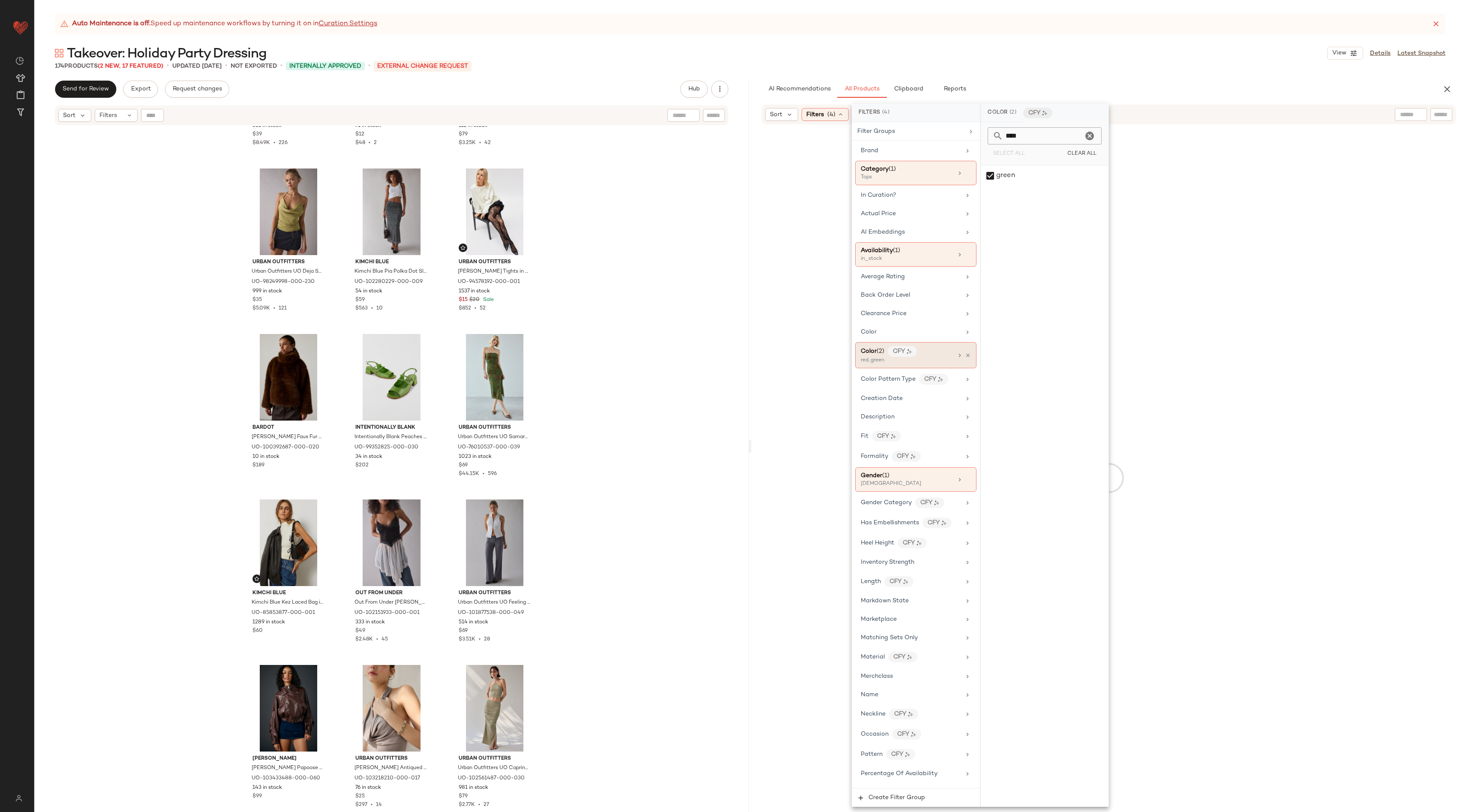
click at [793, 358] on div "red, green" at bounding box center [903, 361] width 86 height 8
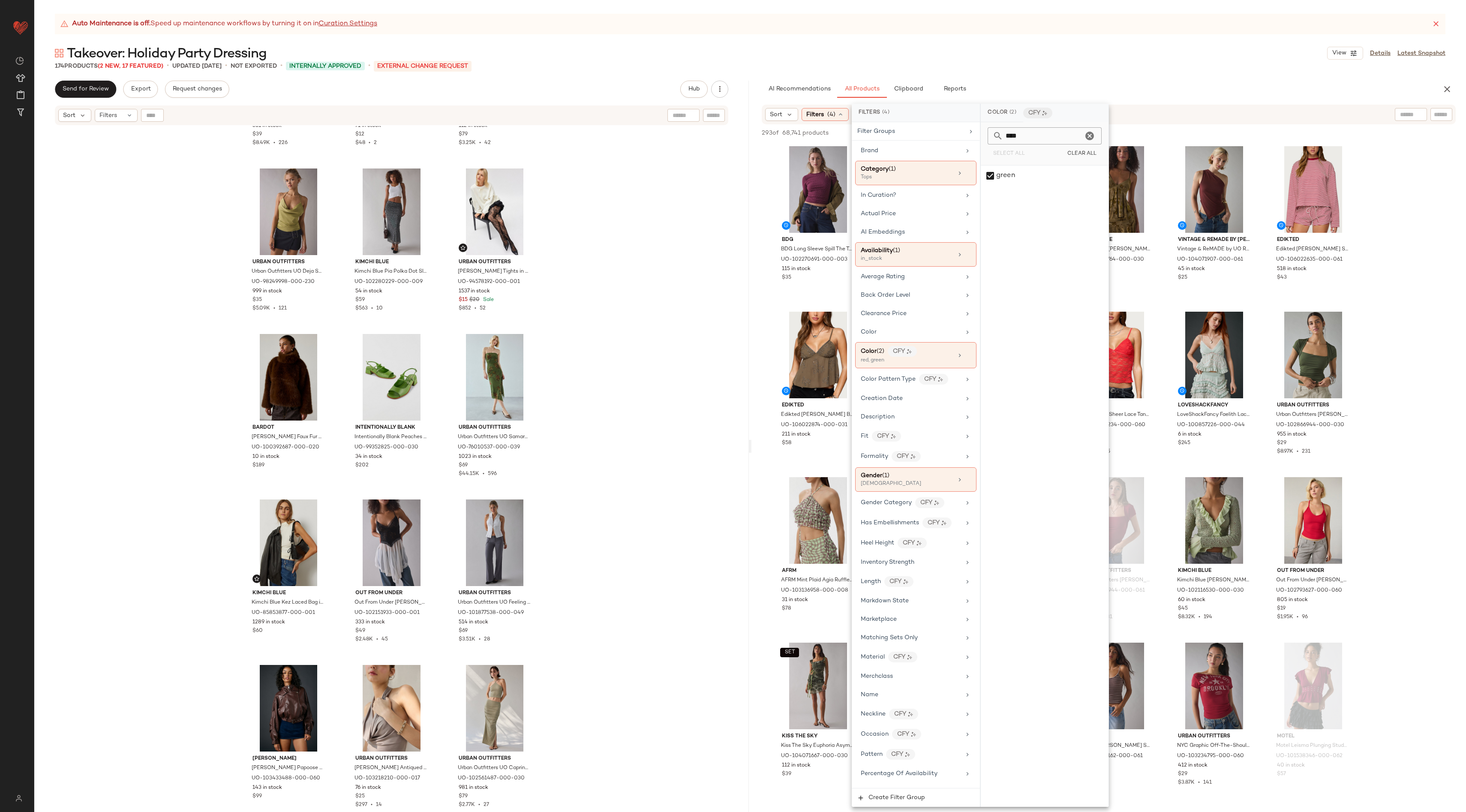
click at [793, 109] on div "Color (2)" at bounding box center [1002, 113] width 43 height 18
click at [793, 113] on div "CFY" at bounding box center [1037, 113] width 29 height 11
click at [793, 105] on div "Color (2)" at bounding box center [1002, 113] width 43 height 18
click at [793, 106] on div "Color (2) CFY" at bounding box center [1044, 113] width 127 height 18
click at [793, 358] on div "red, green" at bounding box center [903, 361] width 86 height 8
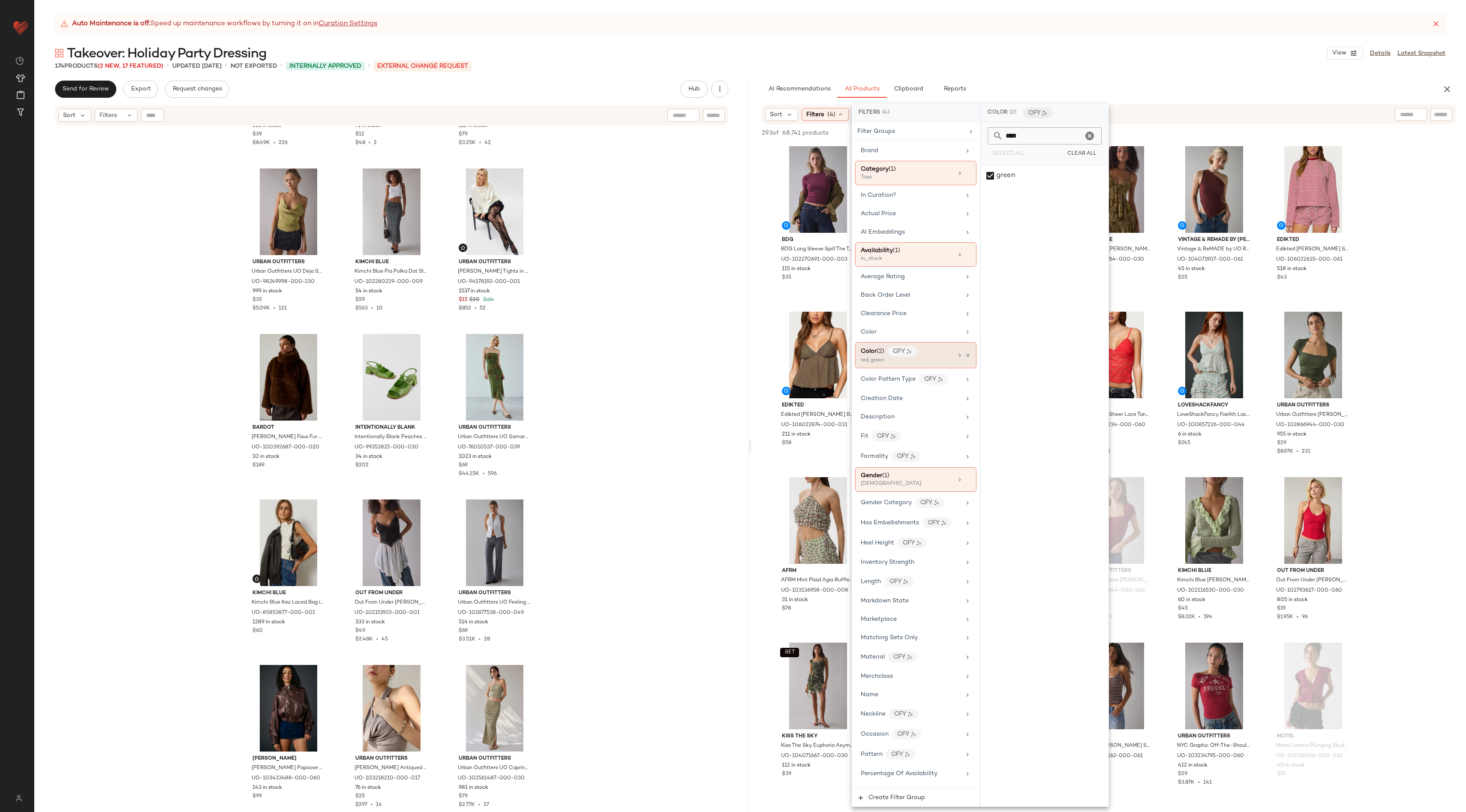
click at [793, 358] on div "red, green" at bounding box center [903, 361] width 86 height 8
click at [793, 199] on div "green" at bounding box center [1044, 486] width 127 height 641
click at [793, 130] on div at bounding box center [1090, 136] width 10 height 17
click at [793, 135] on icon "Clear" at bounding box center [1090, 136] width 10 height 10
click at [793, 498] on div "red" at bounding box center [1044, 587] width 127 height 20
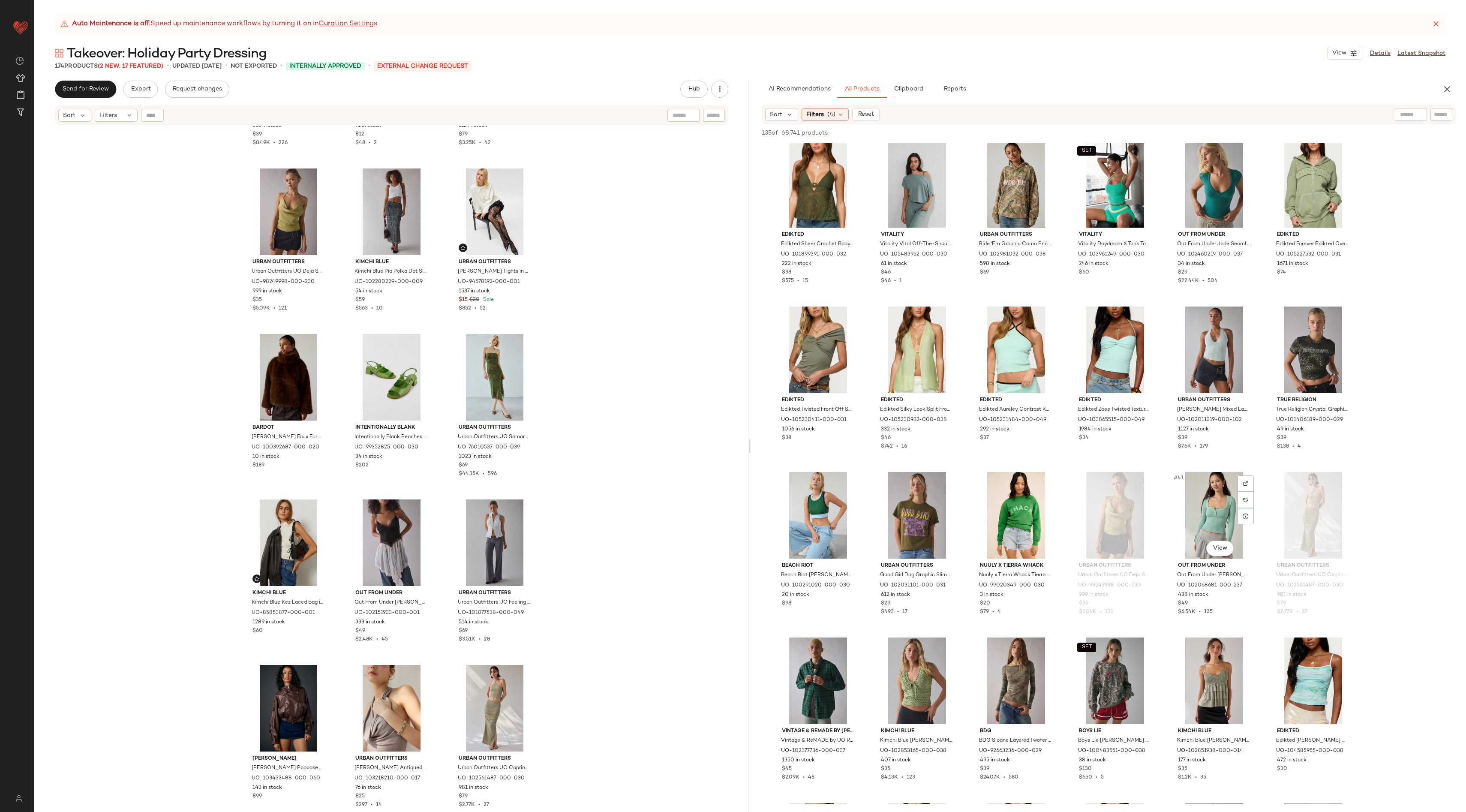
scroll to position [679, 0]
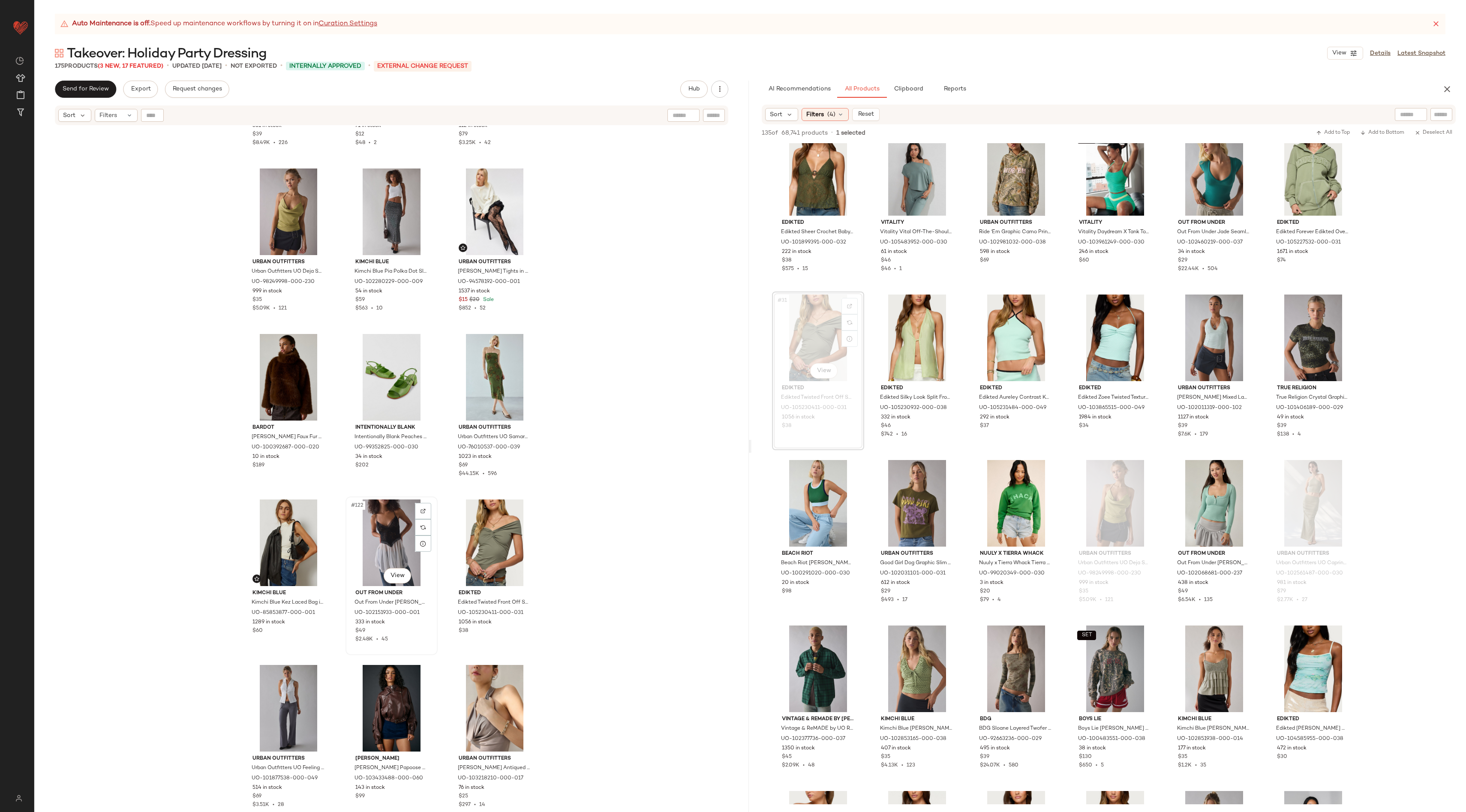
click at [385, 498] on div "#122 View" at bounding box center [391, 542] width 86 height 86
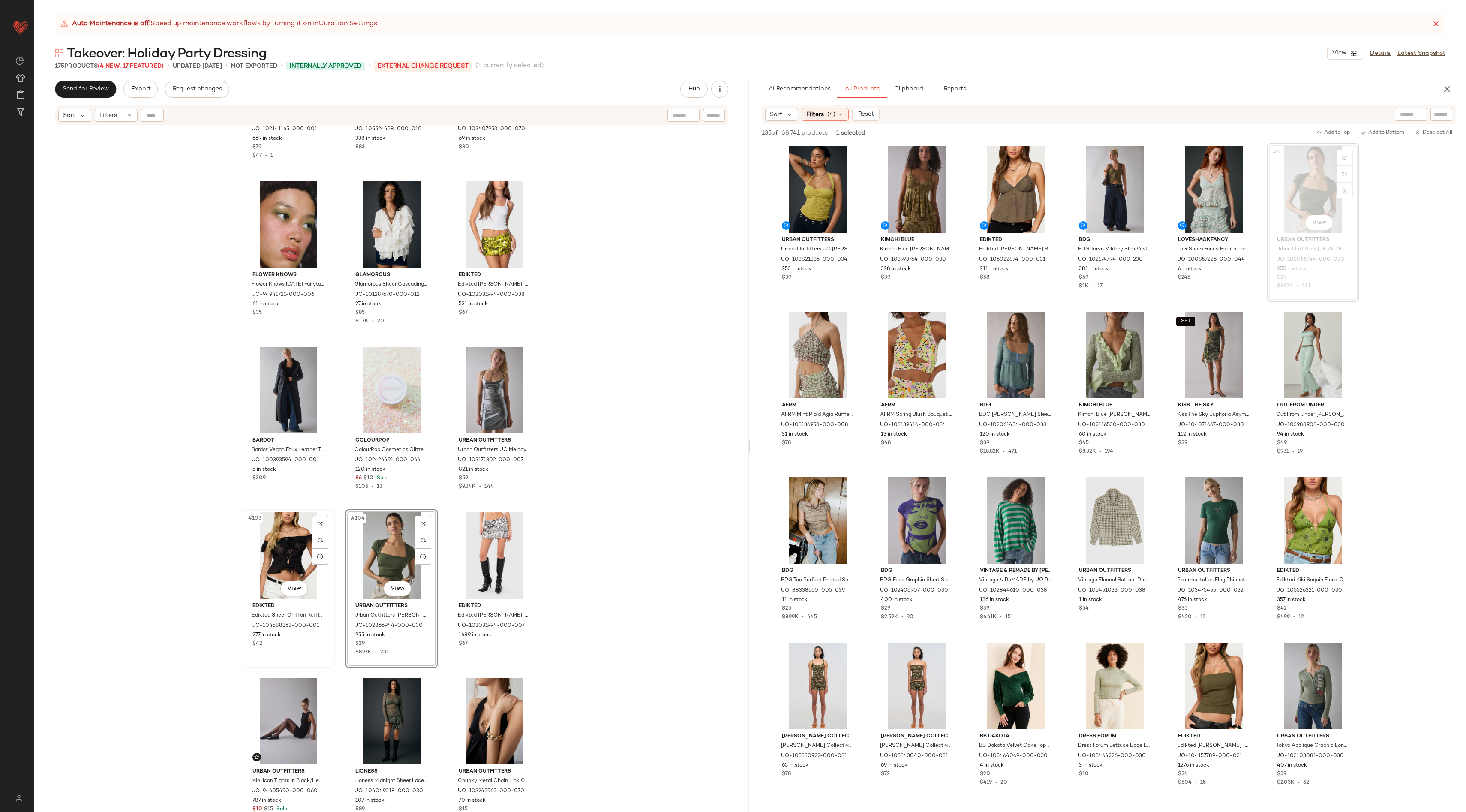
click at [270, 498] on div "#103 View" at bounding box center [289, 555] width 86 height 86
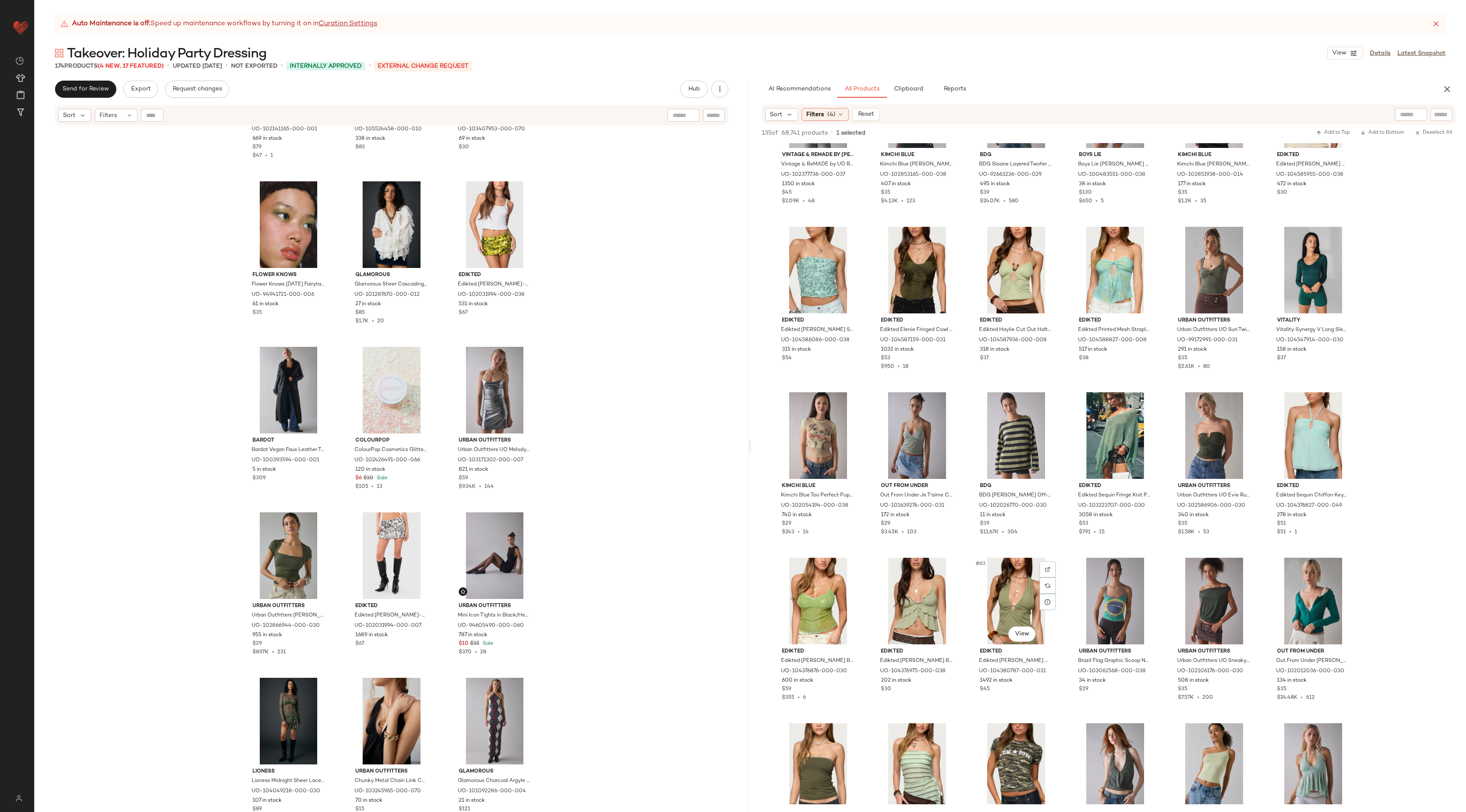
scroll to position [1244, 0]
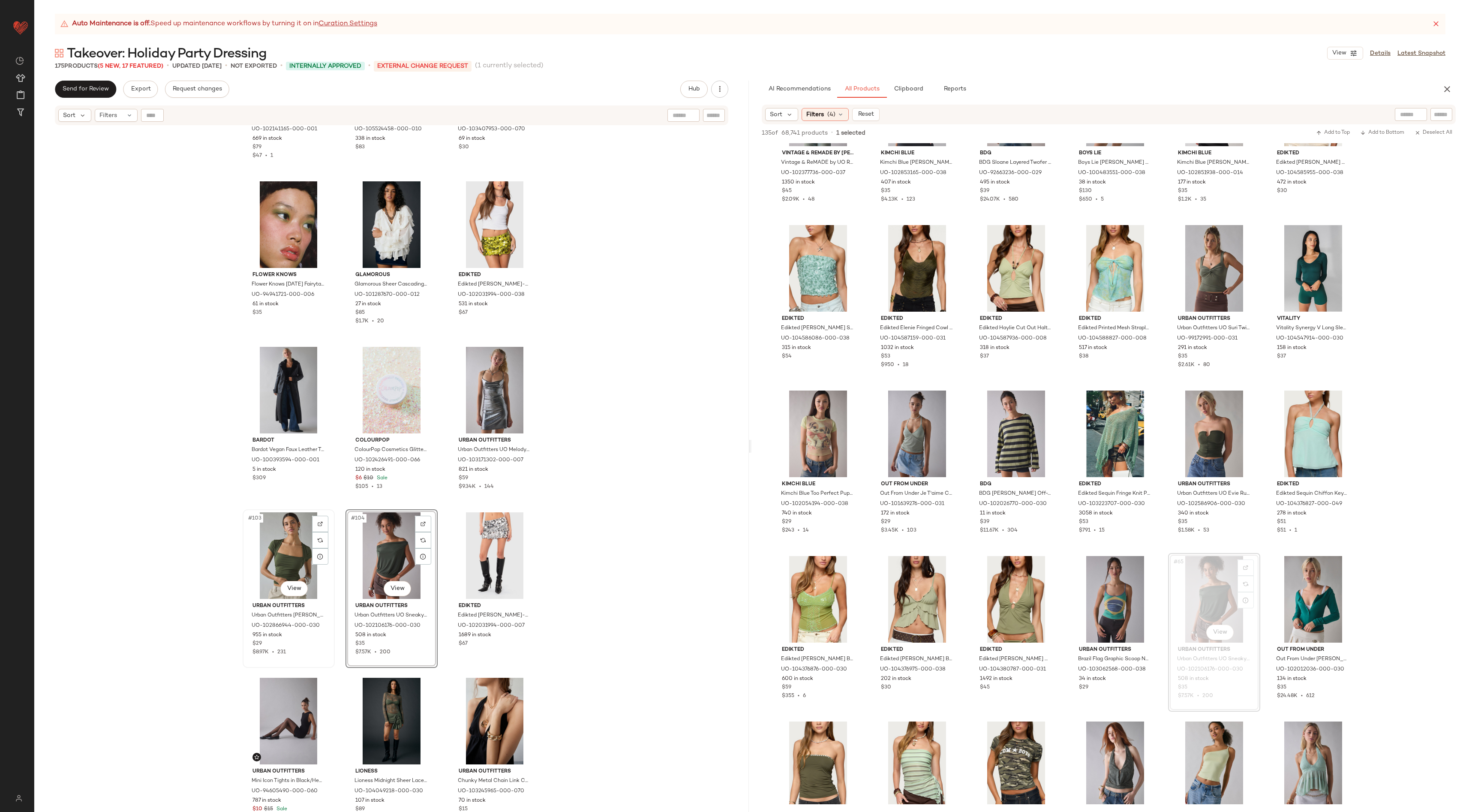
click at [274, 498] on div "#103 View" at bounding box center [289, 555] width 86 height 86
